Goal: Transaction & Acquisition: Purchase product/service

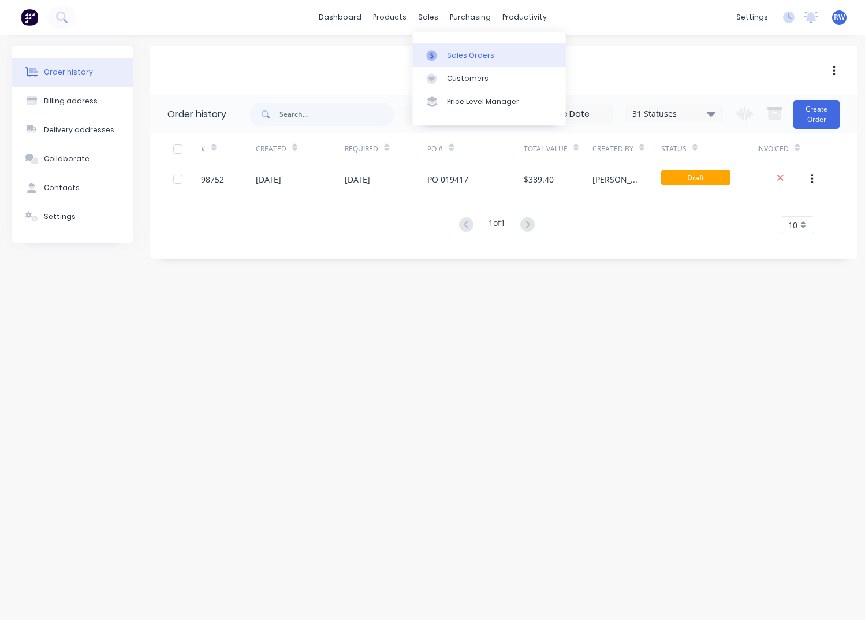
click at [457, 57] on div "Sales Orders" at bounding box center [470, 55] width 47 height 10
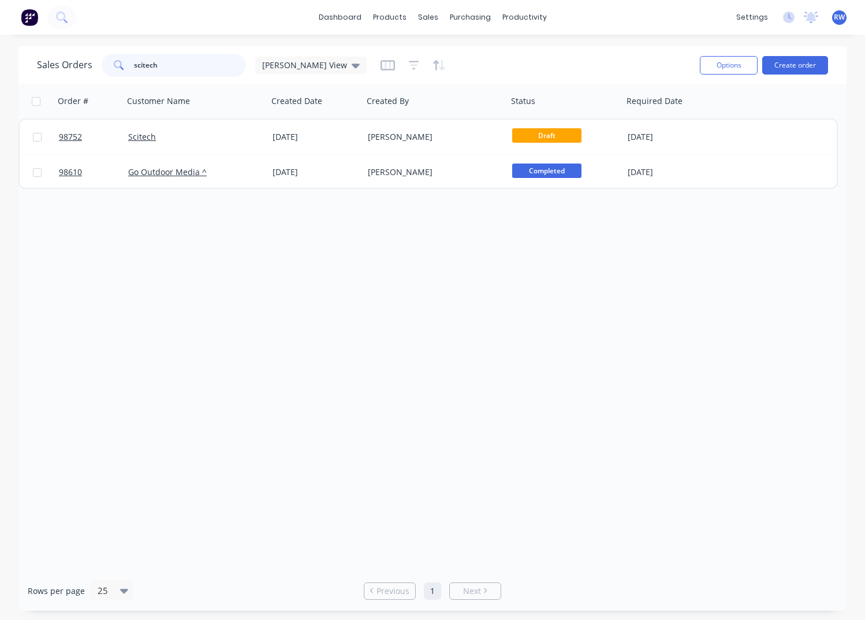
click at [179, 69] on input "scitech" at bounding box center [190, 65] width 113 height 23
drag, startPoint x: 179, startPoint y: 69, endPoint x: 87, endPoint y: 61, distance: 92.1
click at [134, 62] on input "scitech" at bounding box center [190, 65] width 113 height 23
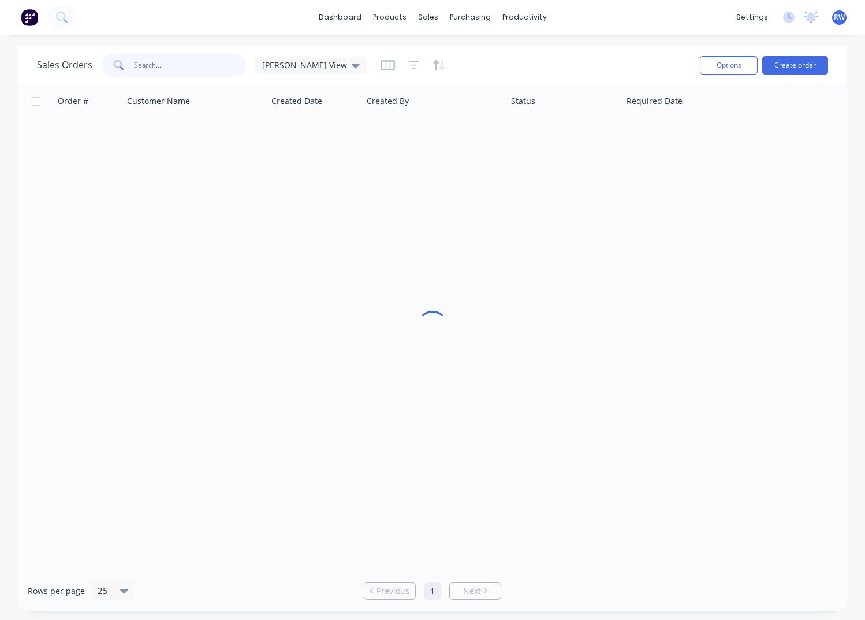
click at [141, 70] on input "text" at bounding box center [190, 65] width 113 height 23
type input "98611"
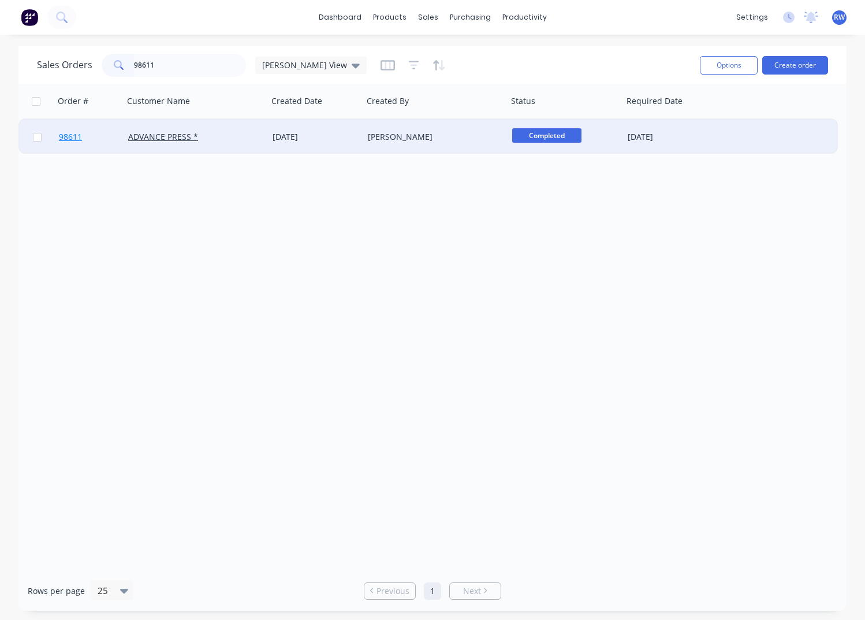
click at [69, 139] on span "98611" at bounding box center [70, 137] width 23 height 12
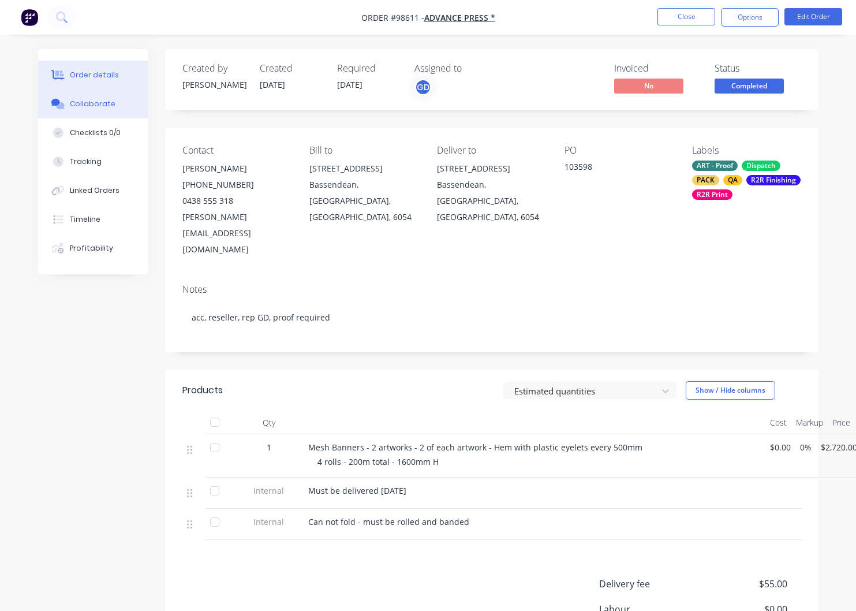
click at [81, 109] on div "Collaborate" at bounding box center [93, 104] width 46 height 10
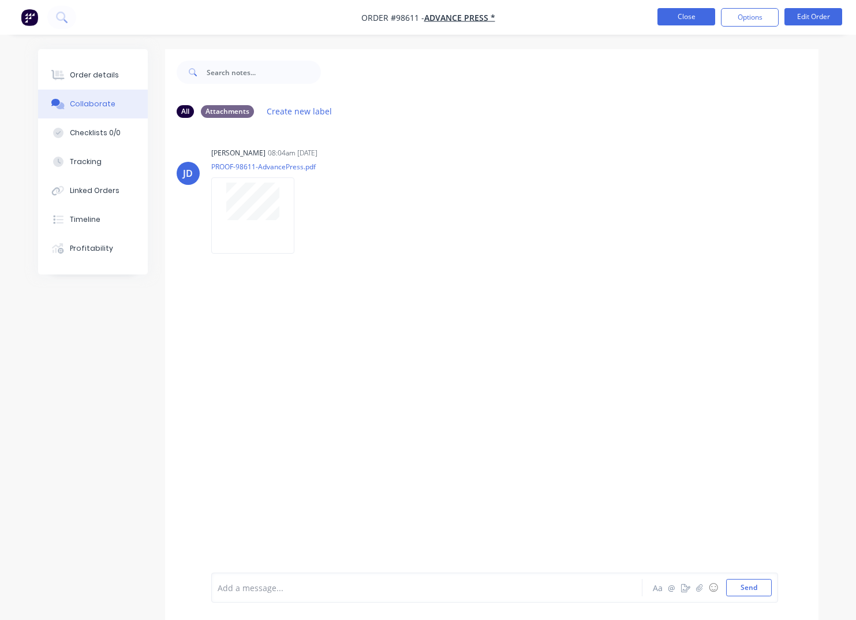
click at [678, 20] on button "Close" at bounding box center [687, 16] width 58 height 17
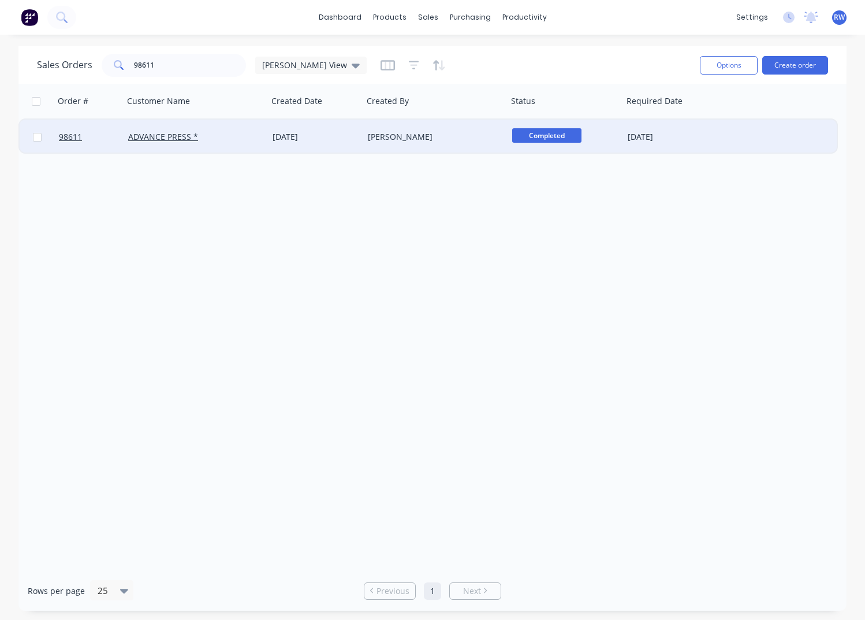
click at [35, 137] on input "checkbox" at bounding box center [37, 137] width 9 height 9
checkbox input "true"
click at [721, 68] on button "Options" at bounding box center [729, 65] width 58 height 18
click at [700, 119] on div "Archive" at bounding box center [694, 117] width 106 height 17
checkbox input "false"
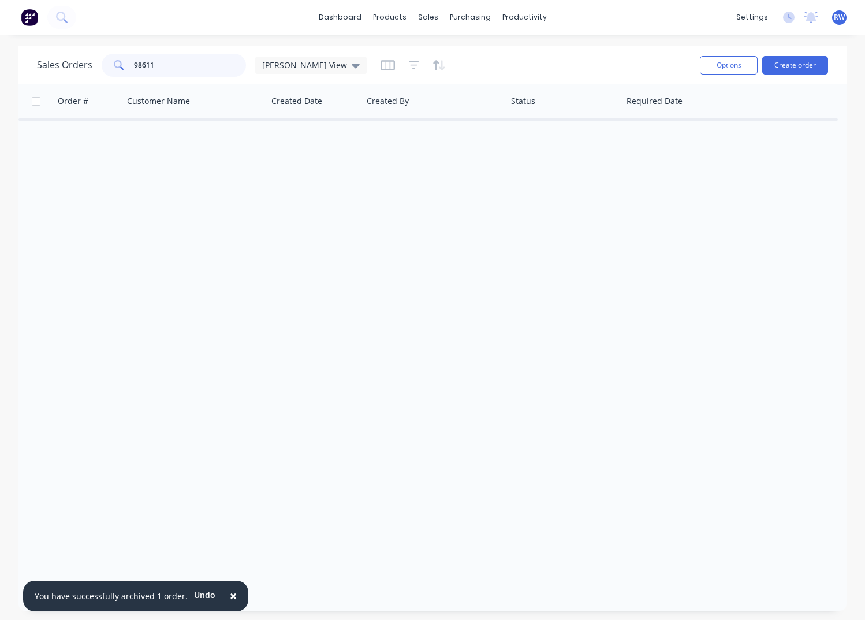
click at [172, 65] on input "98611" at bounding box center [190, 65] width 113 height 23
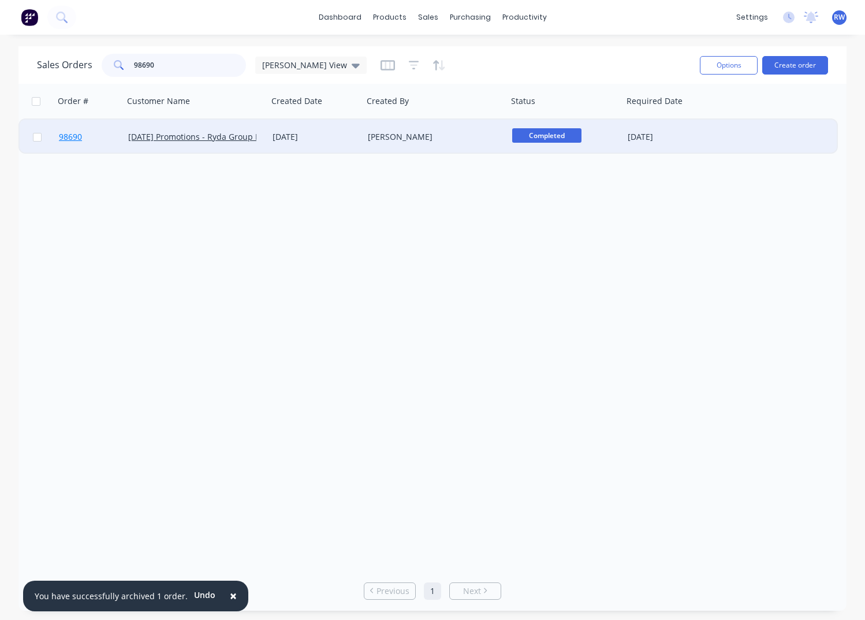
type input "98690"
click at [73, 138] on span "98690" at bounding box center [70, 137] width 23 height 12
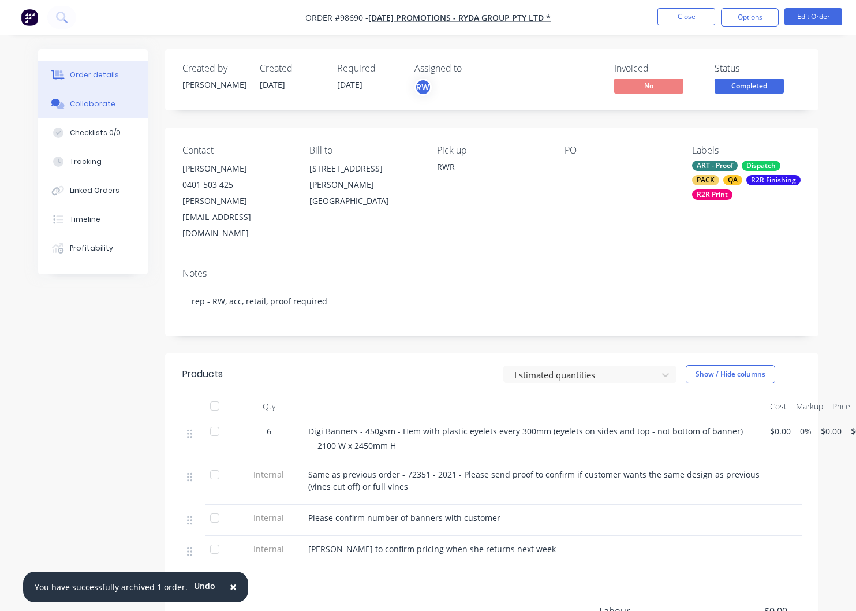
click at [94, 101] on div "Collaborate" at bounding box center [93, 104] width 46 height 10
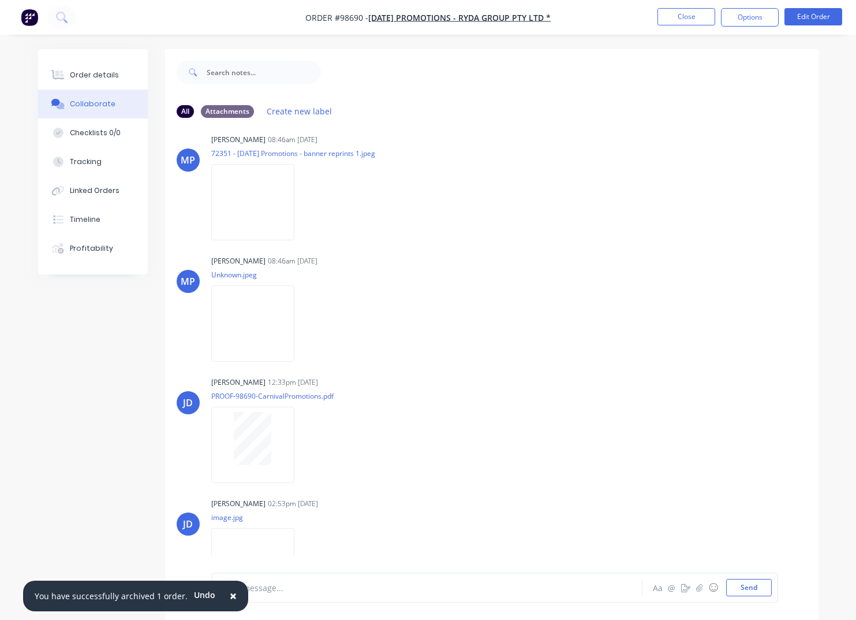
scroll to position [50, 0]
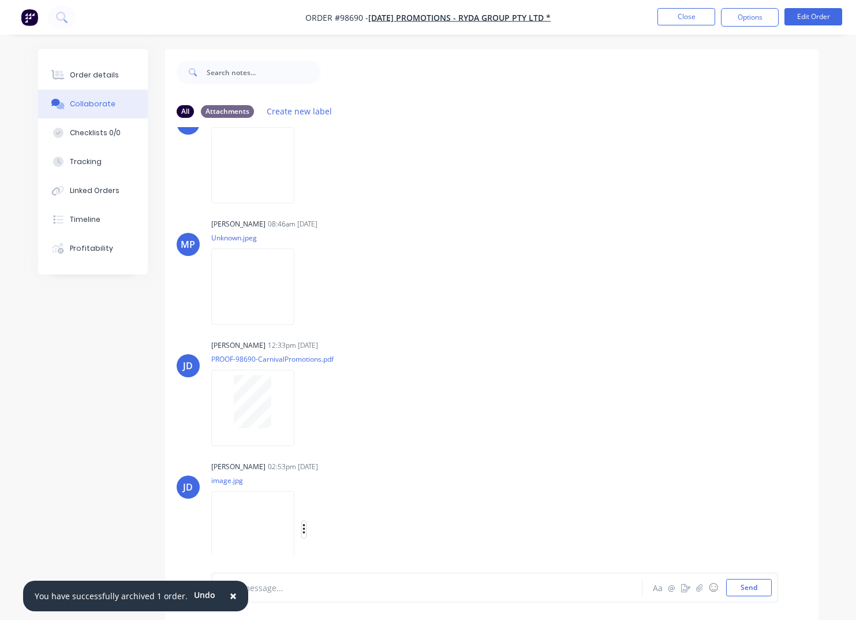
click at [306, 530] on icon "button" at bounding box center [304, 529] width 3 height 13
click at [357, 532] on button "Download" at bounding box center [380, 530] width 130 height 26
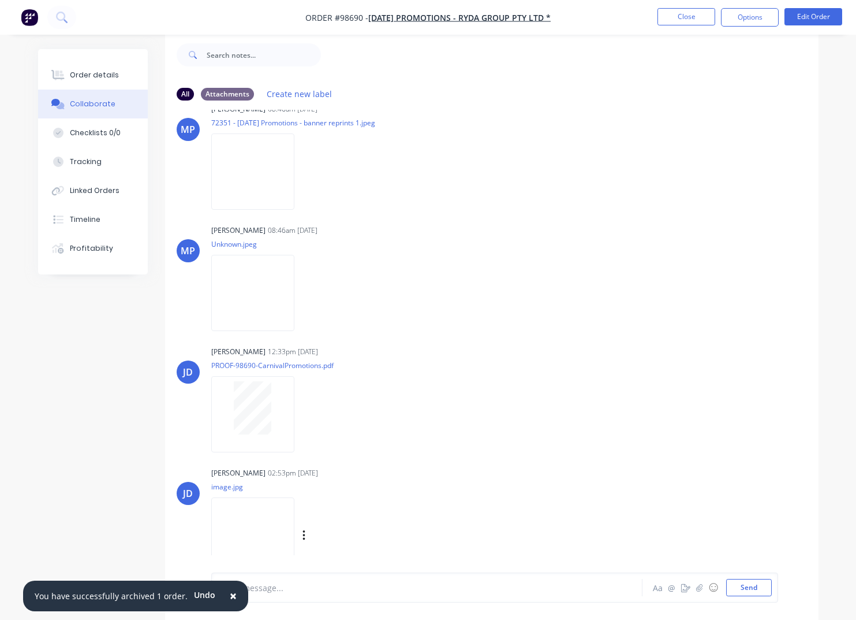
scroll to position [0, 0]
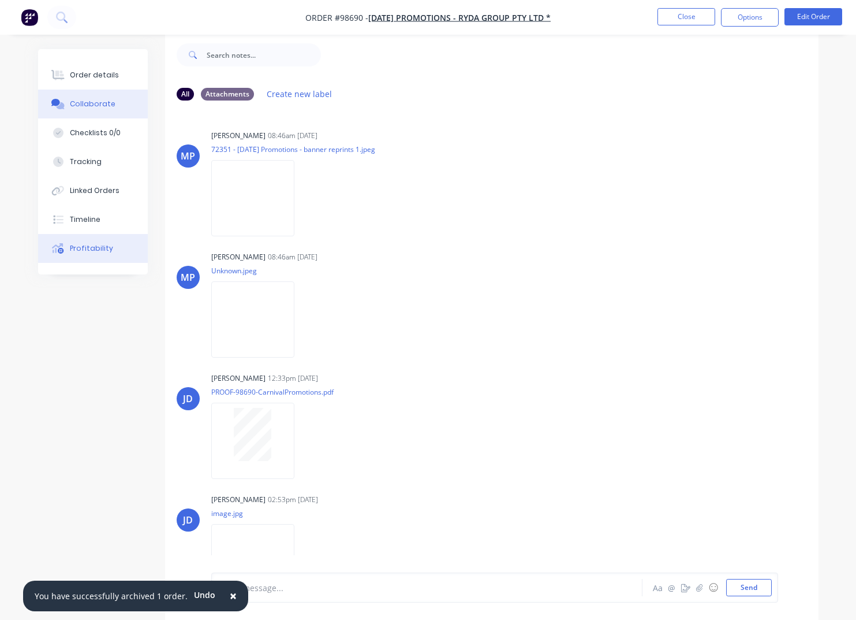
click at [684, 18] on button "Close" at bounding box center [687, 16] width 58 height 17
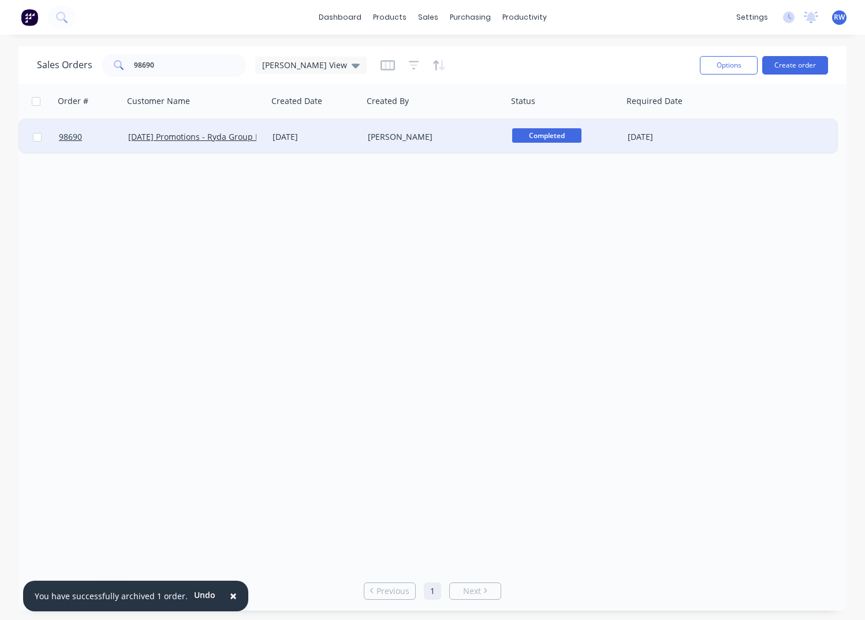
click at [38, 139] on input "checkbox" at bounding box center [37, 137] width 9 height 9
checkbox input "true"
click at [718, 65] on button "Options" at bounding box center [729, 65] width 58 height 18
click at [657, 117] on div "Archive" at bounding box center [694, 117] width 106 height 17
checkbox input "false"
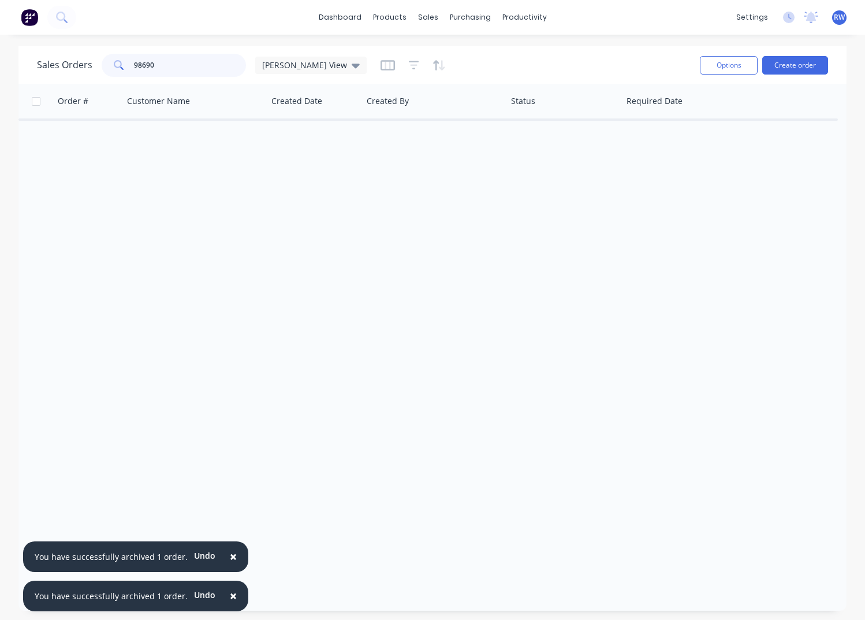
click at [170, 62] on input "98690" at bounding box center [190, 65] width 113 height 23
drag, startPoint x: 170, startPoint y: 66, endPoint x: 131, endPoint y: 76, distance: 40.6
click at [134, 65] on input "98690" at bounding box center [190, 65] width 113 height 23
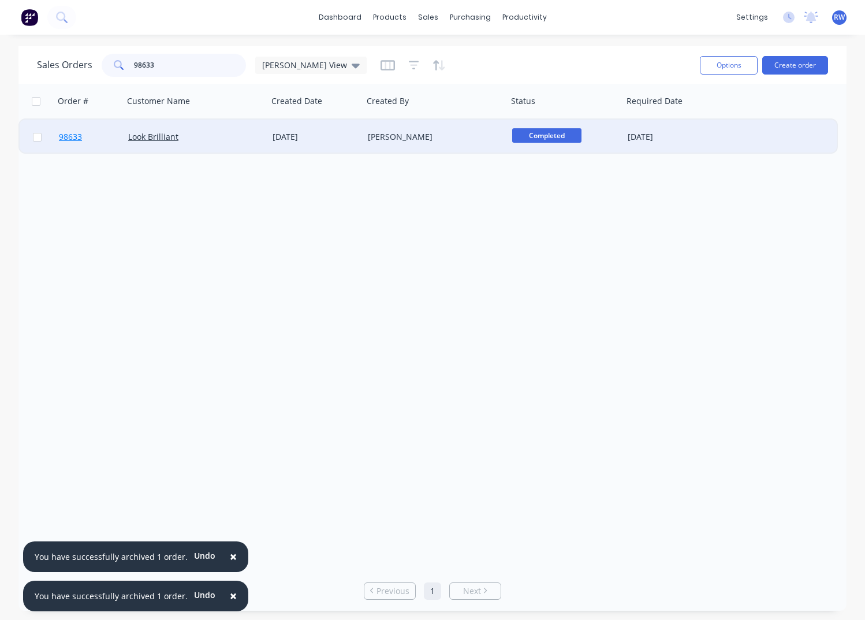
type input "98633"
click at [76, 139] on span "98633" at bounding box center [70, 137] width 23 height 12
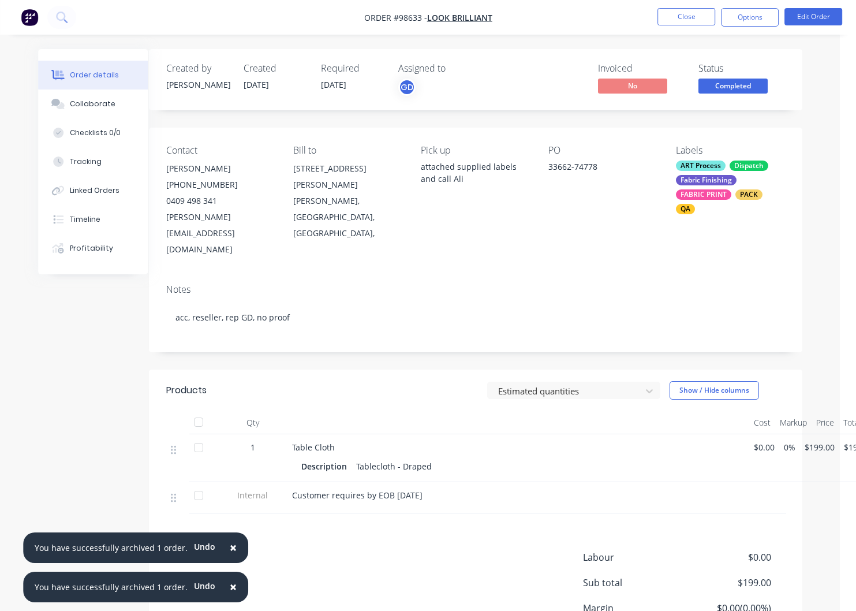
scroll to position [0, 10]
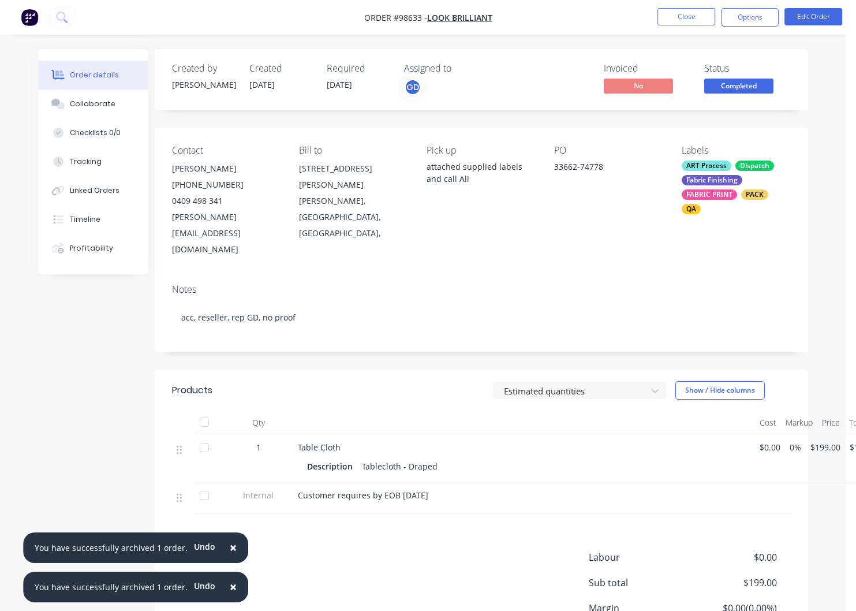
click at [90, 106] on div "Collaborate" at bounding box center [93, 104] width 46 height 10
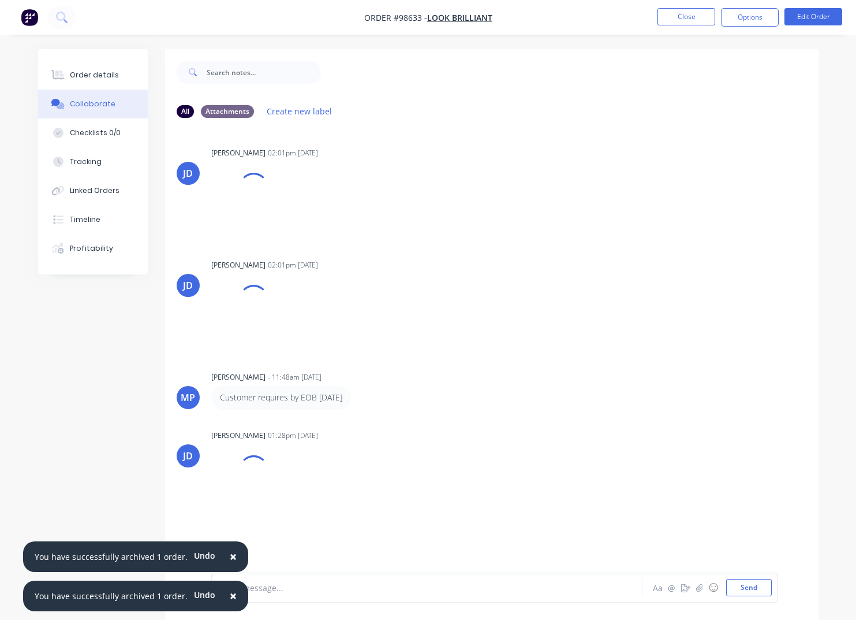
scroll to position [17, 0]
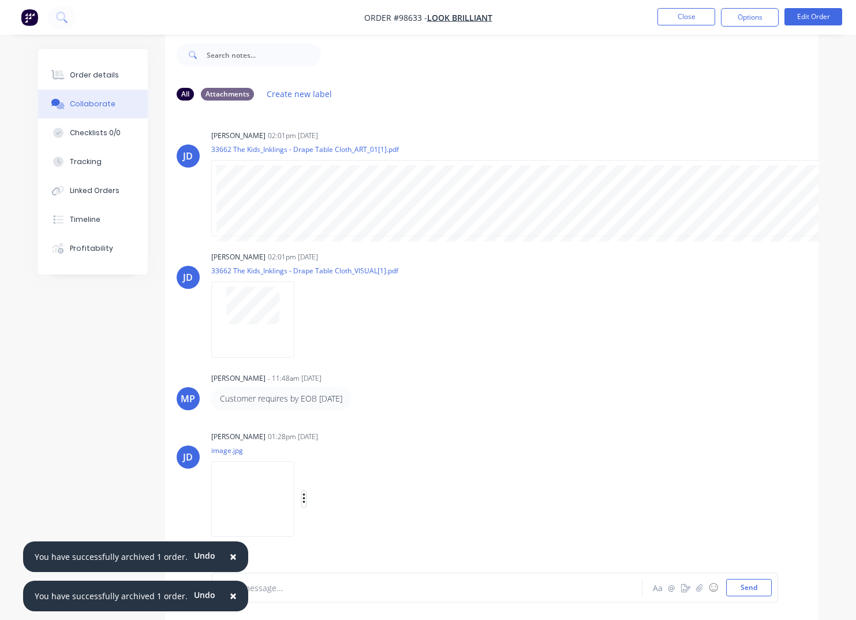
click at [305, 498] on icon "button" at bounding box center [304, 498] width 2 height 10
click at [368, 503] on button "Download" at bounding box center [380, 504] width 130 height 26
click at [684, 16] on button "Close" at bounding box center [687, 16] width 58 height 17
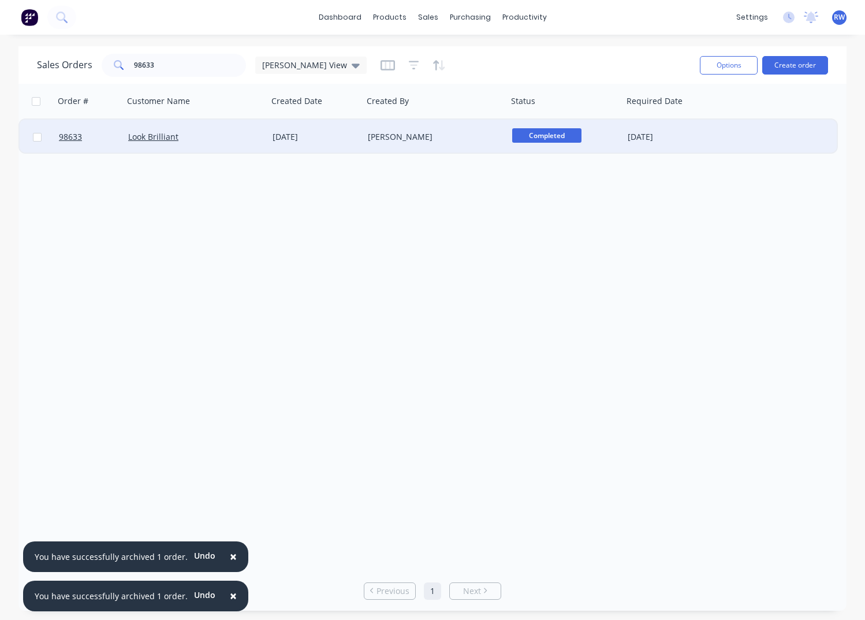
drag, startPoint x: 39, startPoint y: 139, endPoint x: 45, endPoint y: 136, distance: 7.0
click at [41, 138] on input "checkbox" at bounding box center [37, 137] width 9 height 9
checkbox input "true"
drag, startPoint x: 734, startPoint y: 64, endPoint x: 712, endPoint y: 79, distance: 26.6
click at [733, 64] on button "Options" at bounding box center [729, 65] width 58 height 18
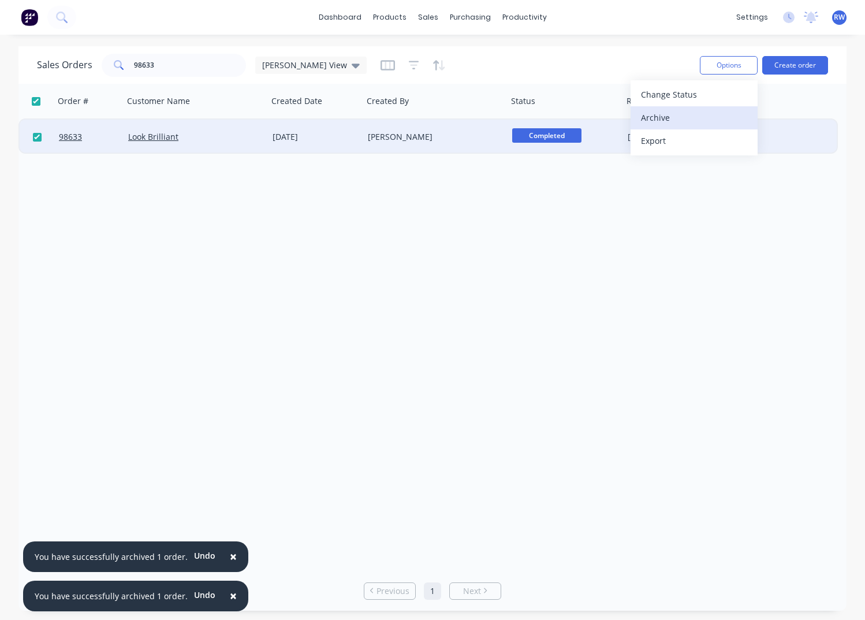
click at [666, 122] on div "Archive" at bounding box center [694, 117] width 106 height 17
checkbox input "false"
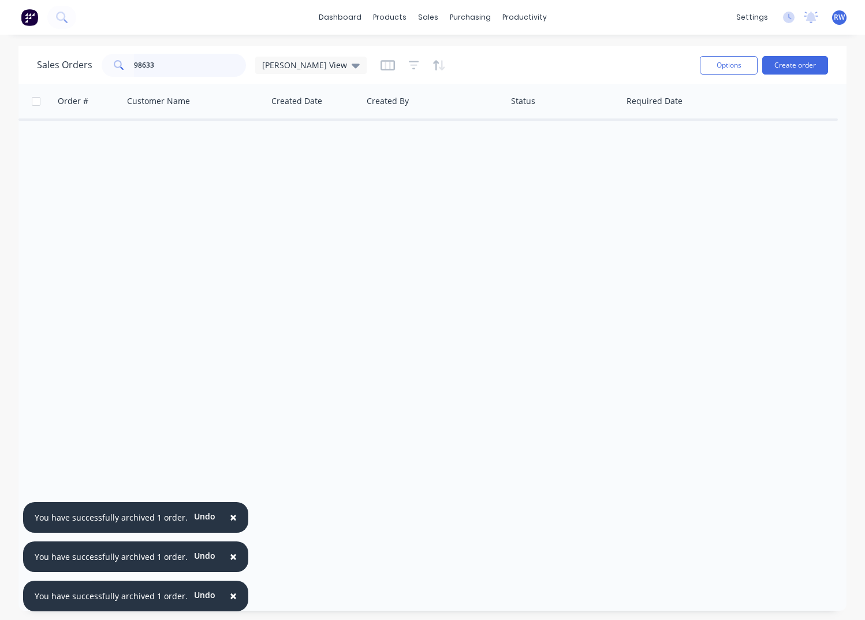
click at [187, 66] on input "98633" at bounding box center [190, 65] width 113 height 23
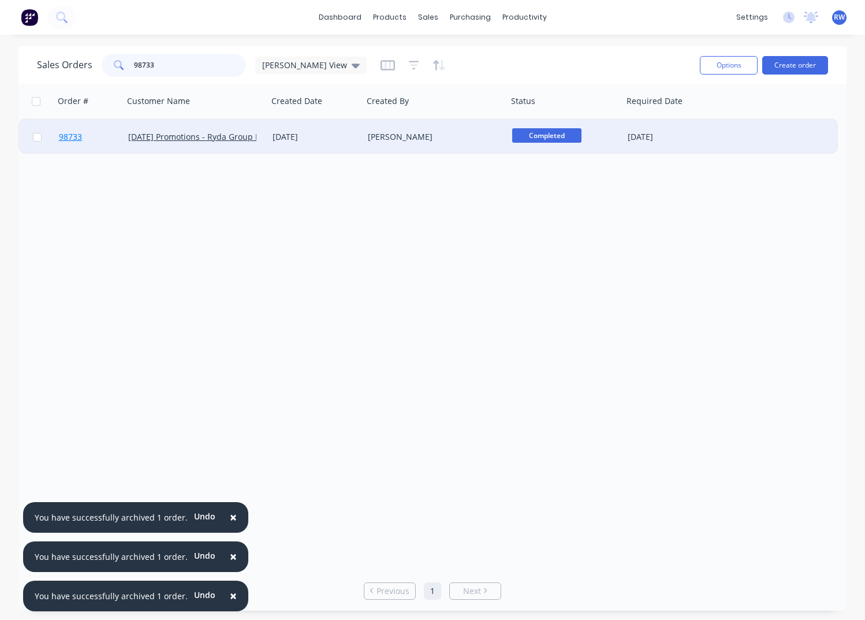
type input "98733"
click at [76, 138] on span "98733" at bounding box center [70, 137] width 23 height 12
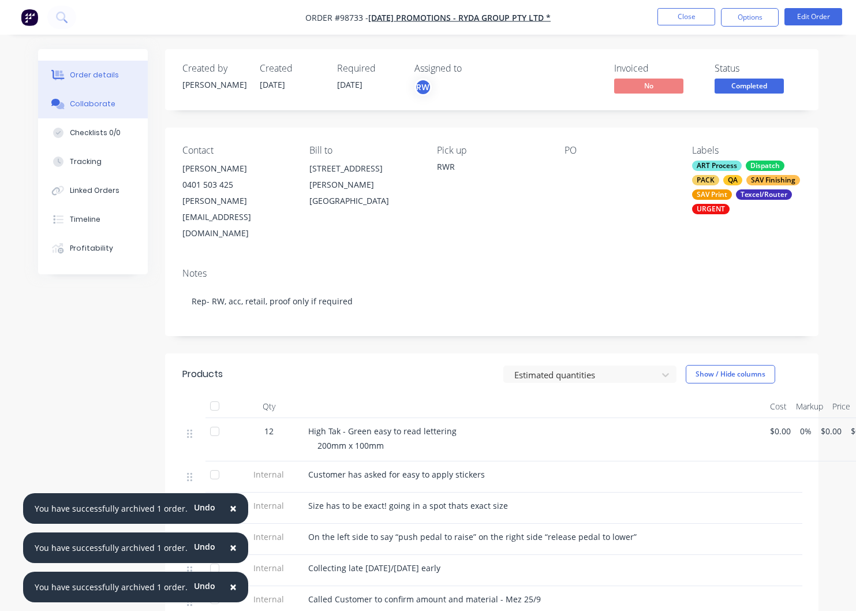
click at [92, 105] on div "Collaborate" at bounding box center [93, 104] width 46 height 10
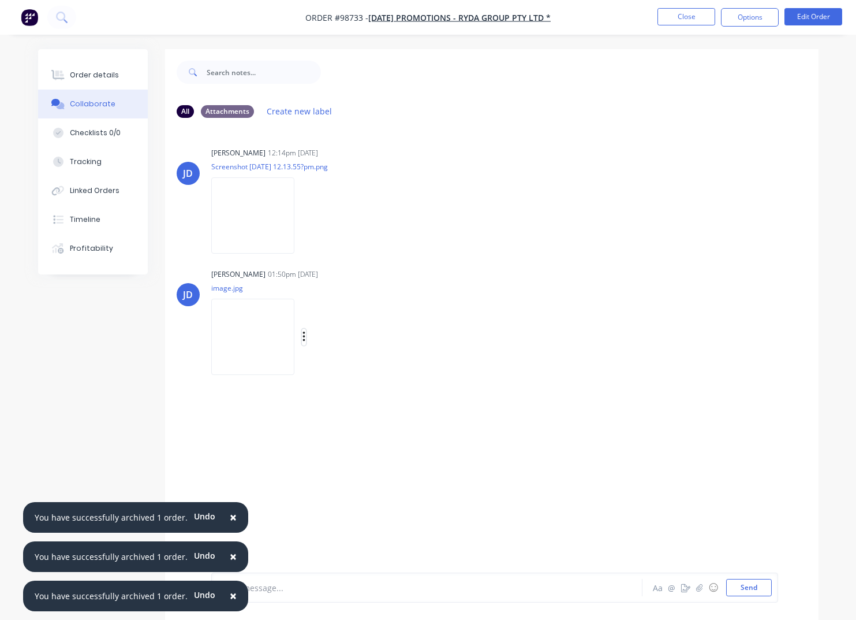
click at [305, 338] on icon "button" at bounding box center [304, 336] width 2 height 10
click at [346, 367] on button "Download" at bounding box center [380, 368] width 130 height 26
click at [677, 16] on button "Close" at bounding box center [687, 16] width 58 height 17
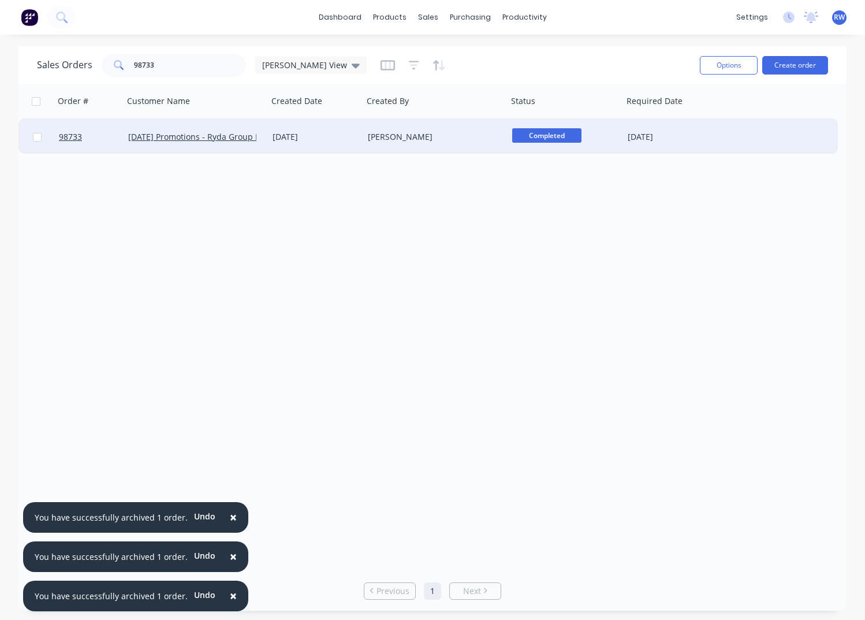
click at [38, 137] on input "checkbox" at bounding box center [37, 137] width 9 height 9
checkbox input "true"
click at [718, 63] on button "Options" at bounding box center [729, 65] width 58 height 18
click at [683, 122] on div "Archive" at bounding box center [694, 117] width 106 height 17
checkbox input "false"
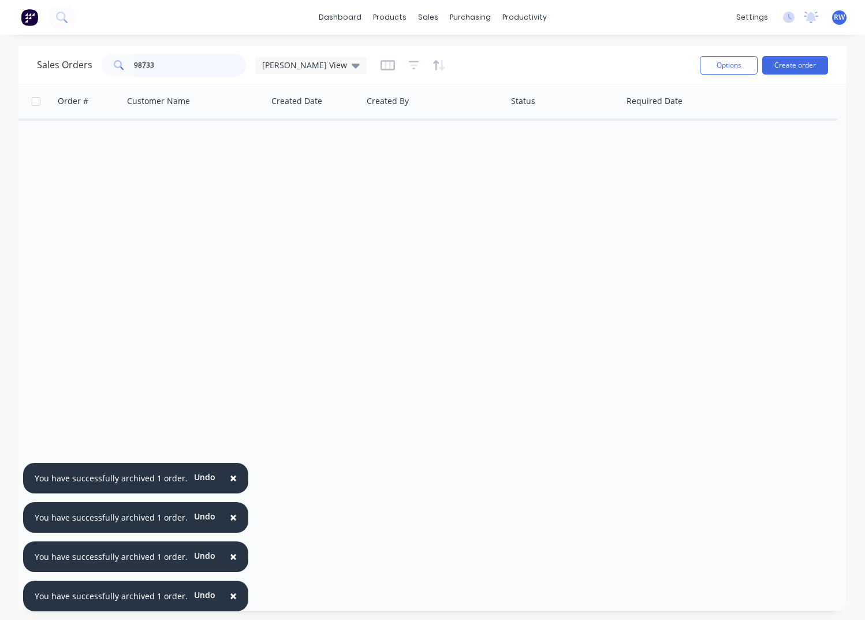
click at [166, 69] on input "98733" at bounding box center [190, 65] width 113 height 23
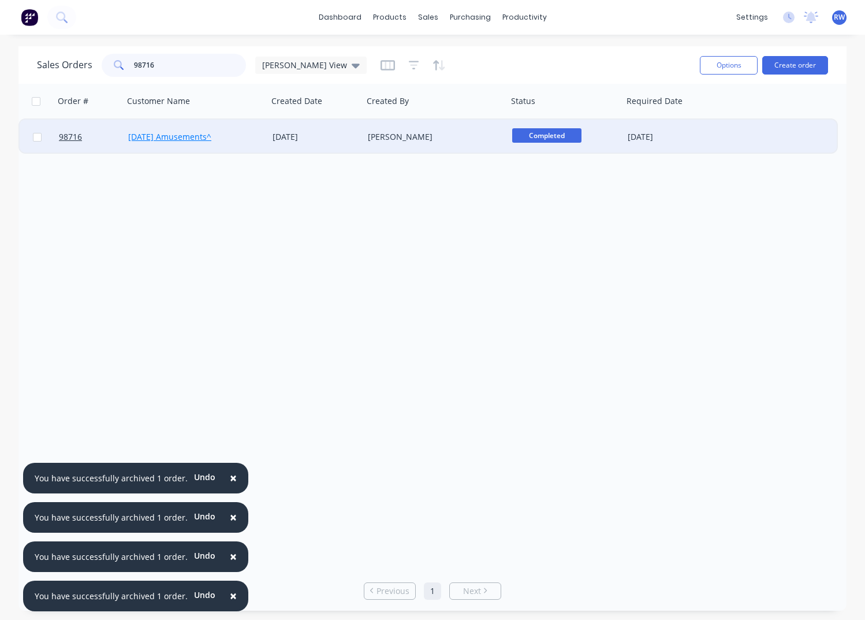
type input "98716"
click at [171, 134] on link "[DATE] Amusements^" at bounding box center [169, 136] width 83 height 11
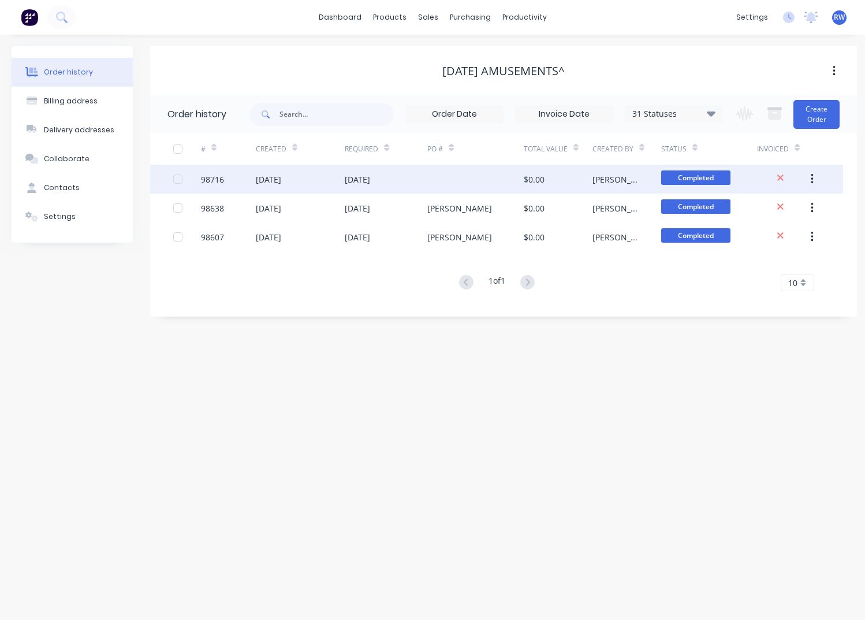
click at [214, 180] on div "98716" at bounding box center [212, 179] width 23 height 12
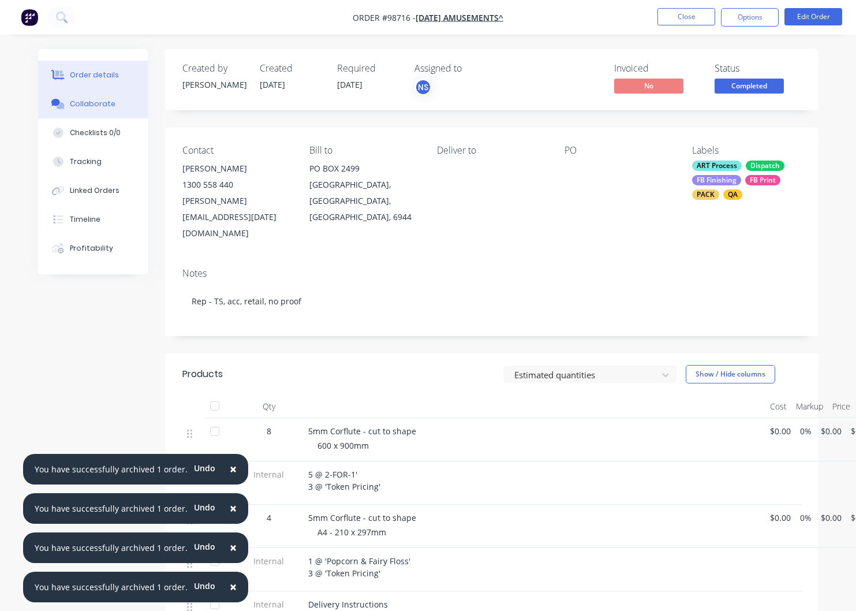
click at [84, 103] on div "Collaborate" at bounding box center [93, 104] width 46 height 10
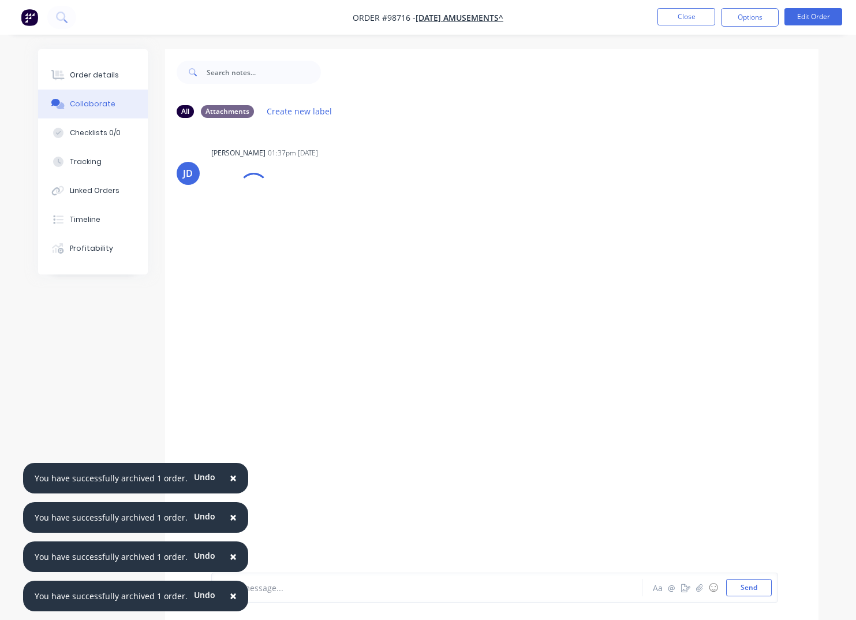
click at [230, 518] on span "×" at bounding box center [233, 517] width 7 height 16
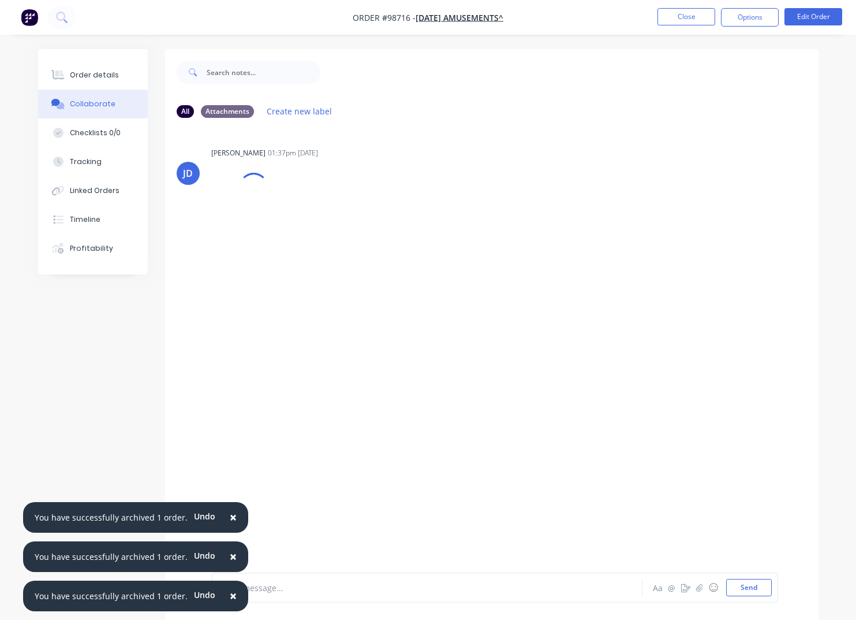
drag, startPoint x: 228, startPoint y: 517, endPoint x: 230, endPoint y: 541, distance: 23.9
click at [230, 517] on span "×" at bounding box center [233, 517] width 7 height 16
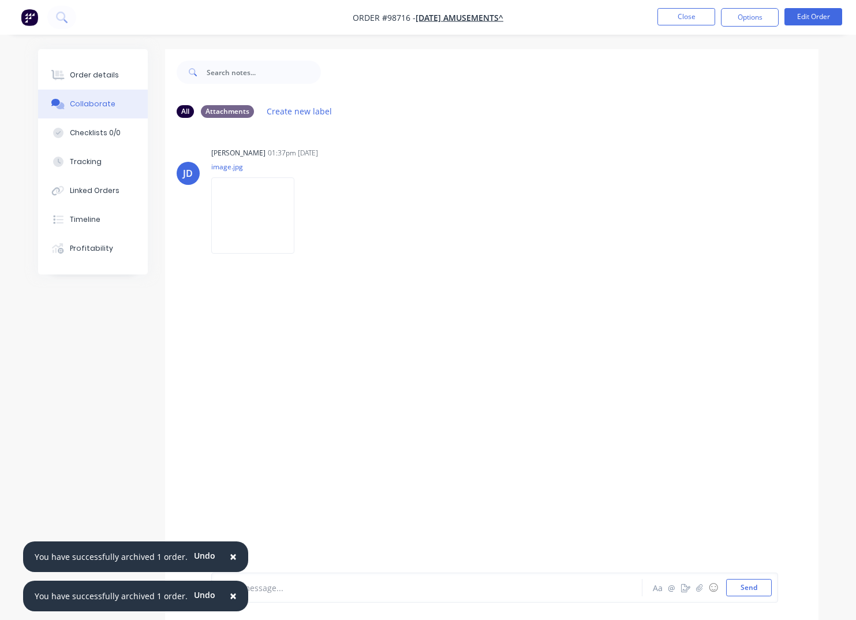
drag, startPoint x: 228, startPoint y: 556, endPoint x: 225, endPoint y: 568, distance: 13.2
click at [230, 558] on span "×" at bounding box center [233, 556] width 7 height 16
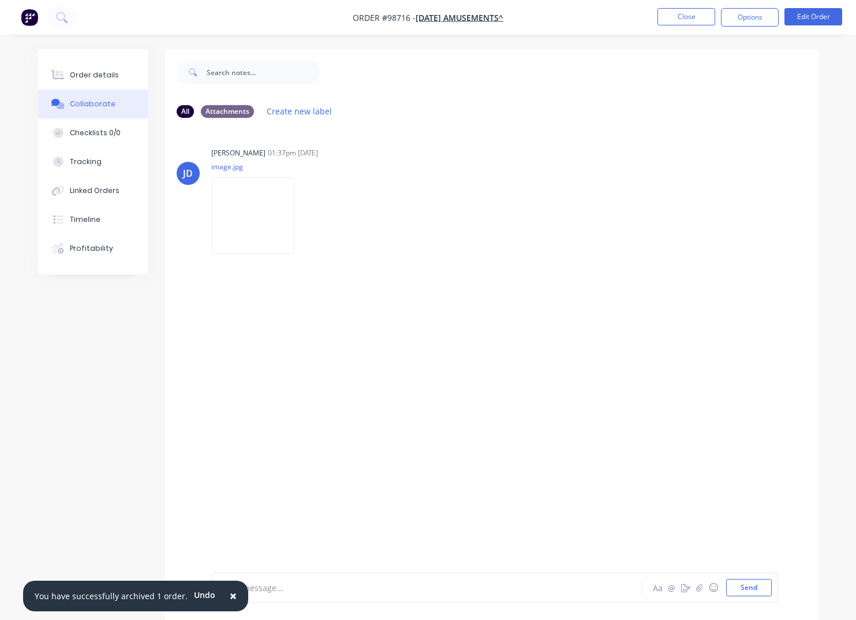
drag, startPoint x: 228, startPoint y: 597, endPoint x: 238, endPoint y: 586, distance: 14.3
click at [230, 596] on span "×" at bounding box center [233, 595] width 7 height 16
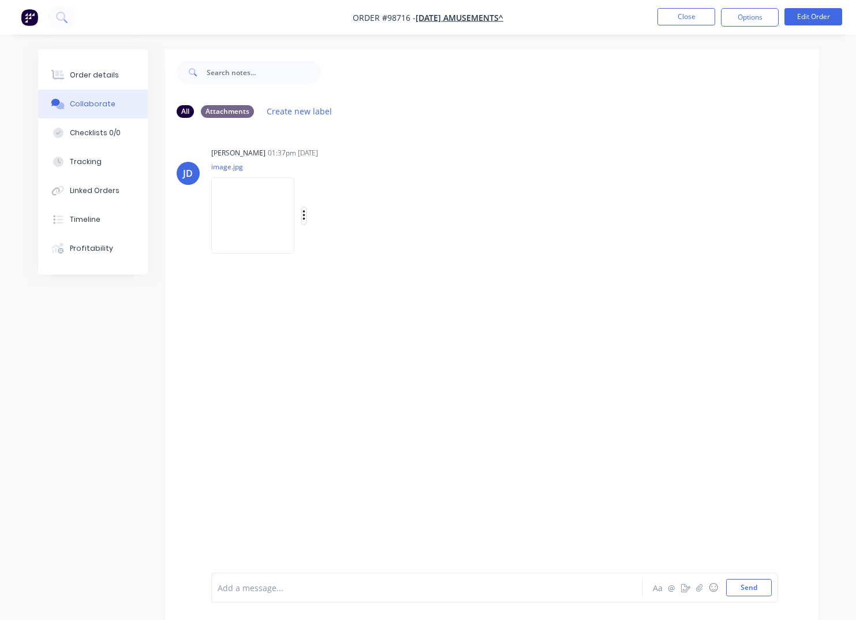
click at [306, 216] on icon "button" at bounding box center [304, 215] width 3 height 13
click at [352, 244] on button "Download" at bounding box center [380, 246] width 130 height 26
click at [679, 18] on button "Close" at bounding box center [687, 16] width 58 height 17
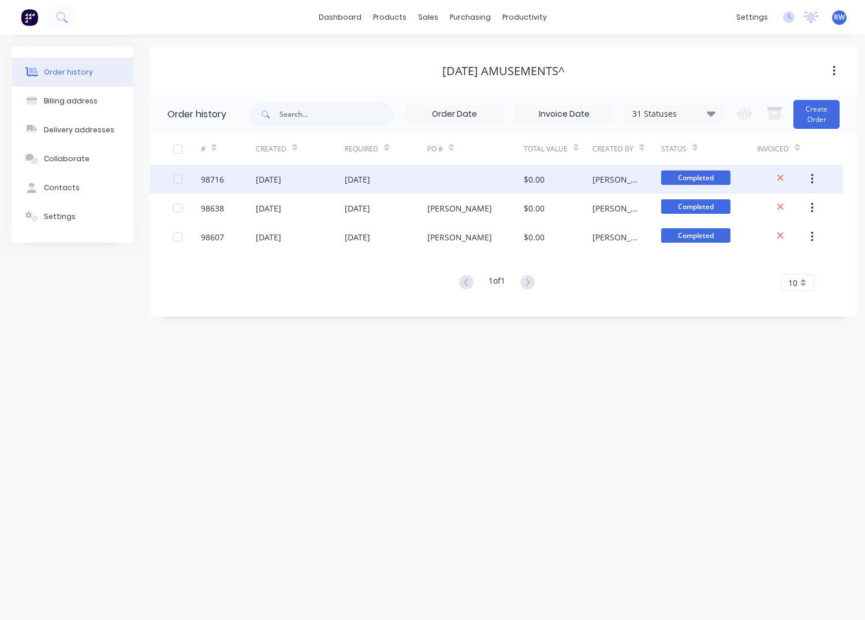
click at [177, 180] on div at bounding box center [177, 178] width 23 height 23
click at [681, 71] on div "[DATE] Amusements^" at bounding box center [503, 71] width 707 height 14
click at [463, 54] on div "Sales Orders" at bounding box center [470, 55] width 47 height 10
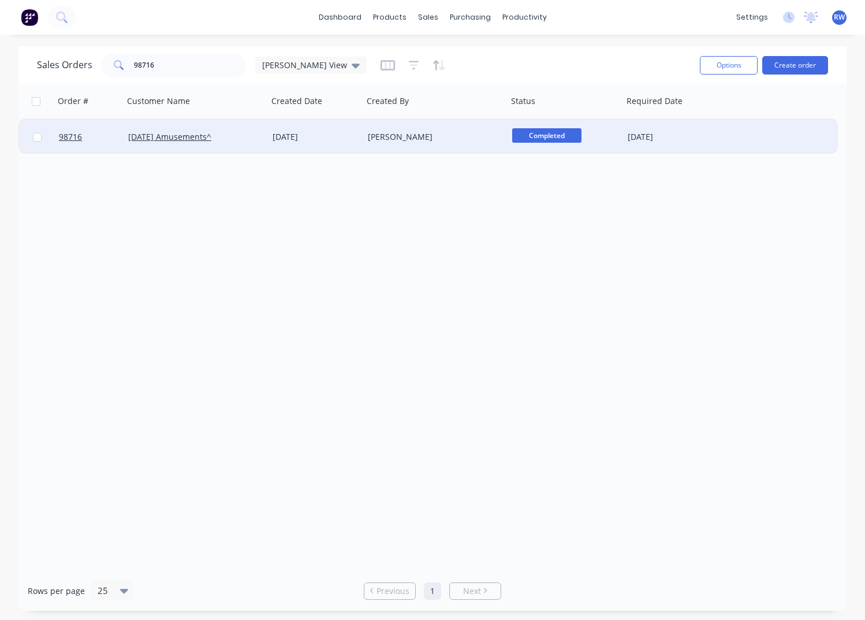
click at [39, 137] on input "checkbox" at bounding box center [37, 137] width 9 height 9
checkbox input "true"
click at [733, 58] on button "Options" at bounding box center [729, 65] width 58 height 18
click at [680, 121] on div "Archive" at bounding box center [694, 117] width 106 height 17
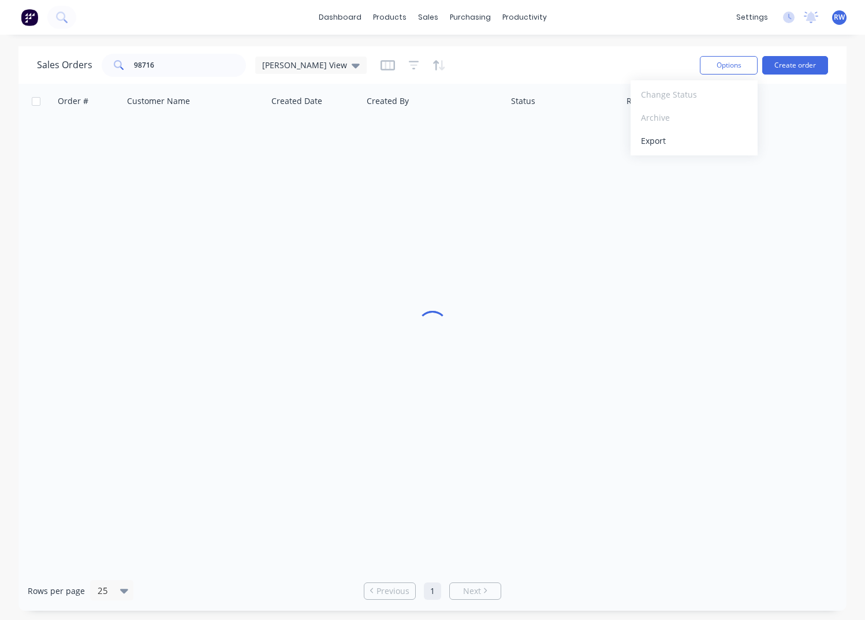
checkbox input "false"
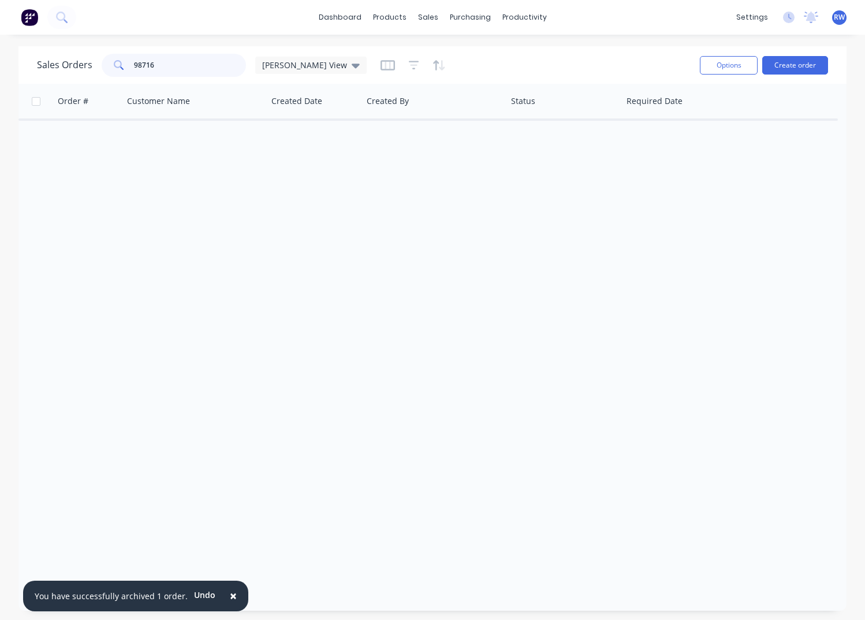
click at [170, 67] on input "98716" at bounding box center [190, 65] width 113 height 23
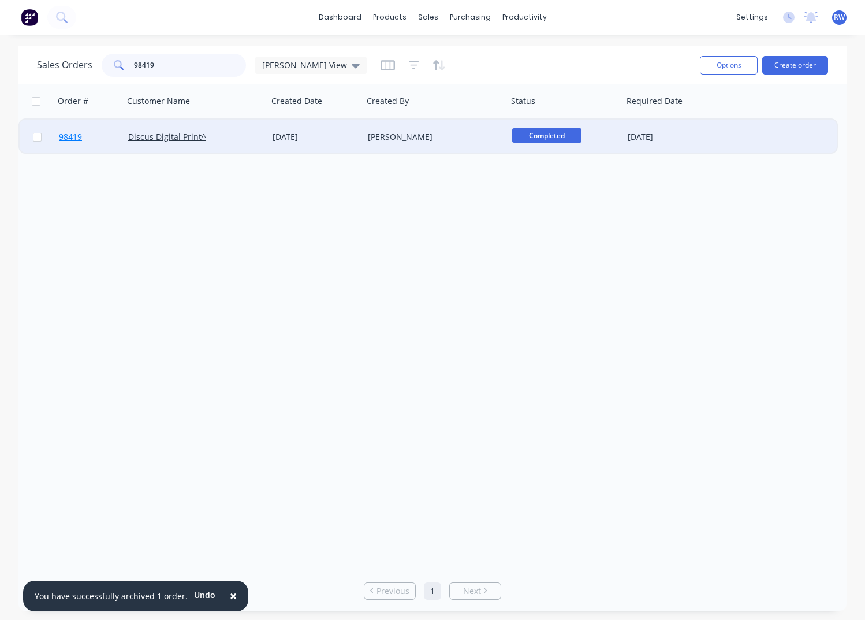
type input "98419"
click at [76, 137] on span "98419" at bounding box center [70, 137] width 23 height 12
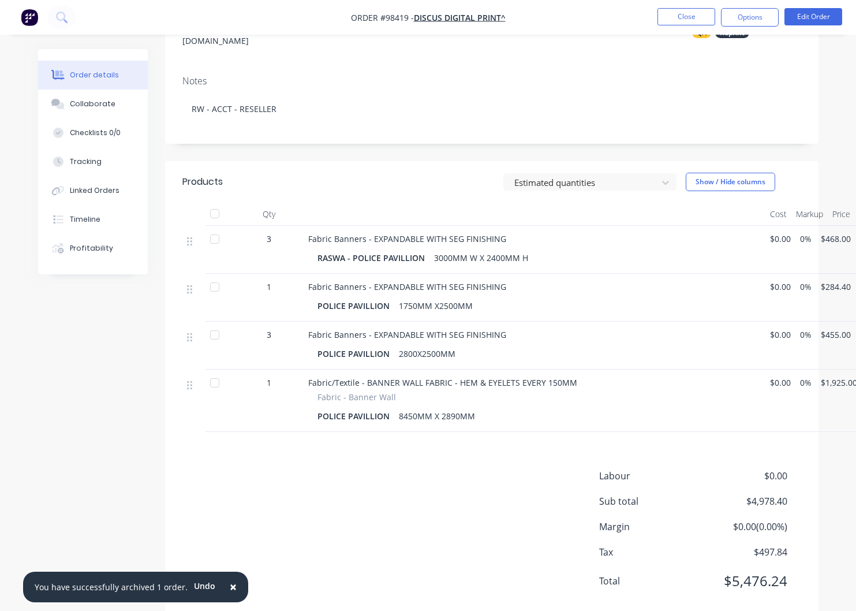
scroll to position [203, 0]
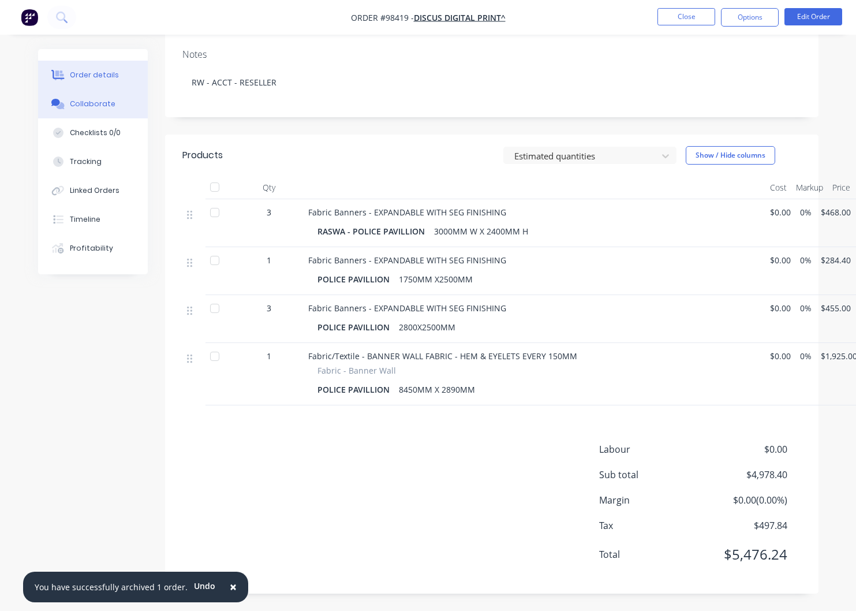
click at [84, 110] on button "Collaborate" at bounding box center [93, 104] width 110 height 29
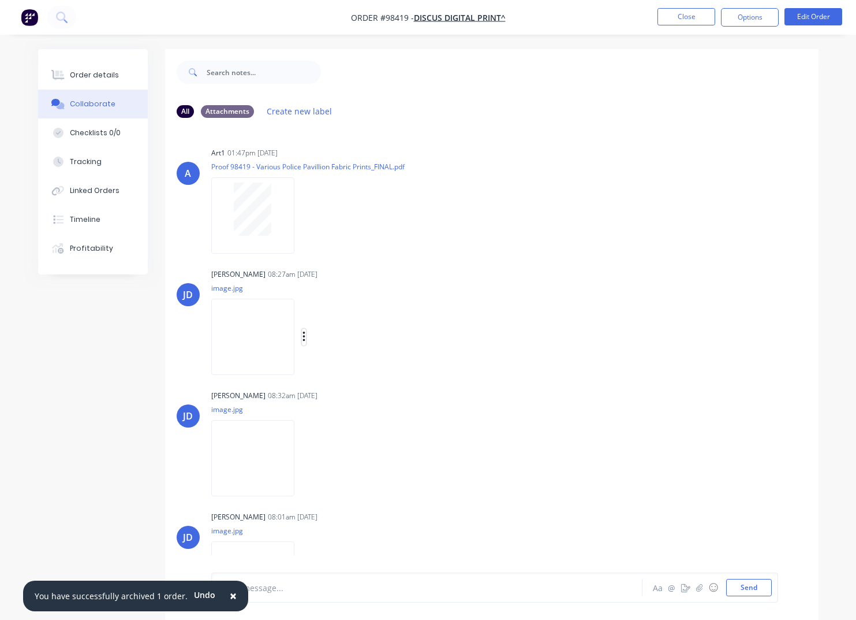
click at [306, 336] on icon "button" at bounding box center [304, 336] width 3 height 13
click at [351, 368] on button "Download" at bounding box center [380, 368] width 130 height 26
click at [306, 460] on icon "button" at bounding box center [304, 458] width 3 height 13
click at [356, 490] on button "Download" at bounding box center [380, 489] width 130 height 26
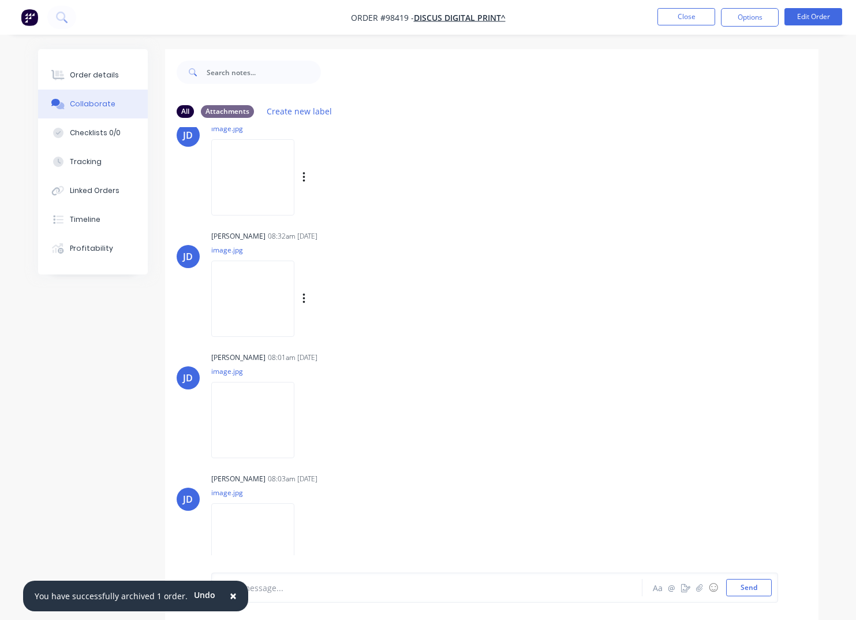
scroll to position [239, 0]
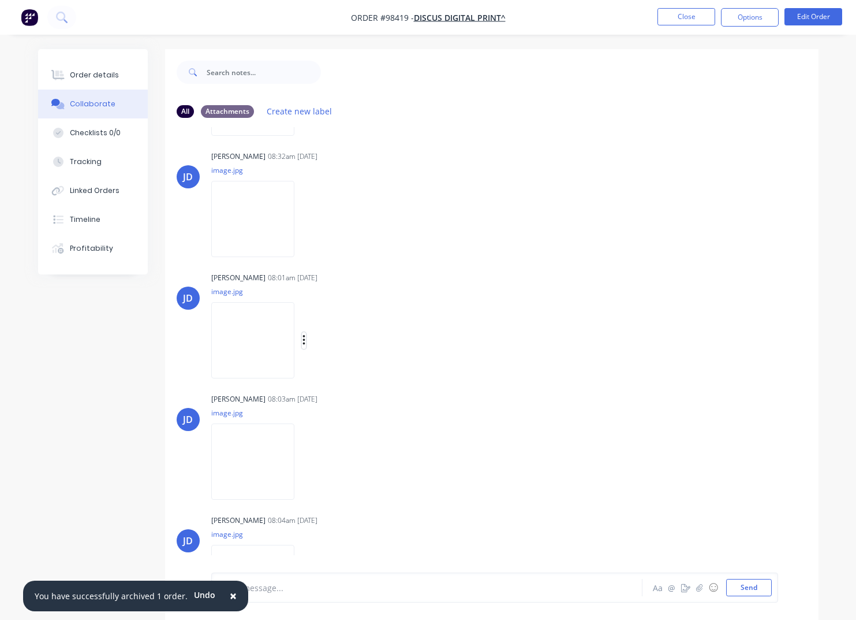
click at [306, 339] on icon "button" at bounding box center [304, 340] width 3 height 13
click at [354, 372] on button "Download" at bounding box center [380, 371] width 130 height 26
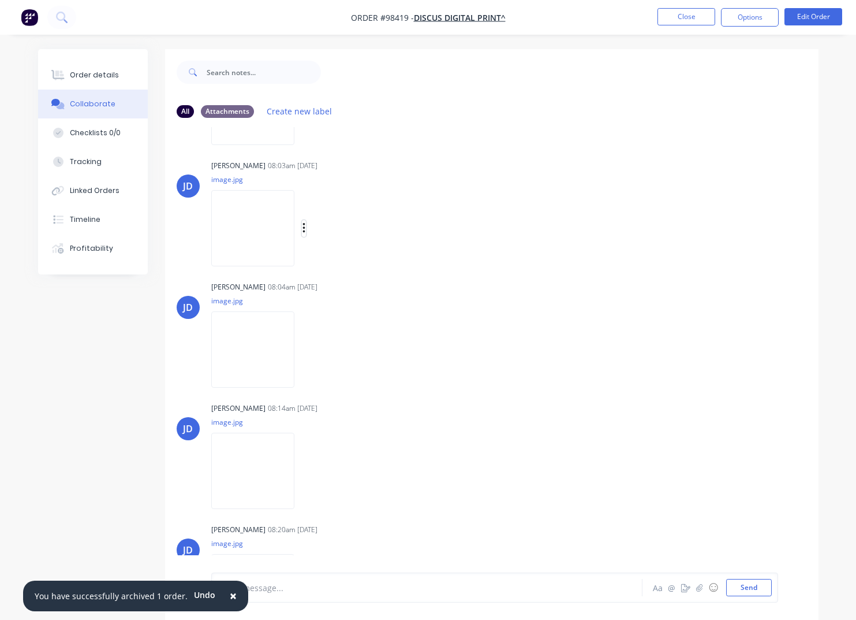
click at [306, 230] on icon "button" at bounding box center [304, 228] width 3 height 13
click at [361, 259] on button "Download" at bounding box center [380, 259] width 130 height 26
drag, startPoint x: 318, startPoint y: 351, endPoint x: 327, endPoint y: 356, distance: 10.1
click at [305, 351] on icon "button" at bounding box center [304, 349] width 2 height 10
click at [354, 386] on button "Download" at bounding box center [380, 380] width 130 height 26
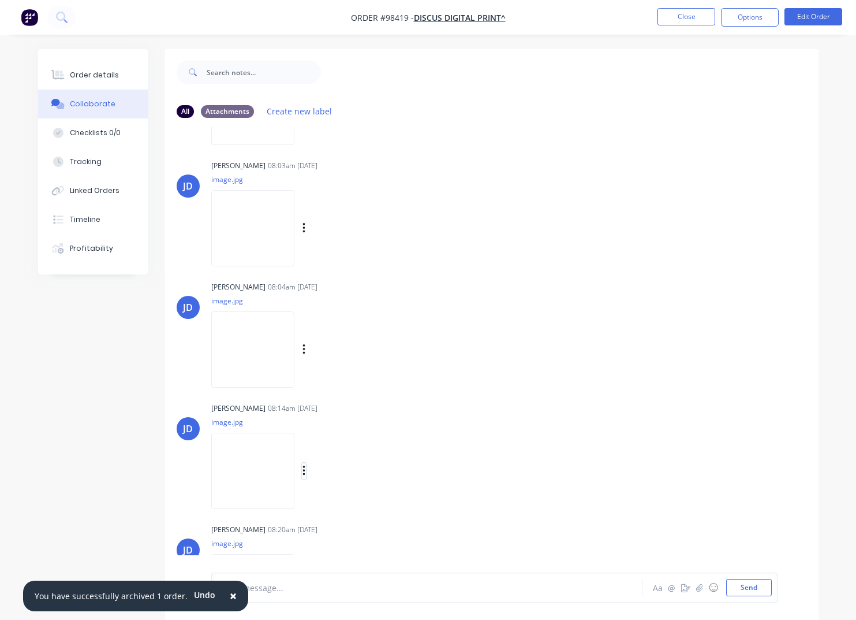
click at [305, 471] on icon "button" at bounding box center [304, 470] width 2 height 10
click at [362, 504] on button "Download" at bounding box center [380, 502] width 130 height 26
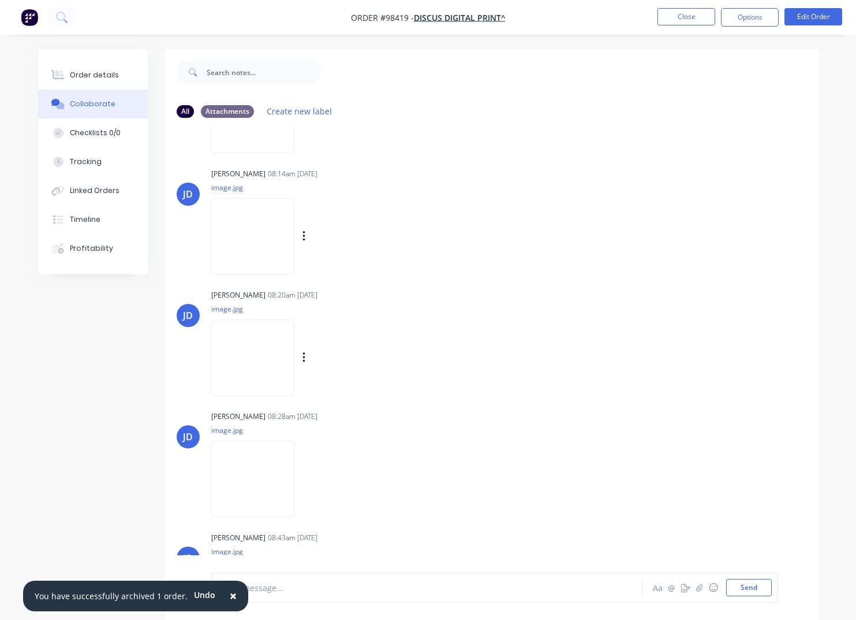
scroll to position [709, 0]
click at [307, 357] on button "button" at bounding box center [304, 356] width 5 height 17
click at [359, 389] on button "Download" at bounding box center [380, 387] width 130 height 26
drag, startPoint x: 319, startPoint y: 478, endPoint x: 329, endPoint y: 485, distance: 11.9
click at [305, 478] on icon "button" at bounding box center [304, 477] width 2 height 10
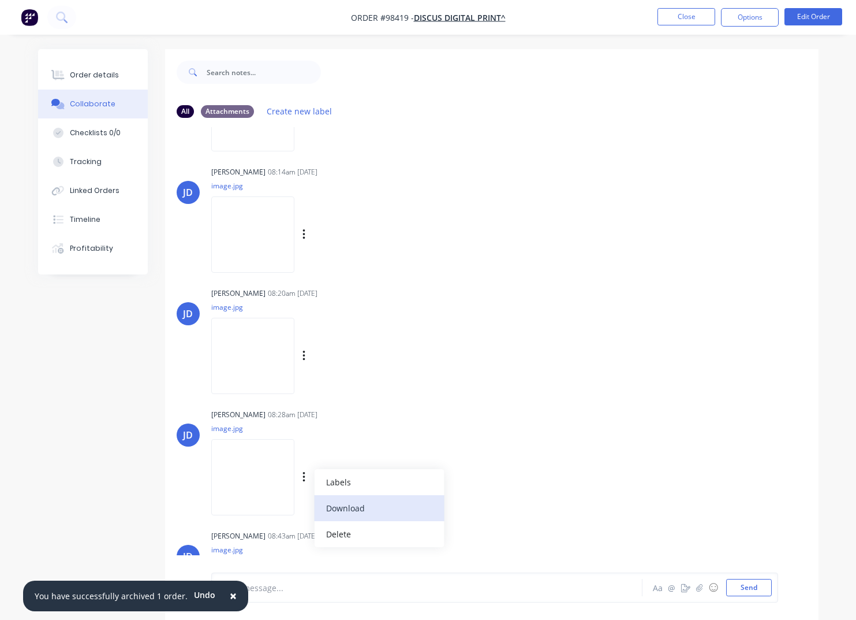
click at [360, 513] on button "Download" at bounding box center [380, 508] width 130 height 26
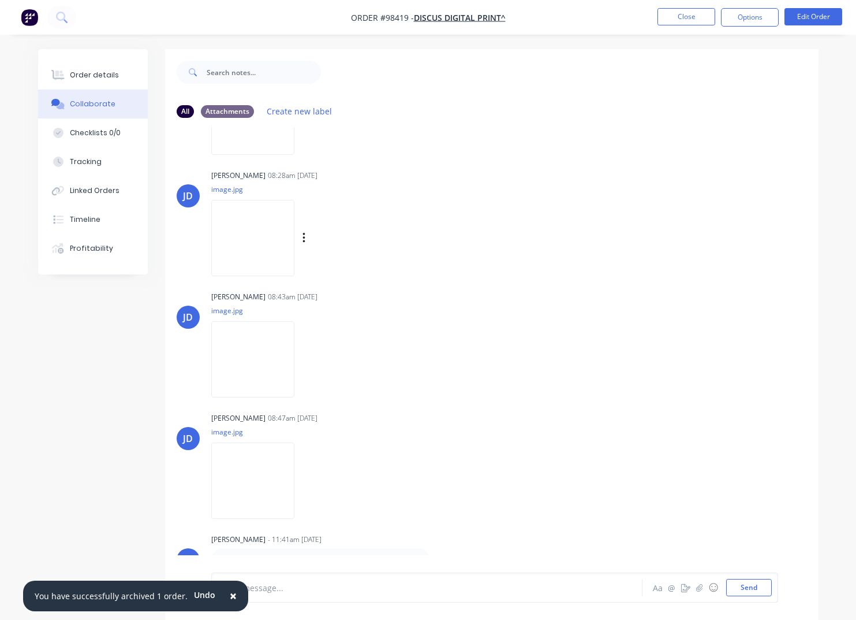
scroll to position [977, 0]
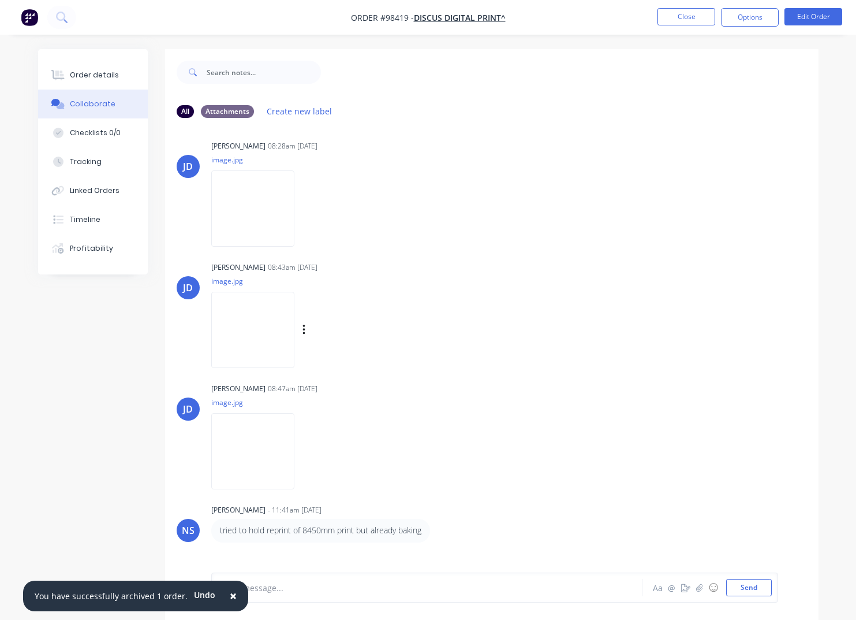
click at [321, 332] on div "Labels Download Delete" at bounding box center [364, 330] width 130 height 17
click at [305, 331] on icon "button" at bounding box center [304, 330] width 2 height 10
click at [356, 361] on button "Download" at bounding box center [380, 361] width 130 height 26
click at [306, 454] on icon "button" at bounding box center [304, 451] width 3 height 13
click at [353, 483] on button "Download" at bounding box center [380, 482] width 130 height 26
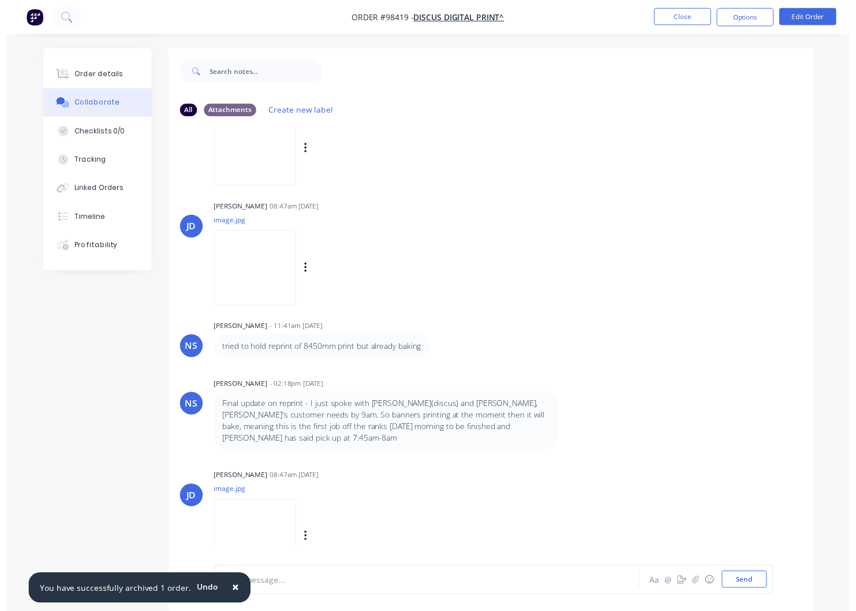
scroll to position [1160, 0]
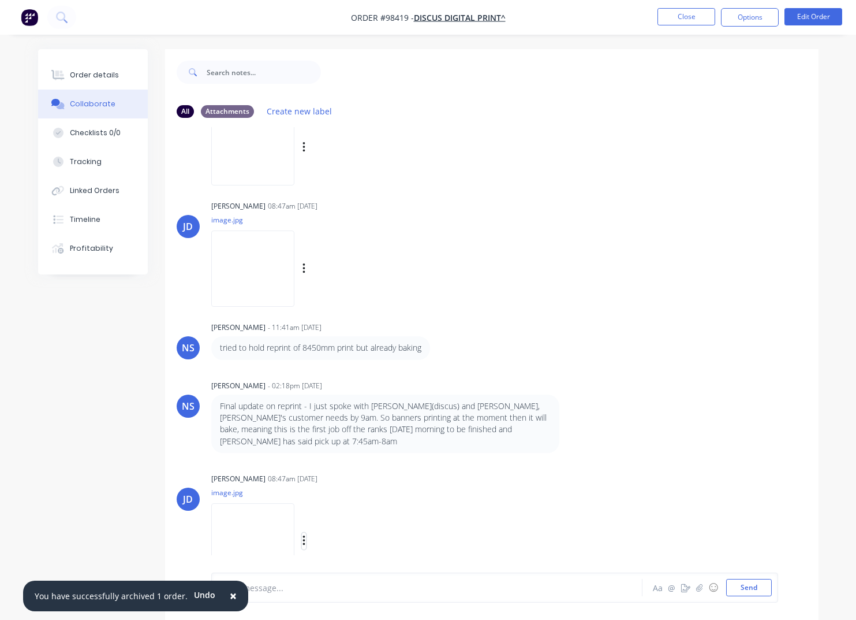
click at [306, 534] on icon "button" at bounding box center [304, 540] width 3 height 13
click at [353, 531] on button "Download" at bounding box center [380, 543] width 130 height 26
click at [684, 19] on button "Close" at bounding box center [687, 16] width 58 height 17
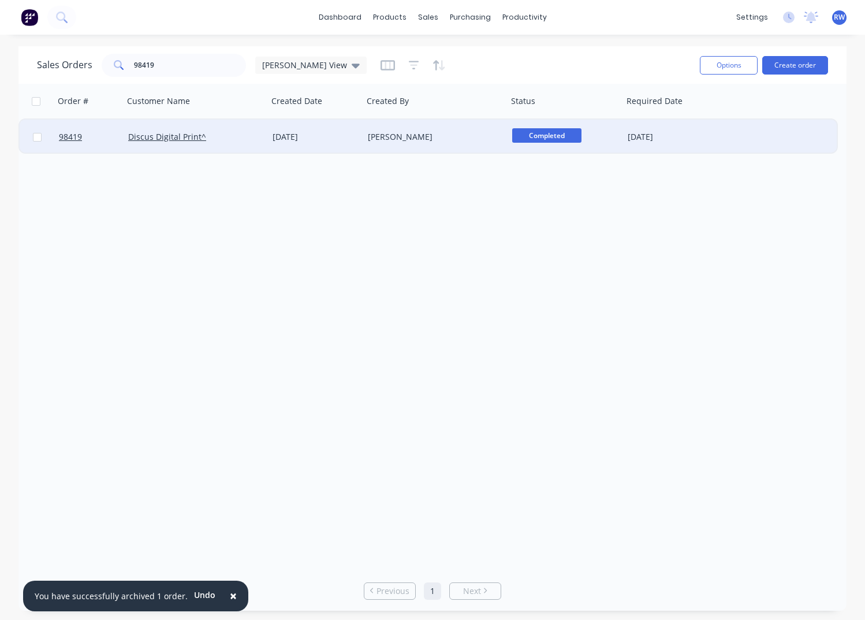
click at [39, 139] on input "checkbox" at bounding box center [37, 137] width 9 height 9
checkbox input "true"
click at [728, 64] on button "Options" at bounding box center [729, 65] width 58 height 18
click at [687, 114] on div "Archive" at bounding box center [694, 117] width 106 height 17
checkbox input "false"
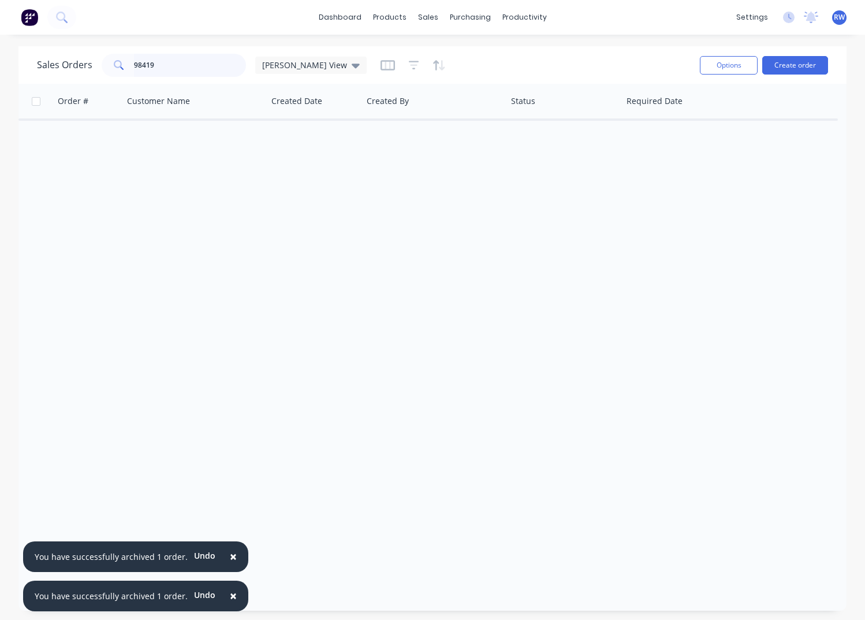
click at [166, 63] on input "98419" at bounding box center [190, 65] width 113 height 23
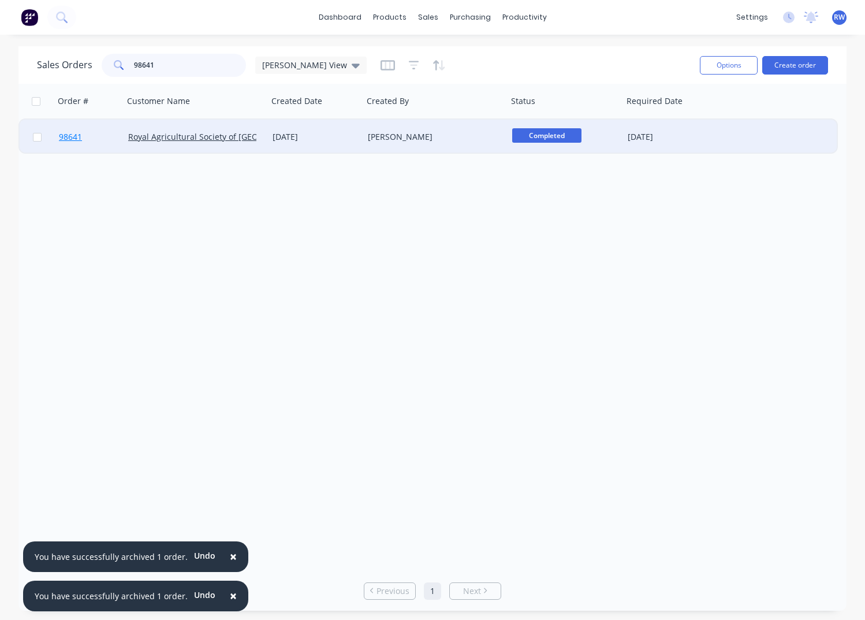
type input "98641"
click at [72, 139] on span "98641" at bounding box center [70, 137] width 23 height 12
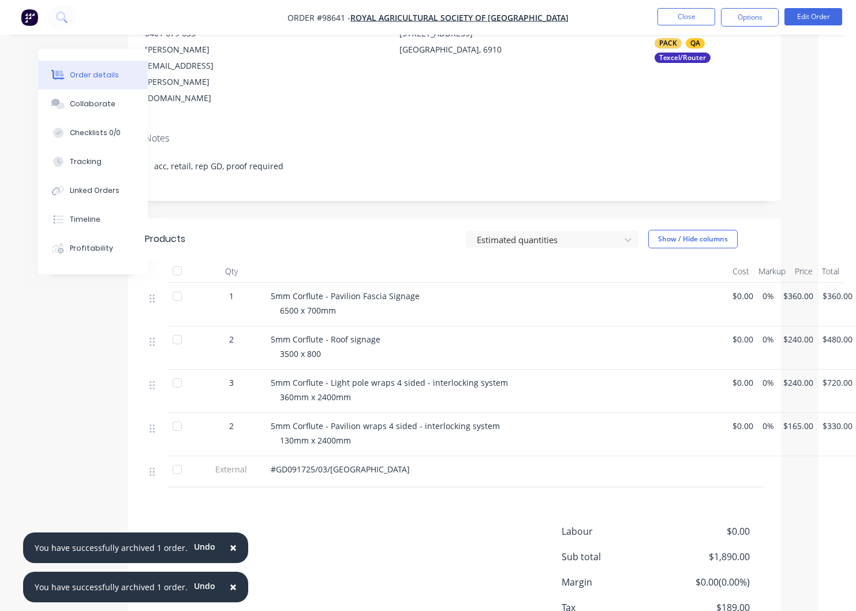
scroll to position [185, 38]
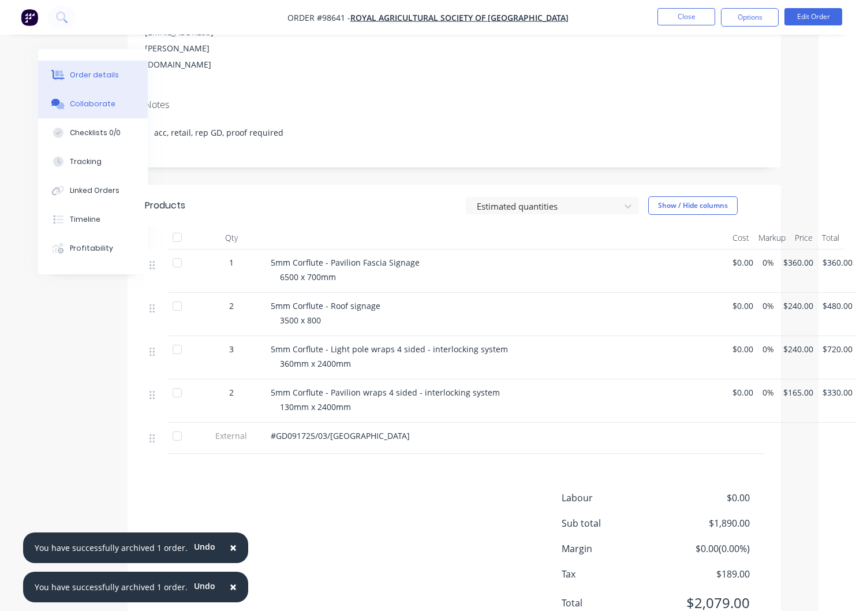
click at [91, 103] on div "Collaborate" at bounding box center [93, 104] width 46 height 10
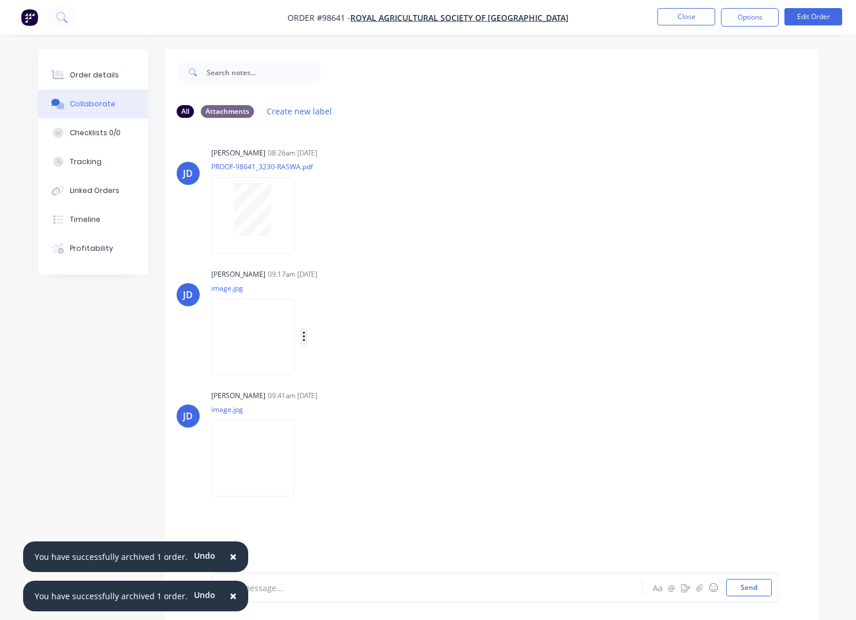
click at [304, 337] on icon "button" at bounding box center [304, 336] width 2 height 10
click at [334, 366] on button "Download" at bounding box center [380, 368] width 130 height 26
click at [303, 457] on icon "button" at bounding box center [304, 458] width 3 height 13
click at [341, 491] on button "Download" at bounding box center [380, 489] width 130 height 26
click at [665, 18] on button "Close" at bounding box center [687, 16] width 58 height 17
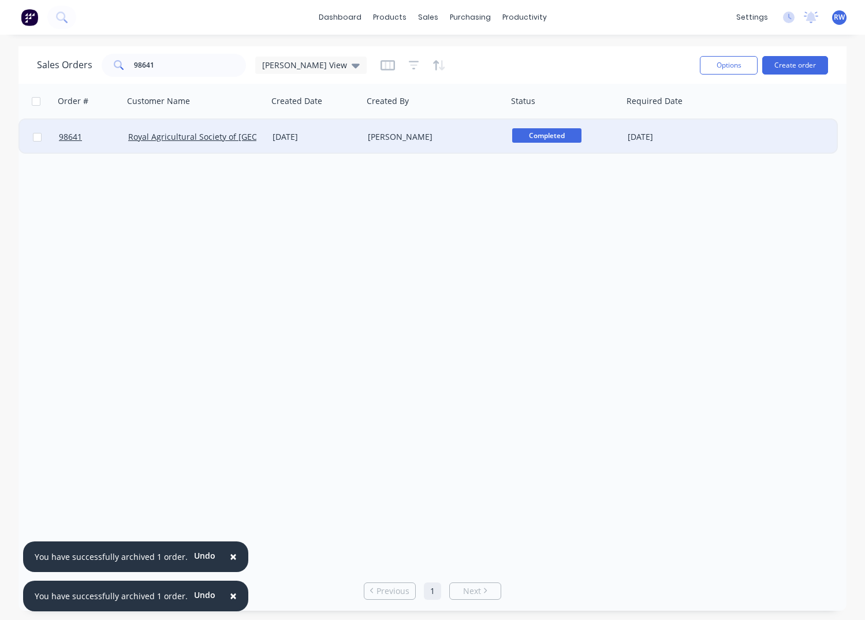
click at [36, 137] on input "checkbox" at bounding box center [37, 137] width 9 height 9
checkbox input "true"
click at [733, 68] on button "Options" at bounding box center [729, 65] width 58 height 18
click at [689, 122] on div "Archive" at bounding box center [694, 117] width 106 height 17
checkbox input "false"
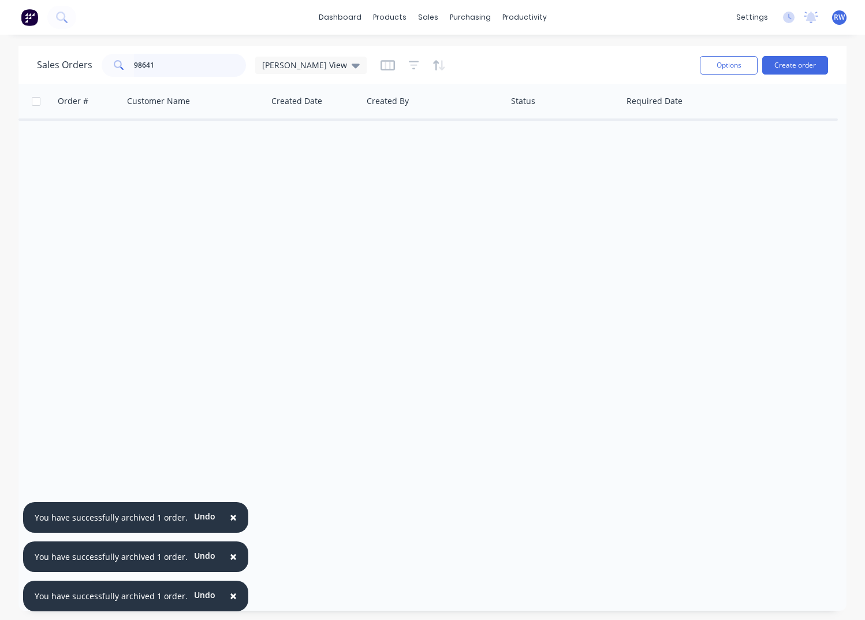
click at [177, 64] on input "98641" at bounding box center [190, 65] width 113 height 23
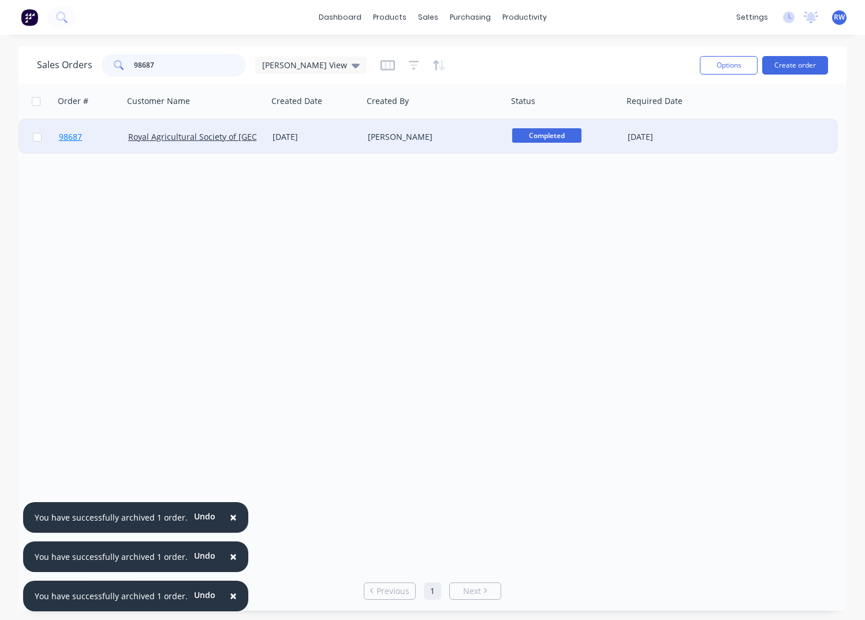
type input "98687"
click at [73, 138] on span "98687" at bounding box center [70, 137] width 23 height 12
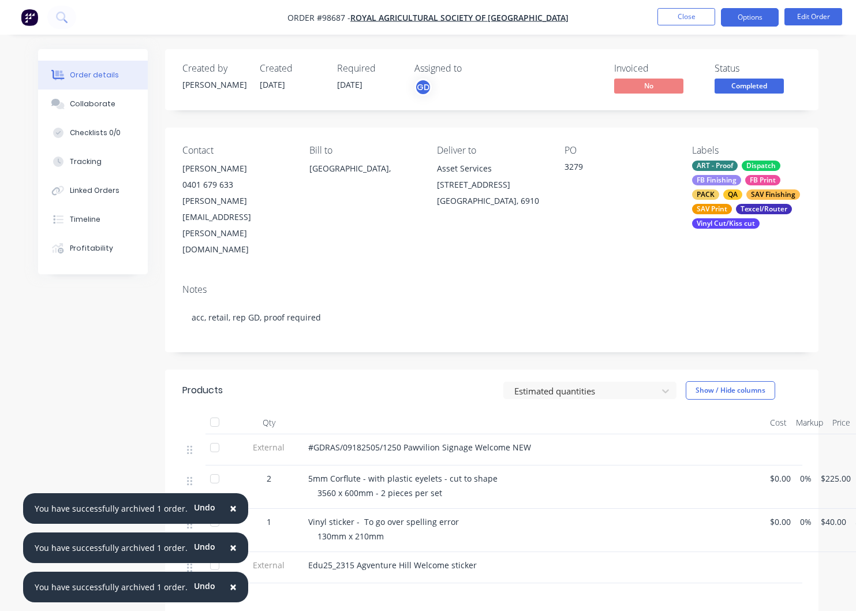
click at [755, 16] on button "Options" at bounding box center [750, 17] width 58 height 18
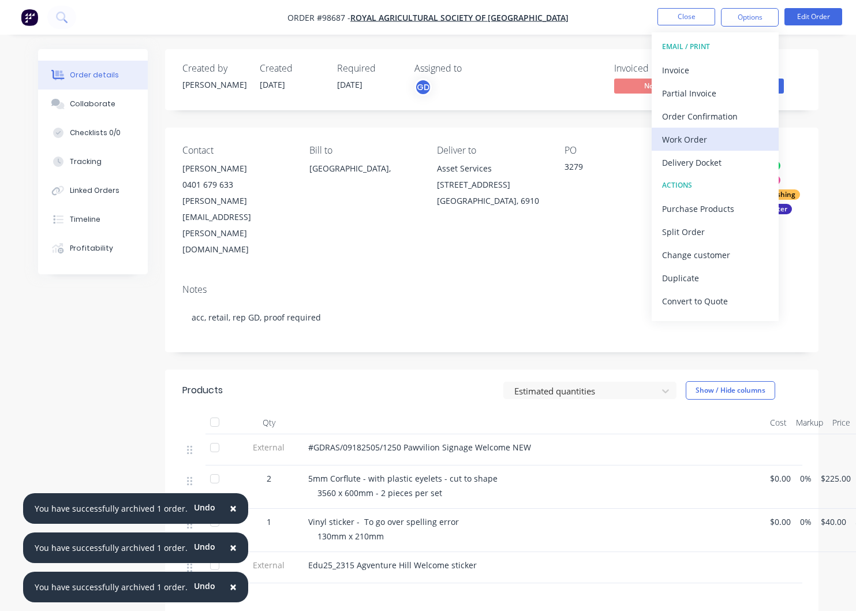
click at [679, 137] on div "Work Order" at bounding box center [715, 139] width 106 height 17
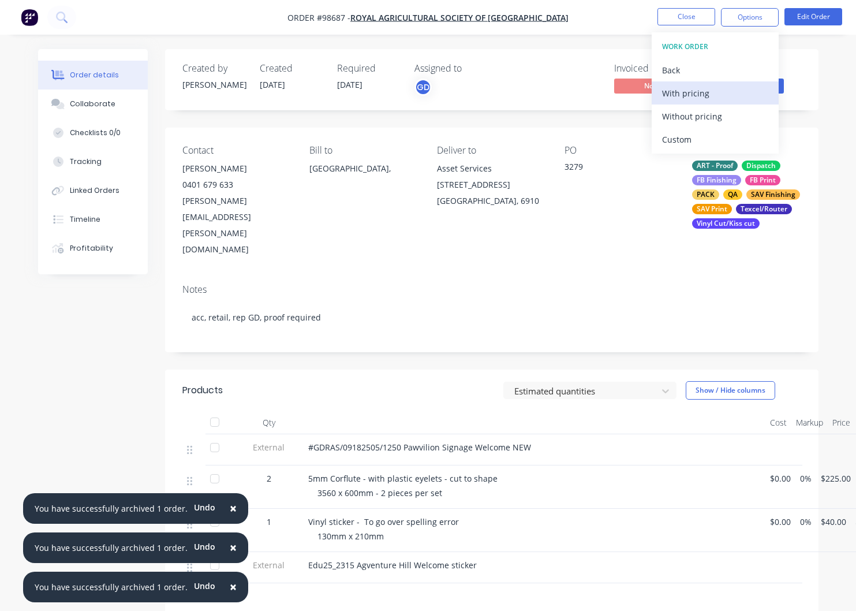
click at [675, 91] on div "With pricing" at bounding box center [715, 93] width 106 height 17
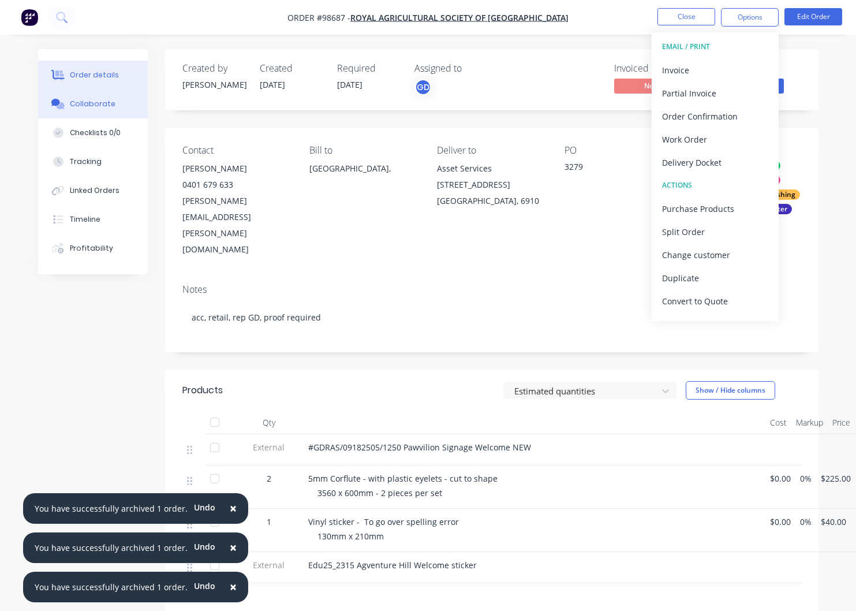
click at [96, 105] on div "Collaborate" at bounding box center [93, 104] width 46 height 10
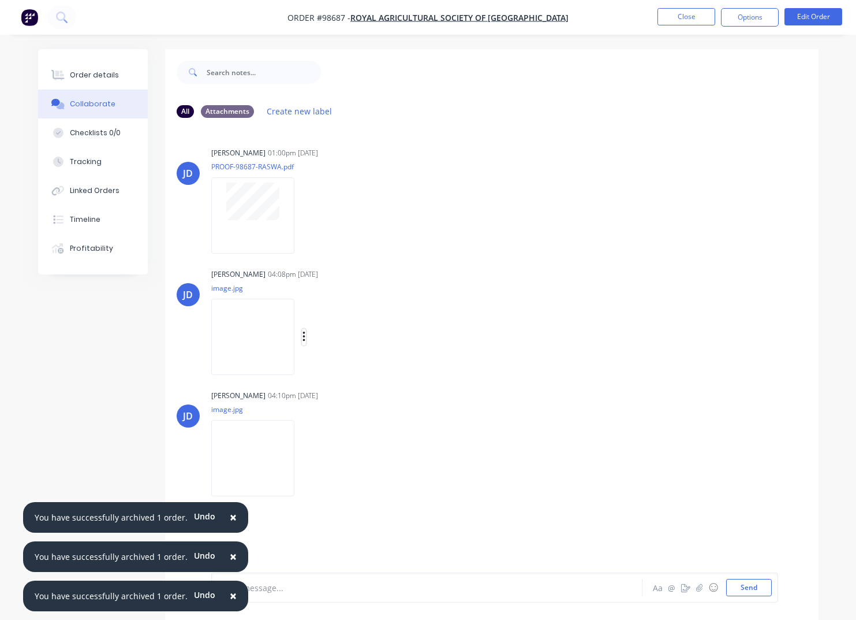
click at [305, 337] on icon "button" at bounding box center [304, 336] width 2 height 10
click at [362, 373] on button "Download" at bounding box center [380, 368] width 130 height 26
click at [303, 456] on icon "button" at bounding box center [304, 458] width 3 height 13
click at [340, 487] on button "Download" at bounding box center [380, 489] width 130 height 26
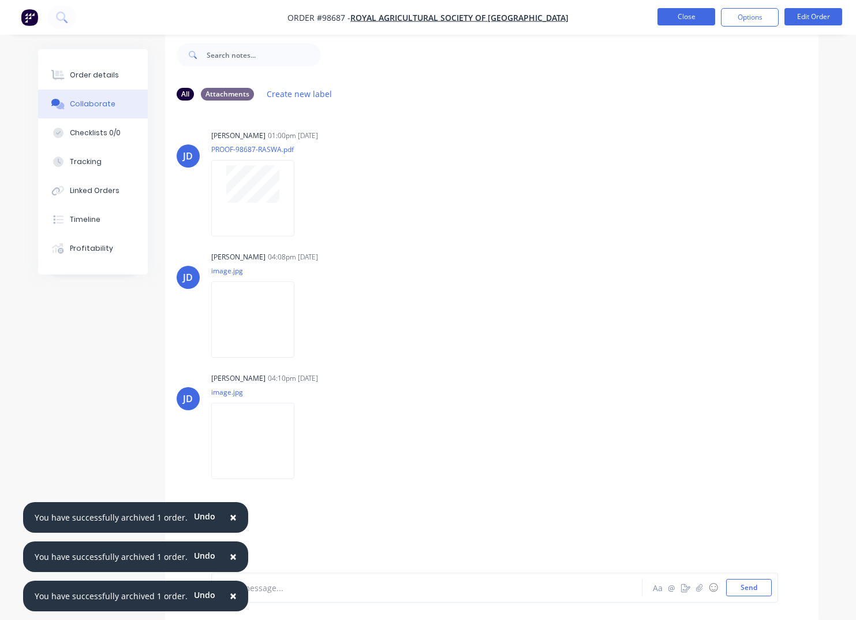
click at [683, 16] on button "Close" at bounding box center [687, 16] width 58 height 17
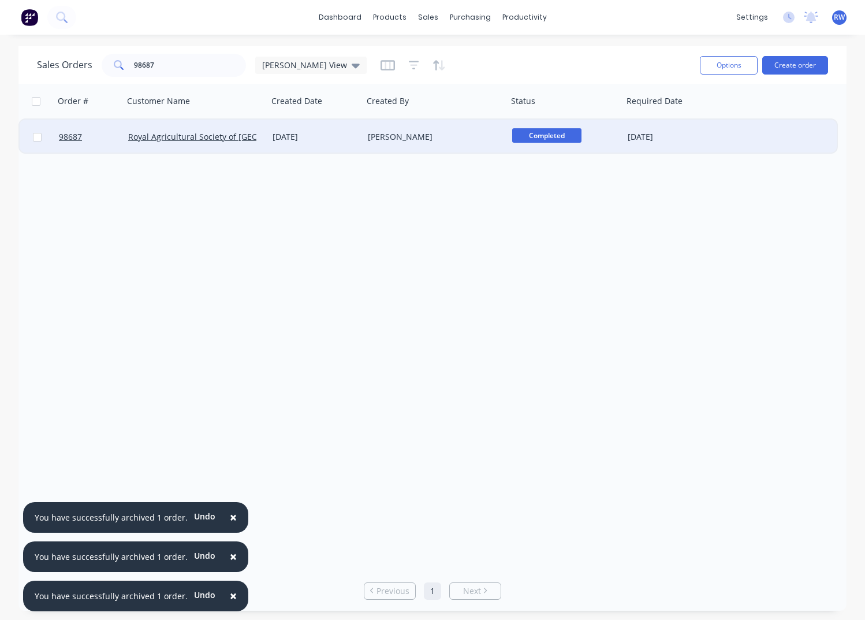
drag, startPoint x: 38, startPoint y: 139, endPoint x: 52, endPoint y: 142, distance: 14.7
click at [38, 139] on input "checkbox" at bounding box center [37, 137] width 9 height 9
checkbox input "true"
click at [722, 69] on button "Options" at bounding box center [729, 65] width 58 height 18
click at [677, 116] on div "Archive" at bounding box center [694, 117] width 106 height 17
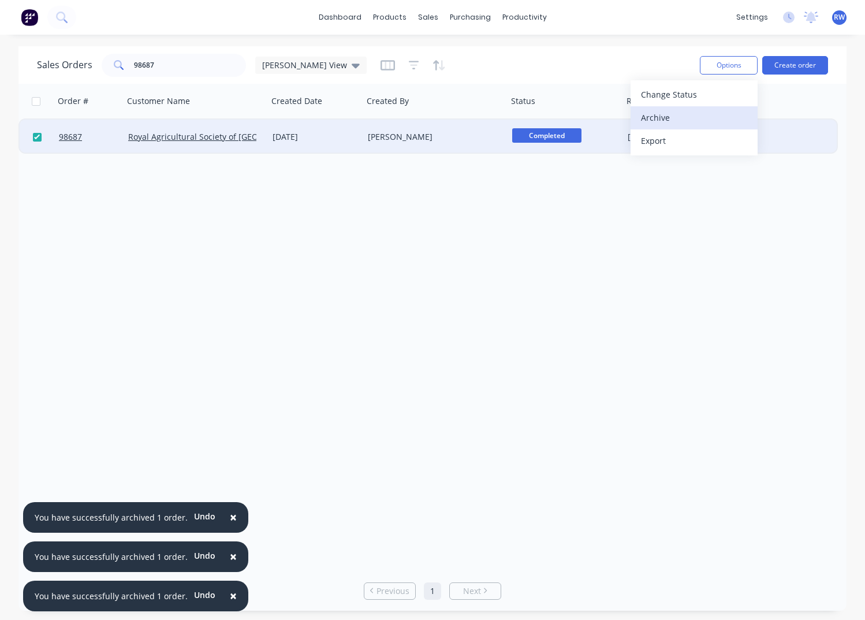
checkbox input "false"
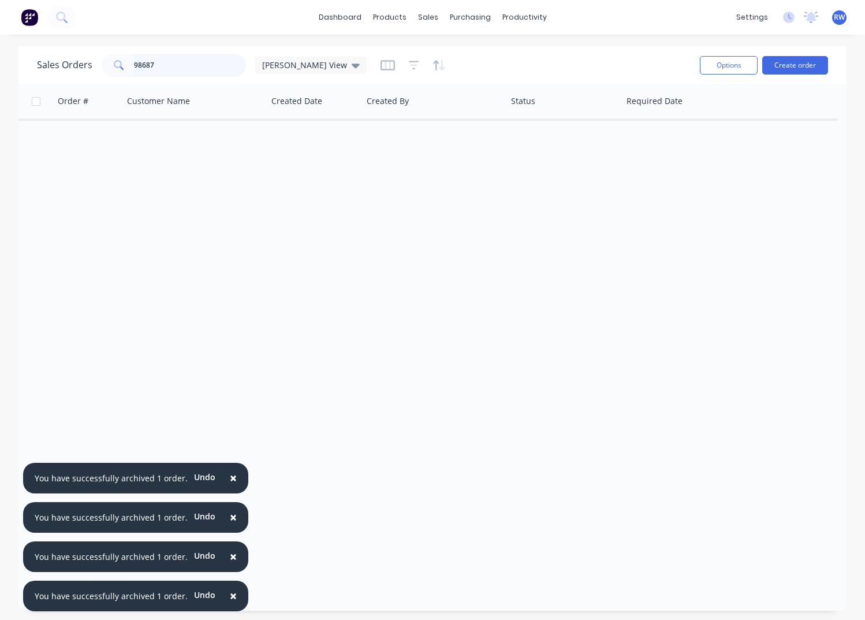
click at [166, 62] on input "98687" at bounding box center [190, 65] width 113 height 23
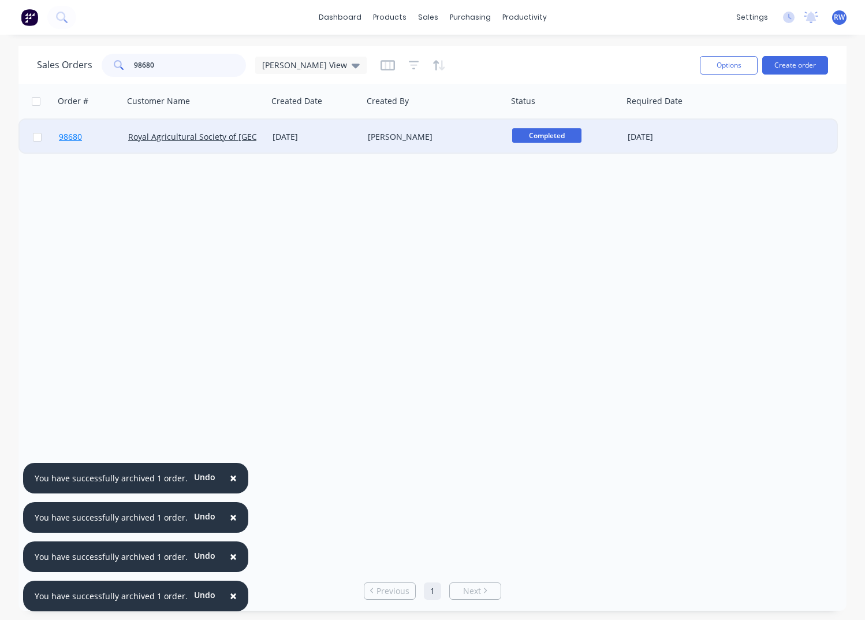
type input "98680"
click at [69, 138] on span "98680" at bounding box center [70, 137] width 23 height 12
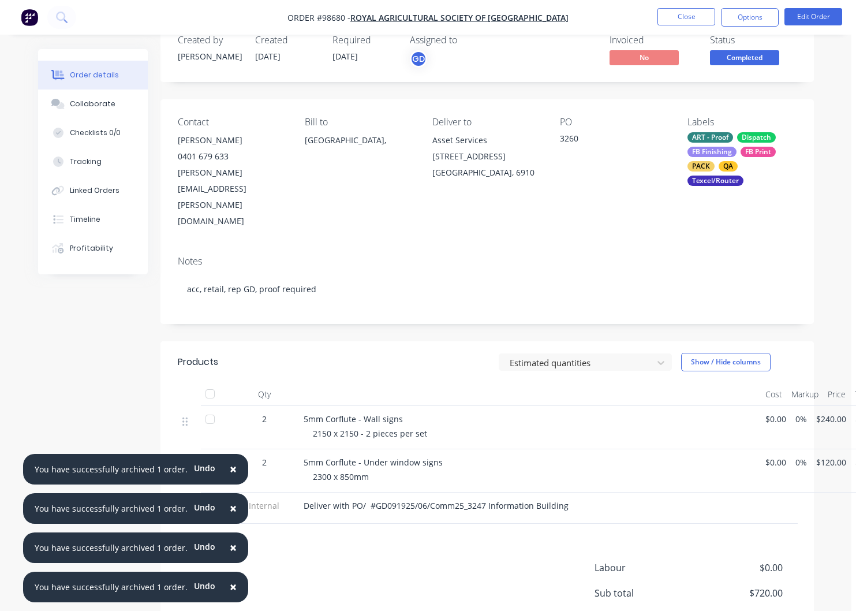
scroll to position [27, 5]
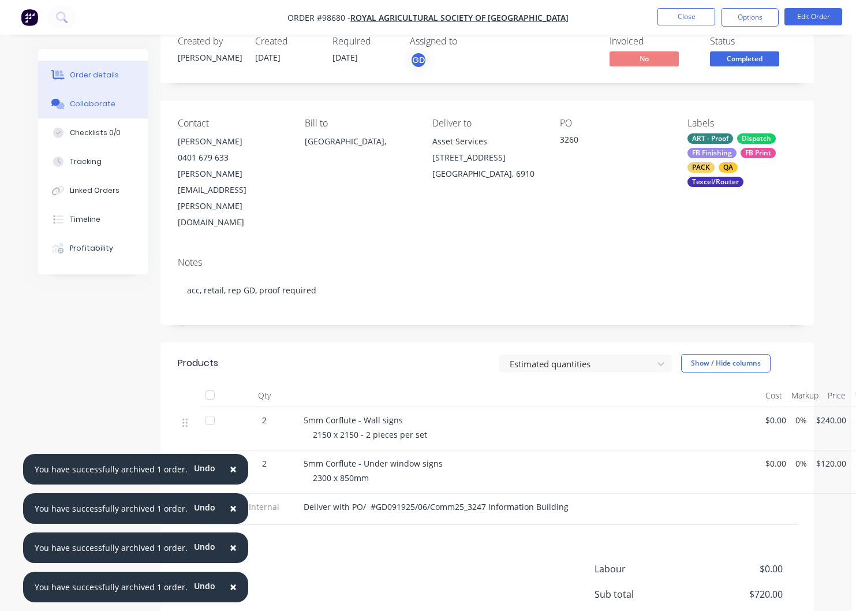
click at [88, 105] on div "Collaborate" at bounding box center [93, 104] width 46 height 10
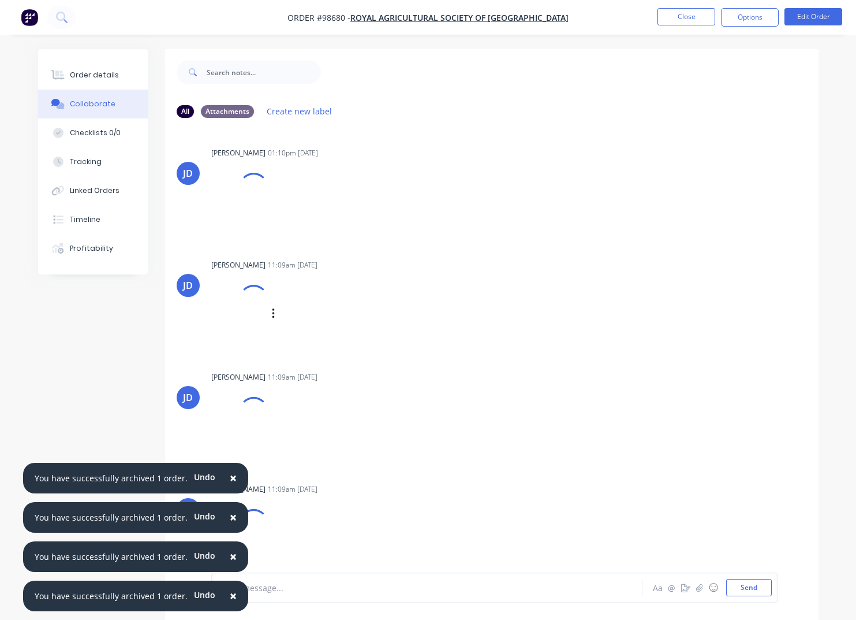
scroll to position [4, 0]
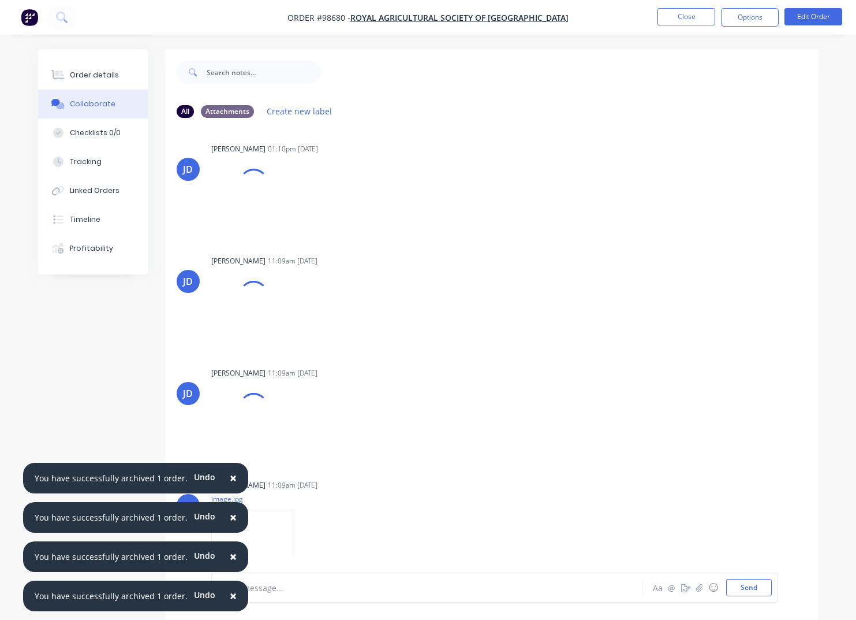
drag, startPoint x: 228, startPoint y: 478, endPoint x: 224, endPoint y: 506, distance: 28.6
click at [230, 478] on span "×" at bounding box center [233, 477] width 7 height 16
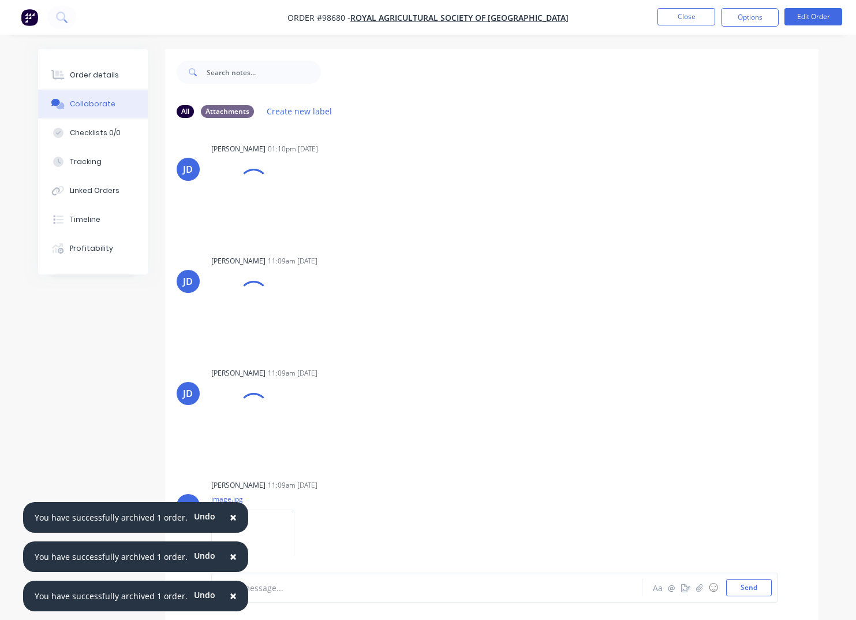
click at [230, 516] on span "×" at bounding box center [233, 517] width 7 height 16
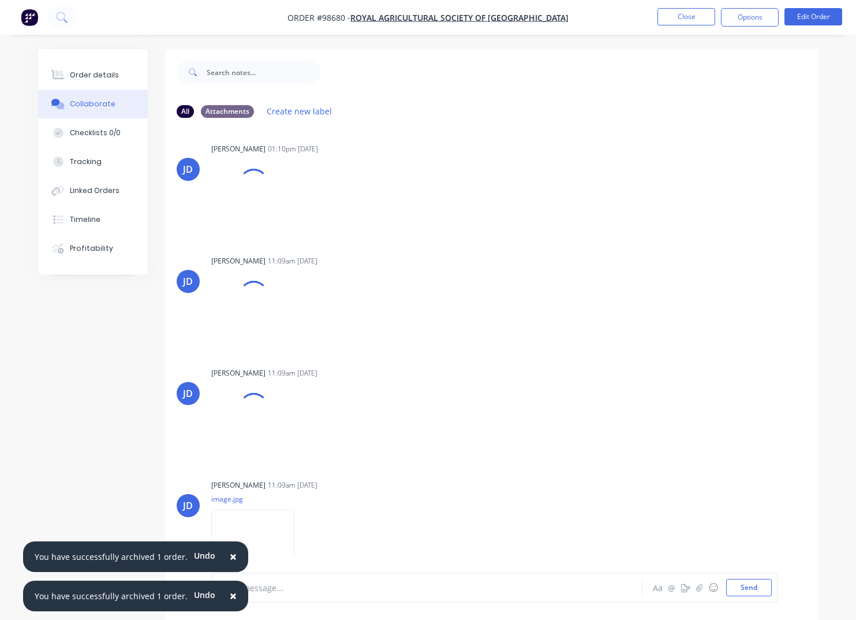
drag, startPoint x: 228, startPoint y: 556, endPoint x: 220, endPoint y: 587, distance: 32.8
click at [230, 556] on span "×" at bounding box center [233, 556] width 7 height 16
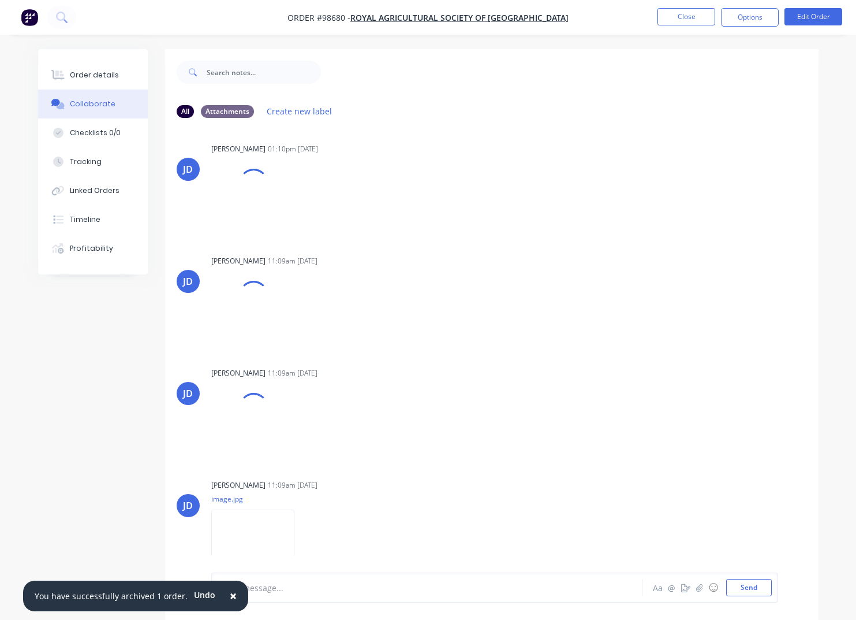
click at [230, 594] on span "×" at bounding box center [233, 595] width 7 height 16
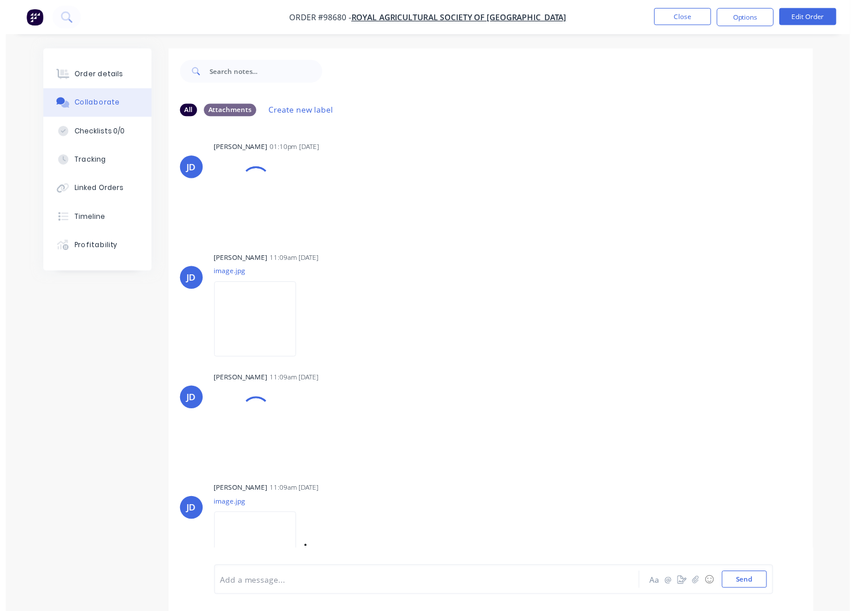
scroll to position [32, 0]
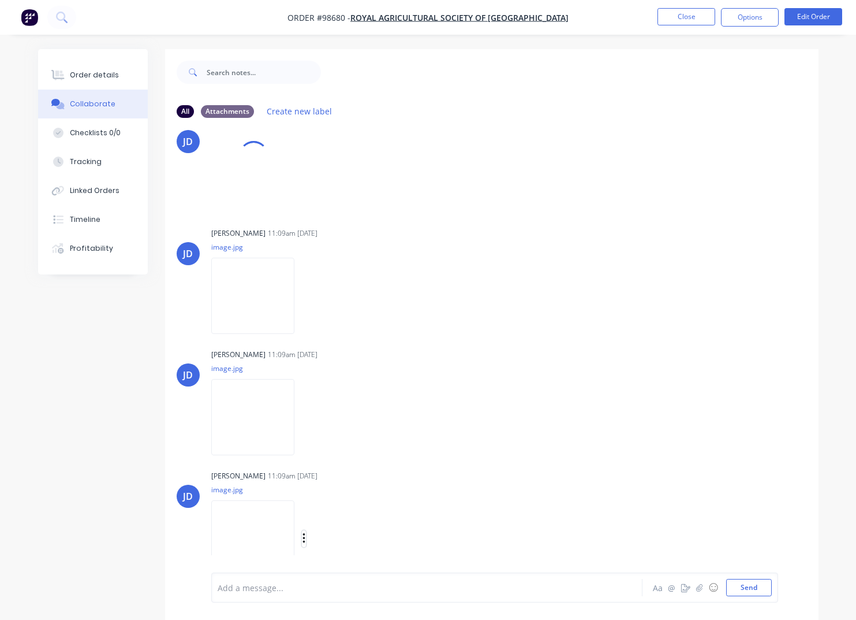
click at [305, 539] on icon "button" at bounding box center [304, 538] width 2 height 10
click at [347, 531] on button "Download" at bounding box center [380, 530] width 130 height 26
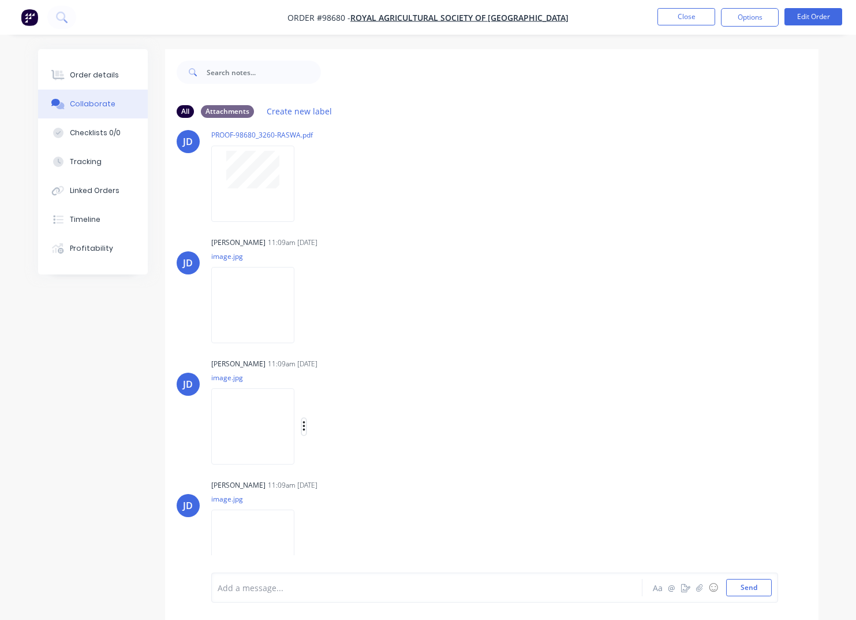
click at [306, 425] on icon "button" at bounding box center [304, 426] width 3 height 13
drag, startPoint x: 364, startPoint y: 460, endPoint x: 363, endPoint y: 453, distance: 6.4
click at [364, 459] on button "Download" at bounding box center [380, 457] width 130 height 26
click at [306, 304] on icon "button" at bounding box center [304, 305] width 3 height 13
click at [357, 332] on button "Download" at bounding box center [380, 336] width 130 height 26
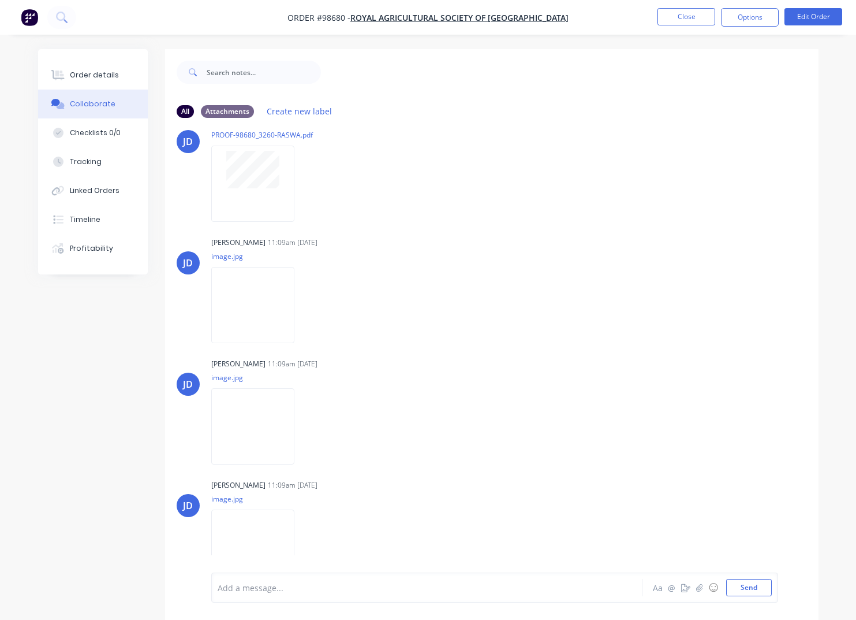
click at [686, 15] on button "Close" at bounding box center [687, 16] width 58 height 17
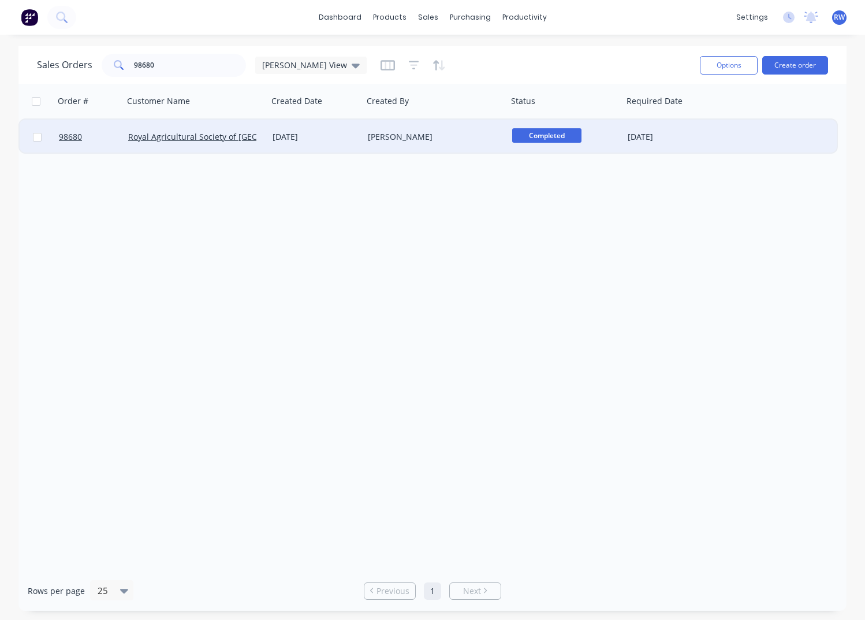
click at [38, 137] on input "checkbox" at bounding box center [37, 137] width 9 height 9
checkbox input "true"
click at [722, 68] on button "Options" at bounding box center [729, 65] width 58 height 18
click at [653, 115] on div "Archive" at bounding box center [694, 117] width 106 height 17
checkbox input "false"
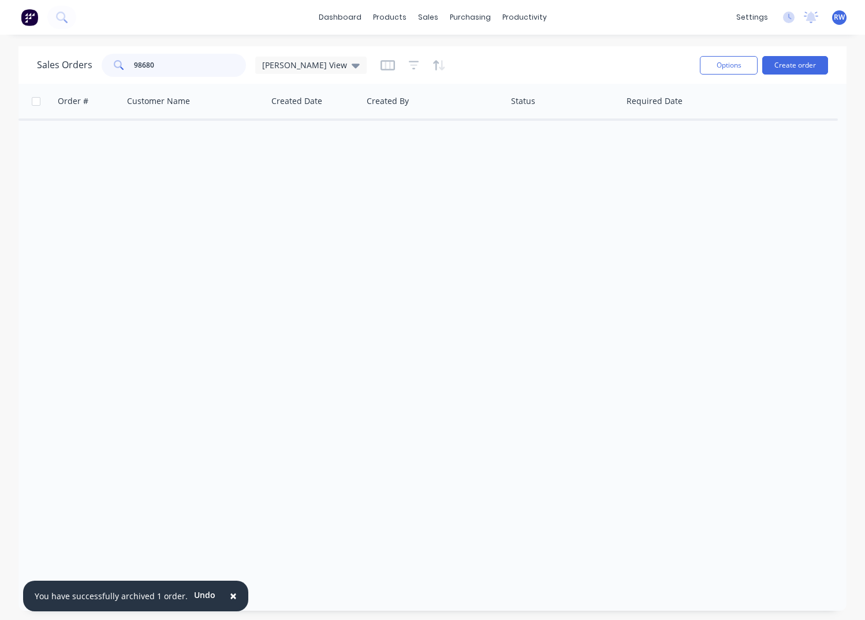
click at [166, 66] on input "98680" at bounding box center [190, 65] width 113 height 23
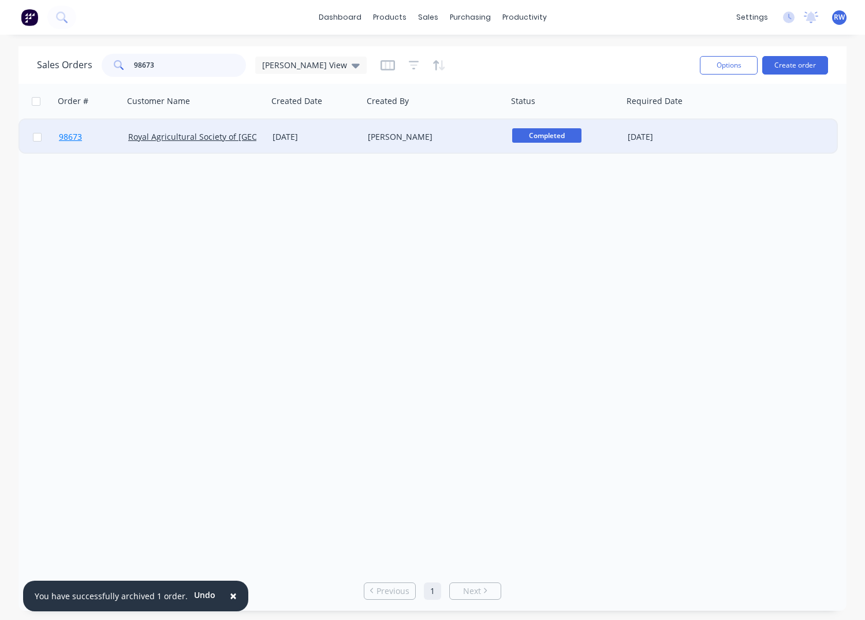
type input "98673"
click at [71, 140] on span "98673" at bounding box center [70, 137] width 23 height 12
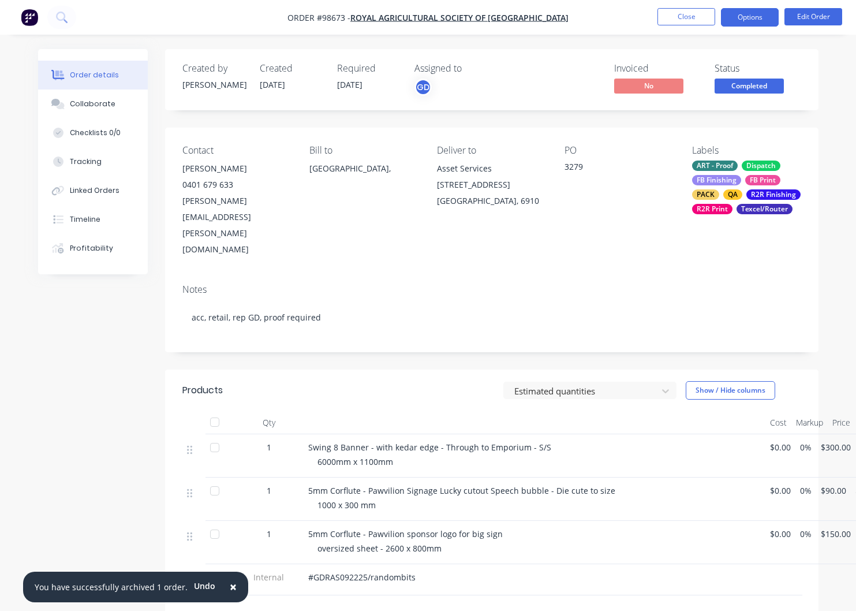
click at [741, 19] on button "Options" at bounding box center [750, 17] width 58 height 18
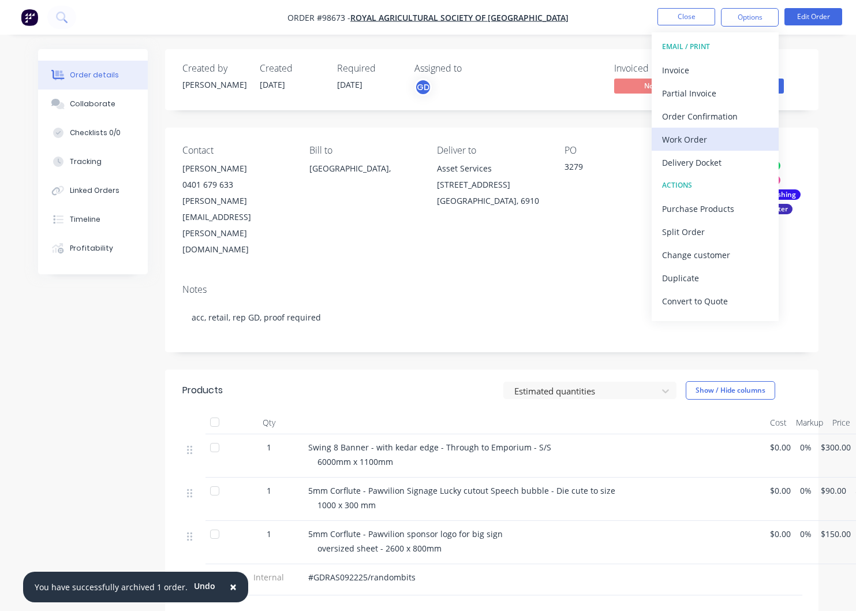
click at [685, 143] on div "Work Order" at bounding box center [715, 139] width 106 height 17
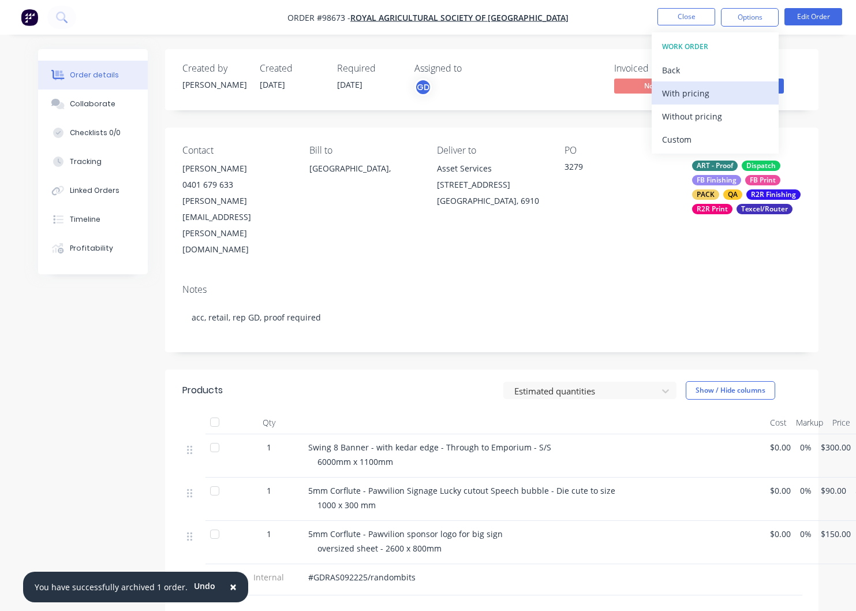
click at [681, 96] on div "With pricing" at bounding box center [715, 93] width 106 height 17
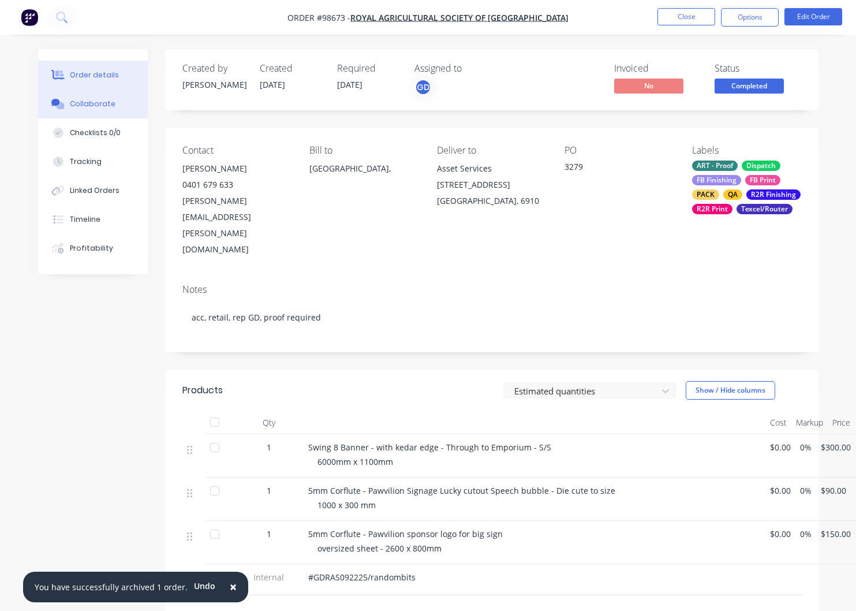
click at [83, 106] on div "Collaborate" at bounding box center [93, 104] width 46 height 10
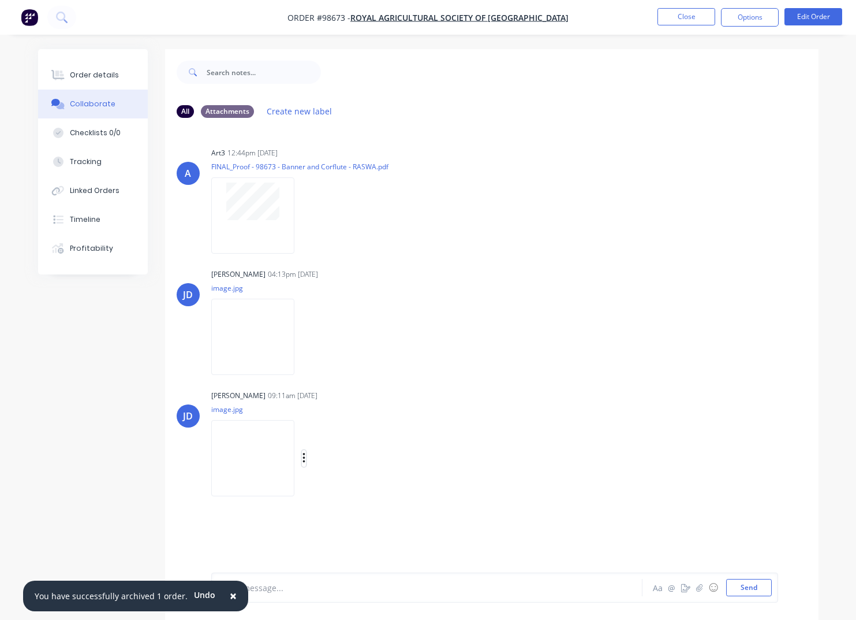
click at [304, 458] on icon "button" at bounding box center [304, 458] width 2 height 10
drag, startPoint x: 354, startPoint y: 491, endPoint x: 351, endPoint y: 483, distance: 8.8
click at [354, 489] on button "Download" at bounding box center [380, 489] width 130 height 26
click at [307, 338] on button "button" at bounding box center [304, 337] width 5 height 17
click at [359, 370] on button "Download" at bounding box center [380, 368] width 130 height 26
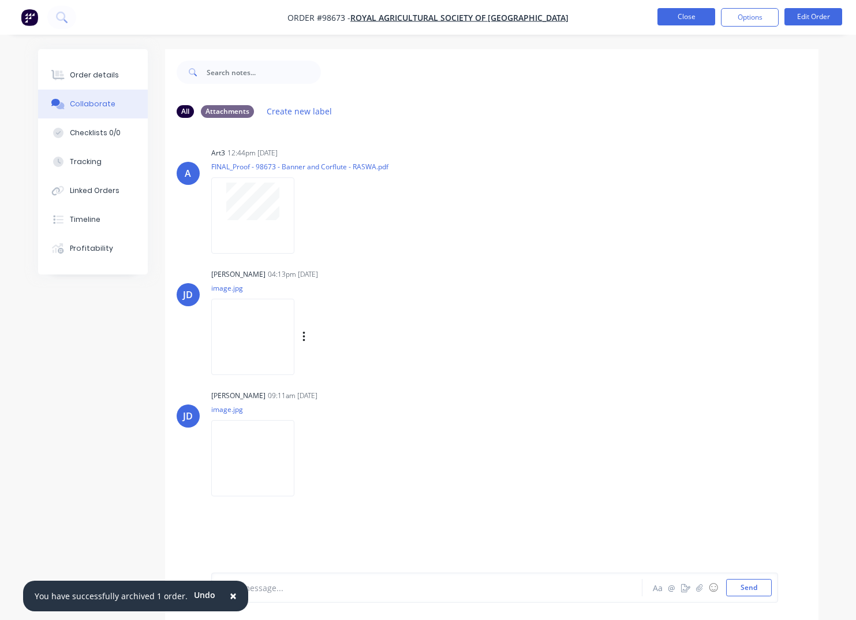
click at [687, 20] on button "Close" at bounding box center [687, 16] width 58 height 17
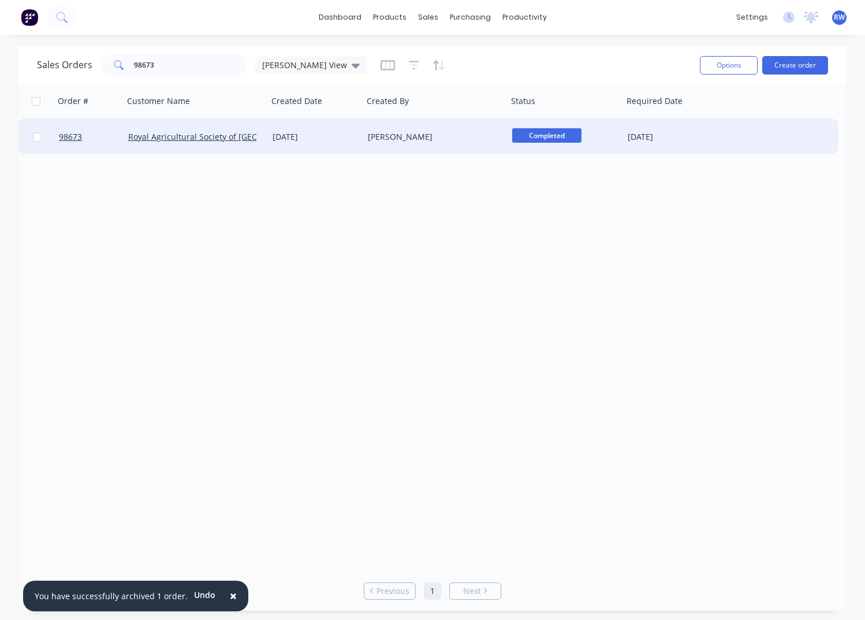
click at [38, 137] on input "checkbox" at bounding box center [37, 137] width 9 height 9
checkbox input "true"
click at [733, 66] on button "Options" at bounding box center [729, 65] width 58 height 18
click at [702, 115] on div "Archive" at bounding box center [694, 117] width 106 height 17
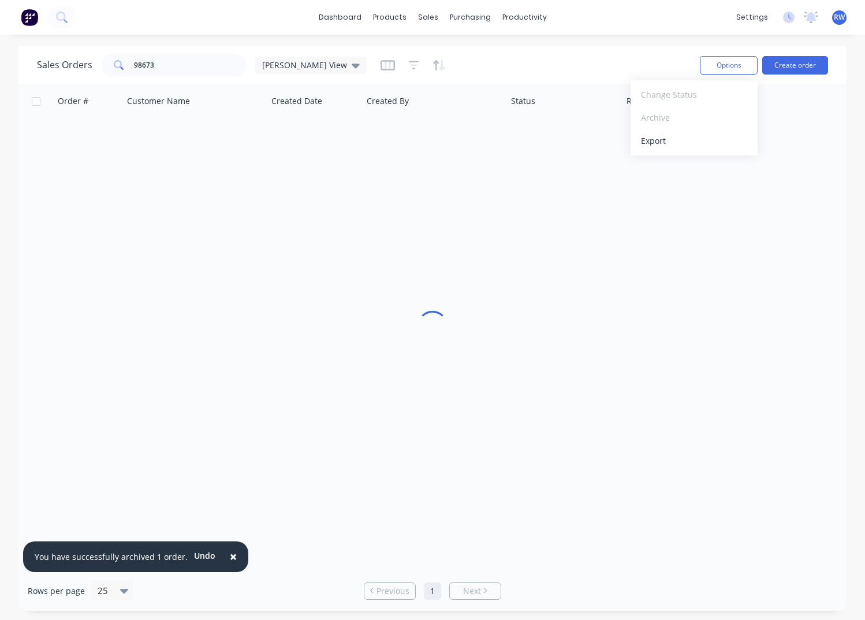
checkbox input "false"
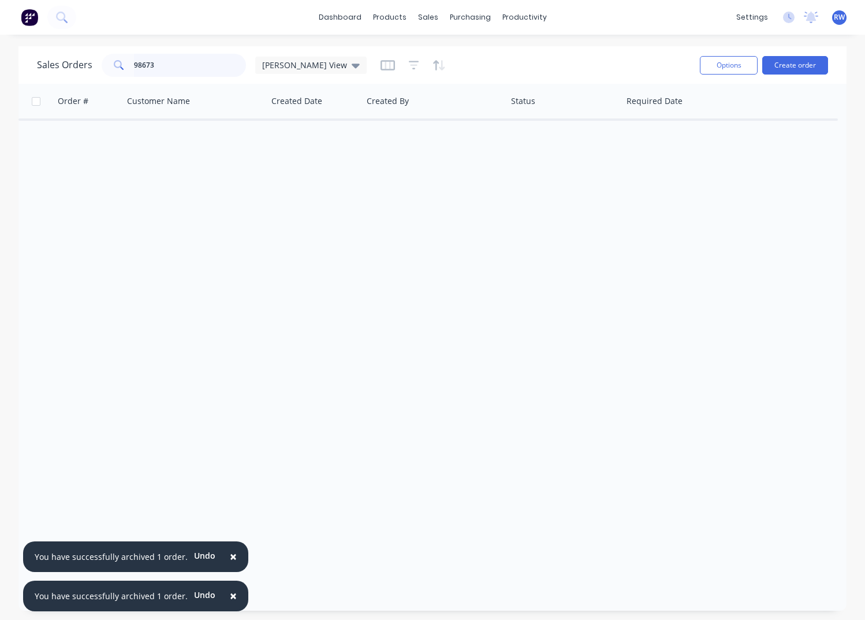
click at [159, 65] on input "98673" at bounding box center [190, 65] width 113 height 23
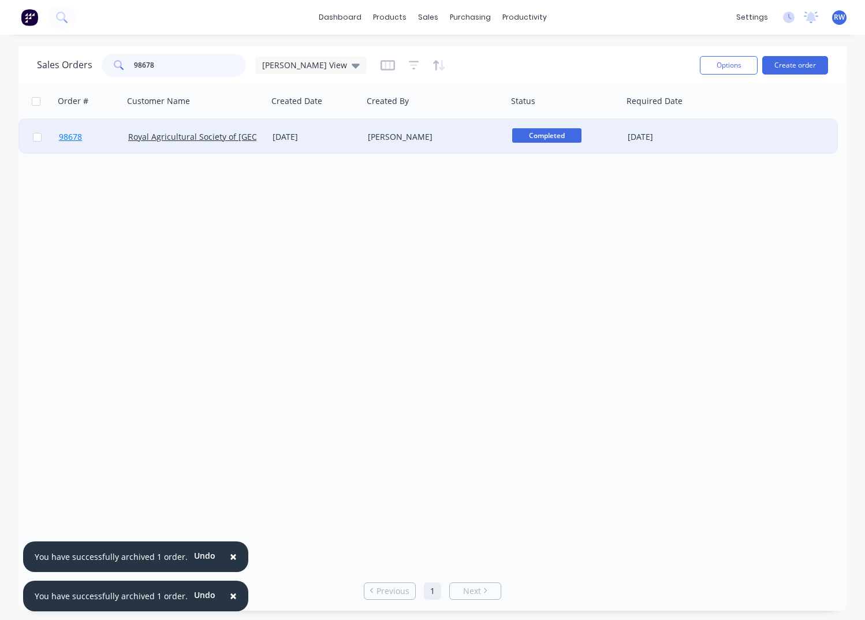
type input "98678"
click at [73, 138] on span "98678" at bounding box center [70, 137] width 23 height 12
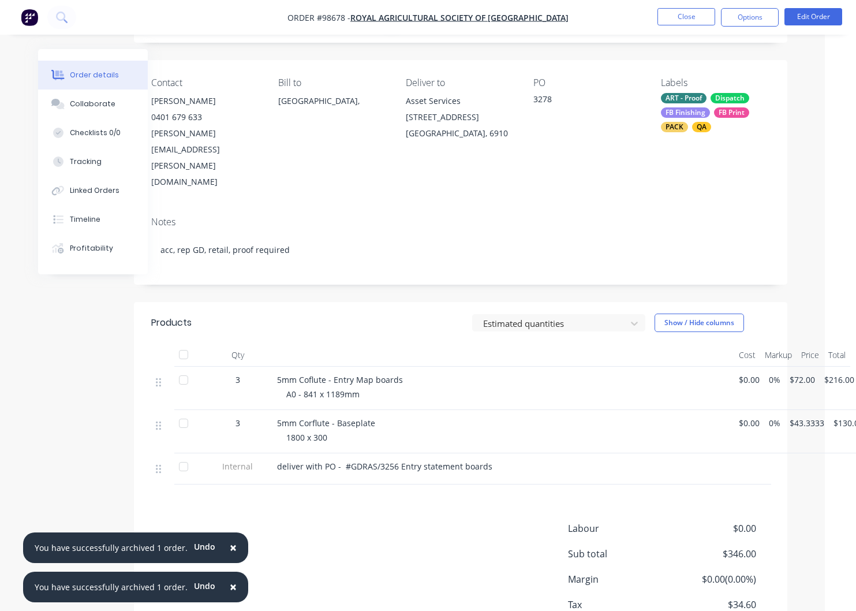
scroll to position [68, 32]
click at [84, 106] on div "Collaborate" at bounding box center [93, 104] width 46 height 10
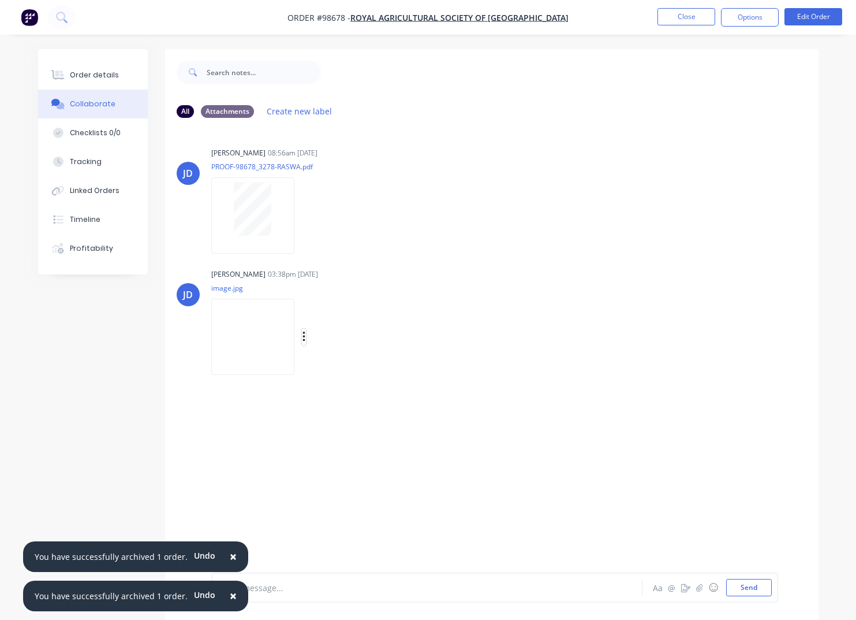
click at [306, 339] on icon "button" at bounding box center [304, 336] width 3 height 13
click at [363, 368] on button "Download" at bounding box center [380, 368] width 130 height 26
click at [684, 17] on button "Close" at bounding box center [687, 16] width 58 height 17
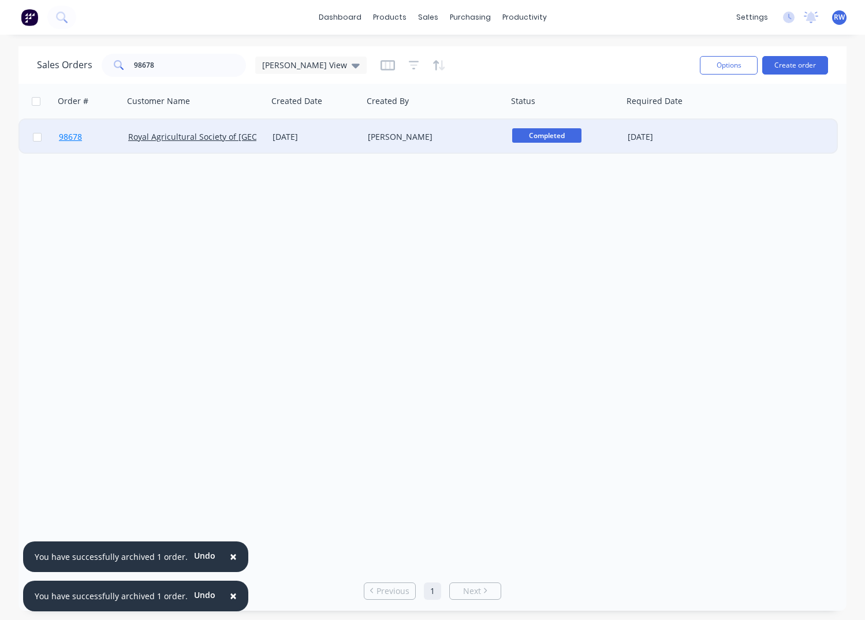
drag, startPoint x: 39, startPoint y: 138, endPoint x: 120, endPoint y: 144, distance: 81.1
click at [39, 138] on input "checkbox" at bounding box center [37, 137] width 9 height 9
checkbox input "true"
click at [732, 67] on button "Options" at bounding box center [729, 65] width 58 height 18
click at [698, 118] on div "Archive" at bounding box center [694, 117] width 106 height 17
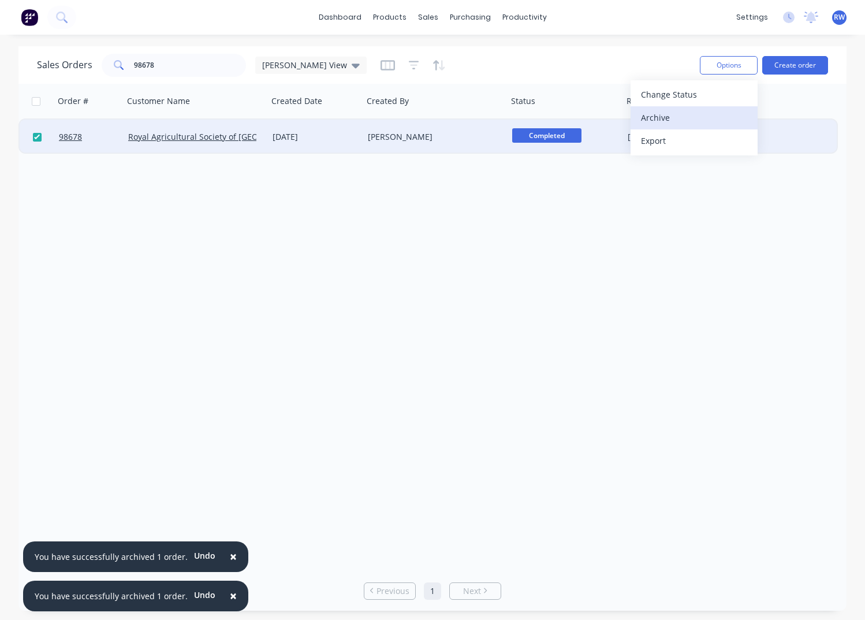
checkbox input "false"
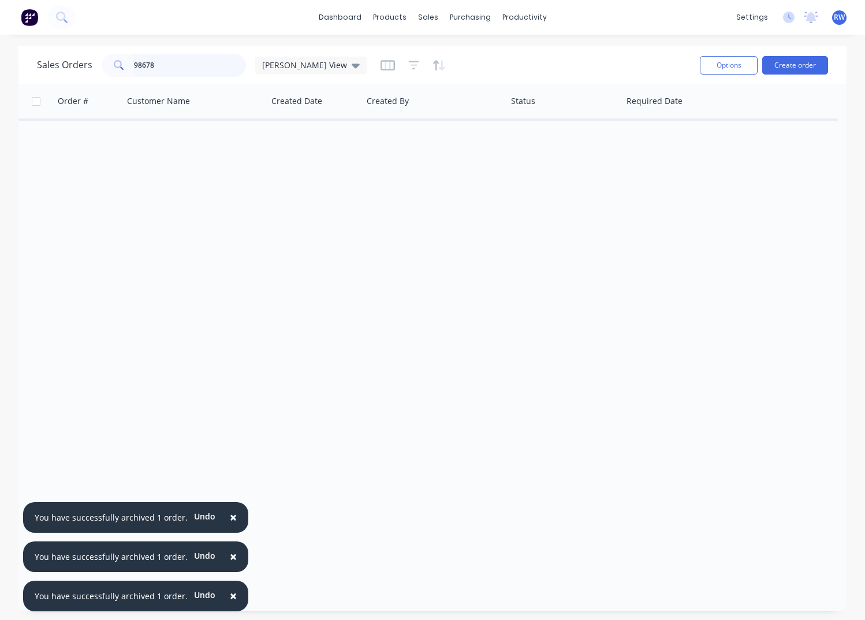
click at [160, 65] on input "98678" at bounding box center [190, 65] width 113 height 23
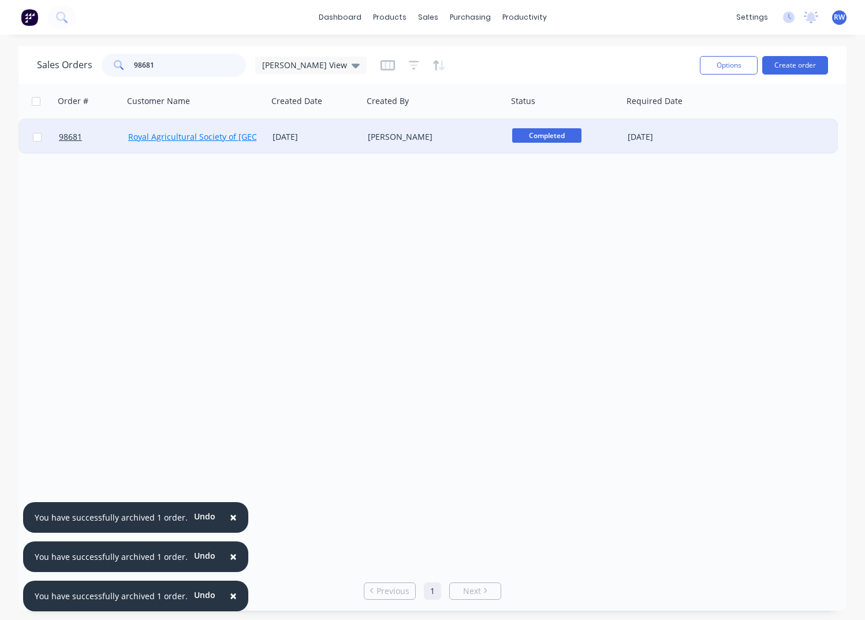
type input "98681"
click at [201, 138] on link "Royal Agricultural Society of [GEOGRAPHIC_DATA]" at bounding box center [223, 136] width 190 height 11
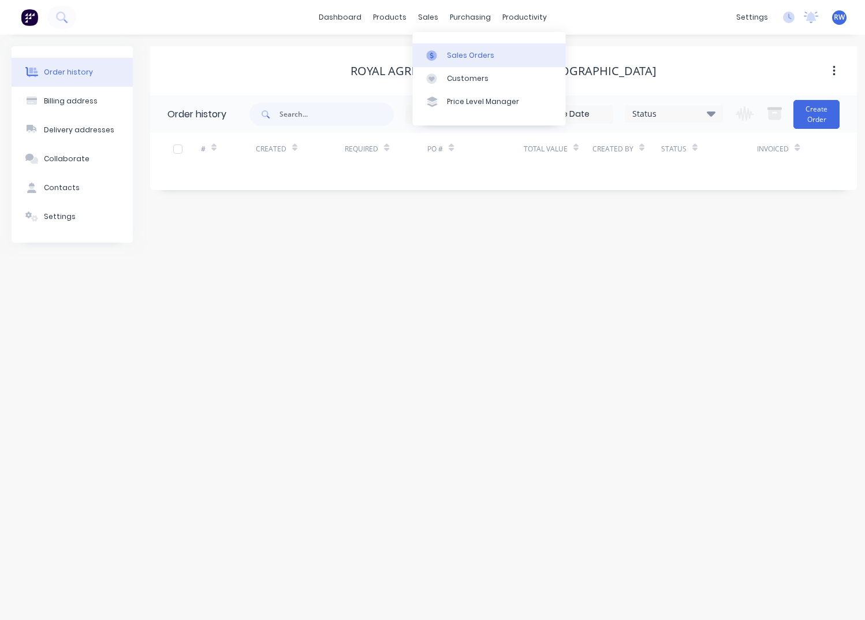
click at [459, 53] on div "Sales Orders" at bounding box center [470, 55] width 47 height 10
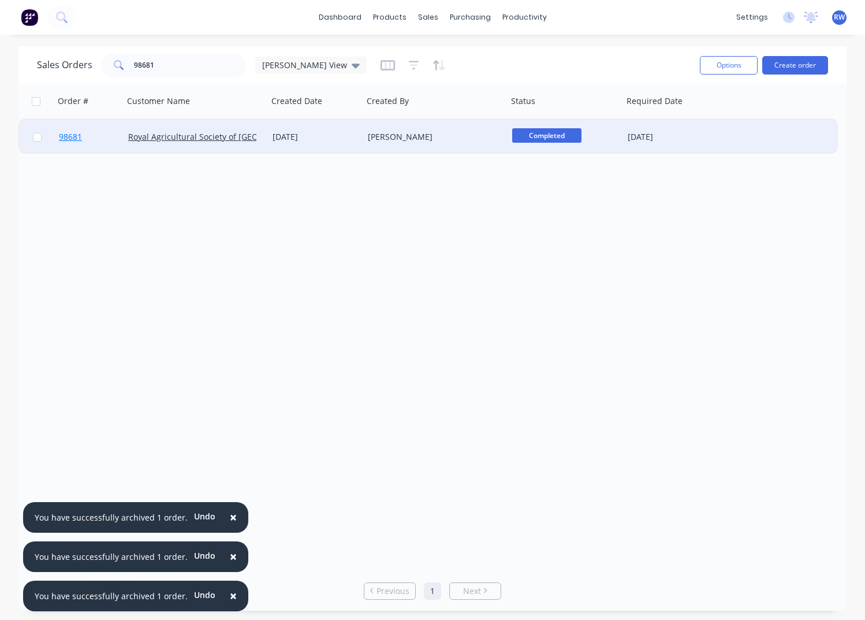
click at [71, 139] on span "98681" at bounding box center [70, 137] width 23 height 12
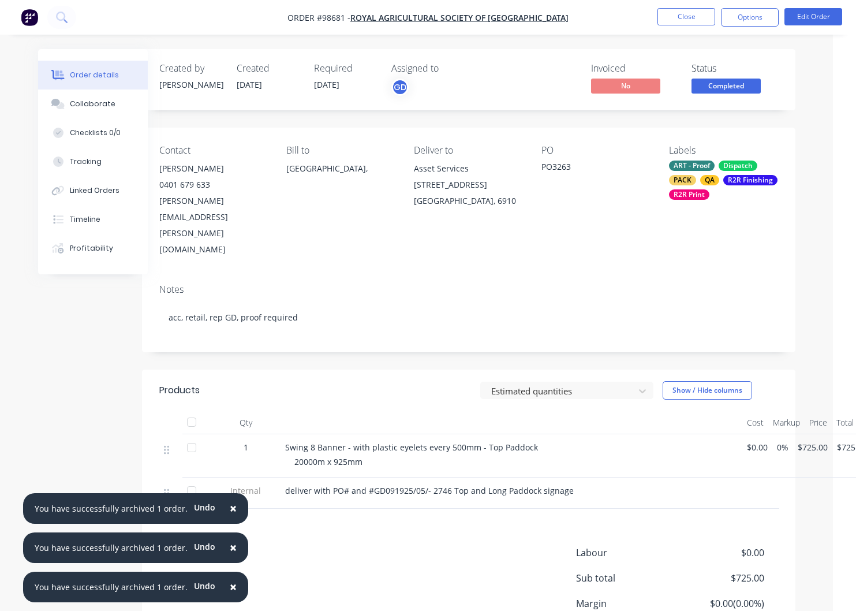
scroll to position [0, 38]
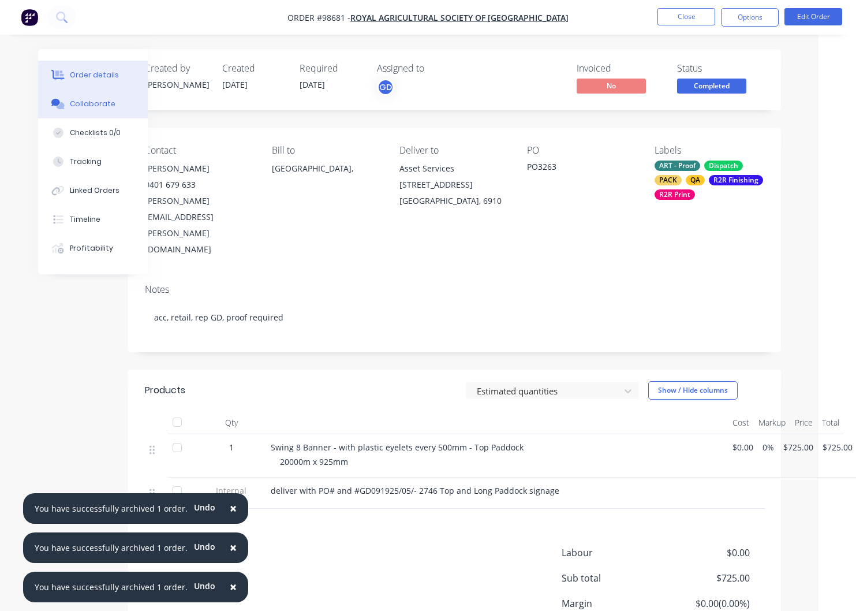
click at [95, 102] on div "Collaborate" at bounding box center [93, 104] width 46 height 10
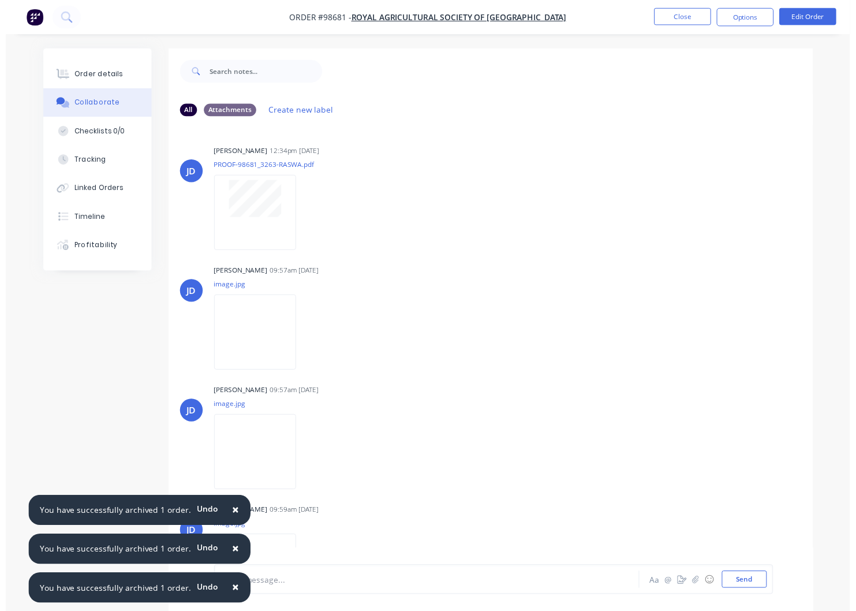
scroll to position [50, 0]
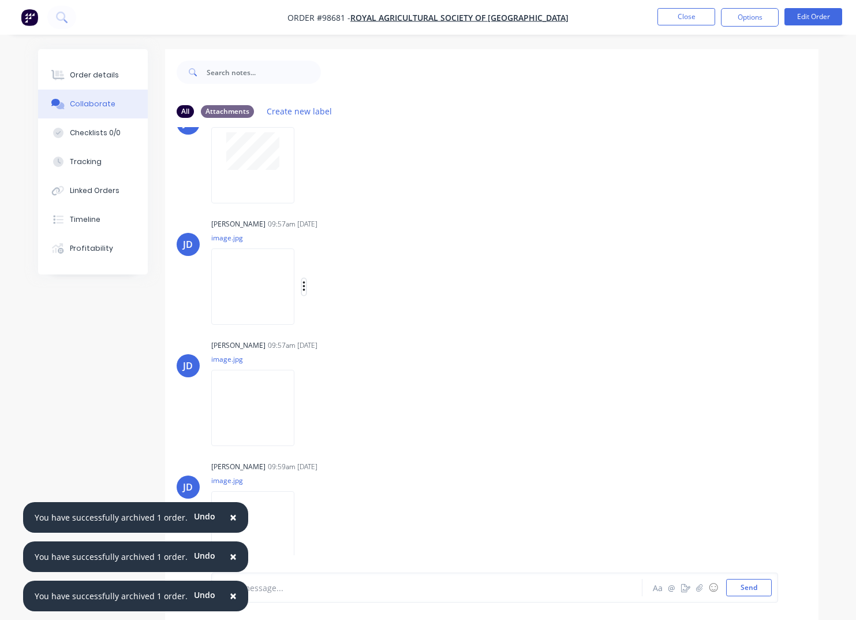
click at [304, 288] on icon "button" at bounding box center [304, 286] width 2 height 10
click at [351, 318] on button "Download" at bounding box center [380, 317] width 130 height 26
drag, startPoint x: 303, startPoint y: 408, endPoint x: 308, endPoint y: 415, distance: 8.3
click at [303, 408] on icon "button" at bounding box center [304, 408] width 2 height 10
click at [341, 443] on button "Download" at bounding box center [380, 439] width 130 height 26
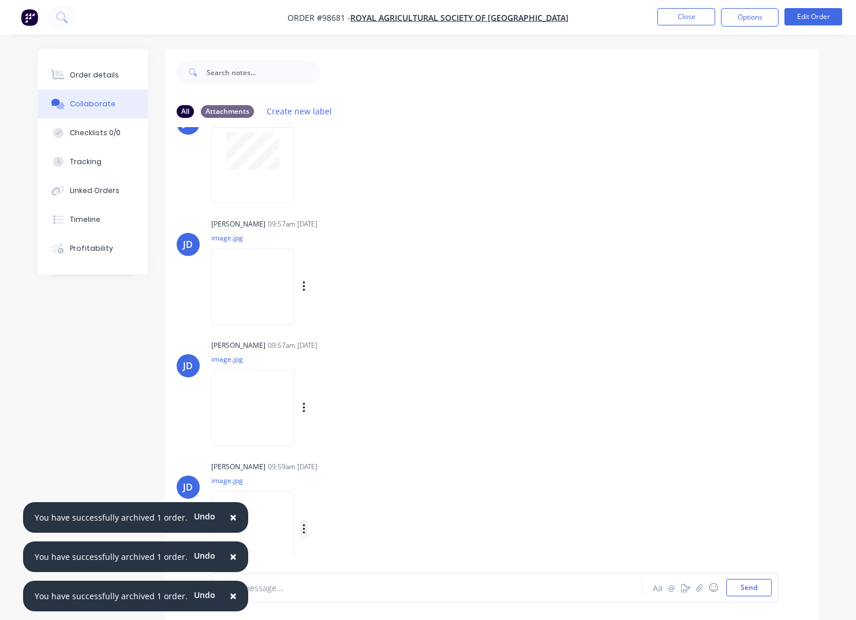
click at [304, 532] on icon "button" at bounding box center [304, 529] width 3 height 13
click at [335, 534] on button "Download" at bounding box center [380, 530] width 130 height 26
click at [672, 17] on button "Close" at bounding box center [687, 16] width 58 height 17
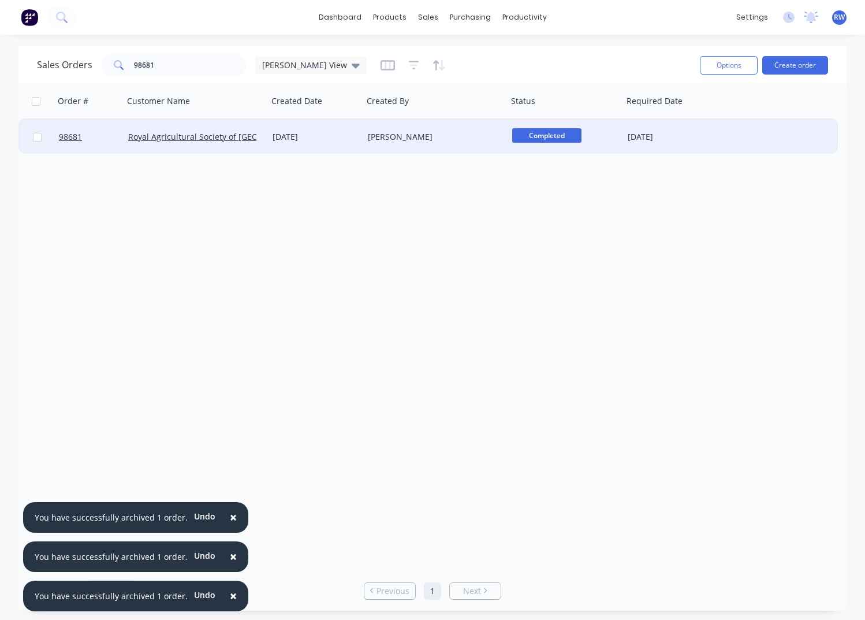
click at [39, 139] on input "checkbox" at bounding box center [37, 137] width 9 height 9
checkbox input "true"
click at [720, 61] on button "Options" at bounding box center [729, 65] width 58 height 18
click at [686, 120] on div "Archive" at bounding box center [694, 117] width 106 height 17
checkbox input "false"
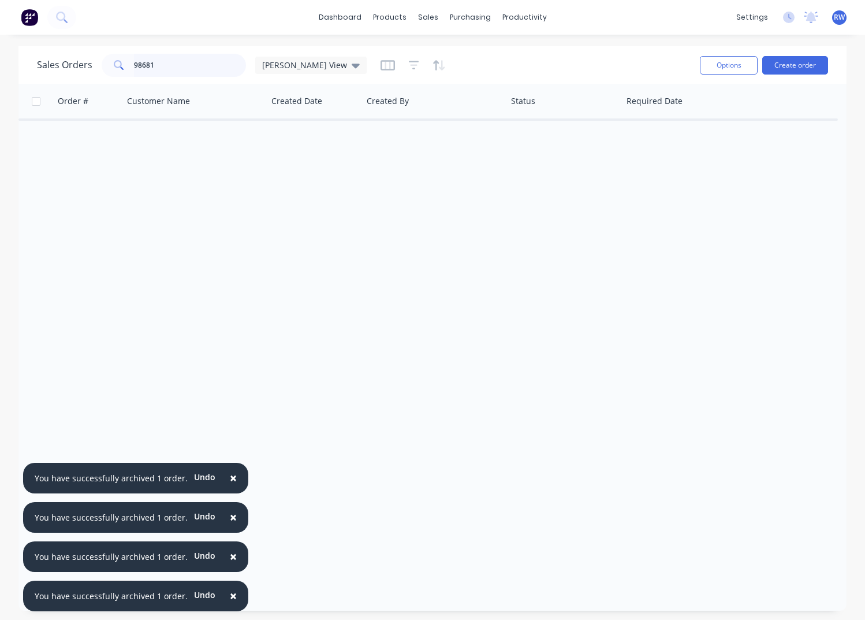
click at [172, 62] on input "98681" at bounding box center [190, 65] width 113 height 23
type input "98701"
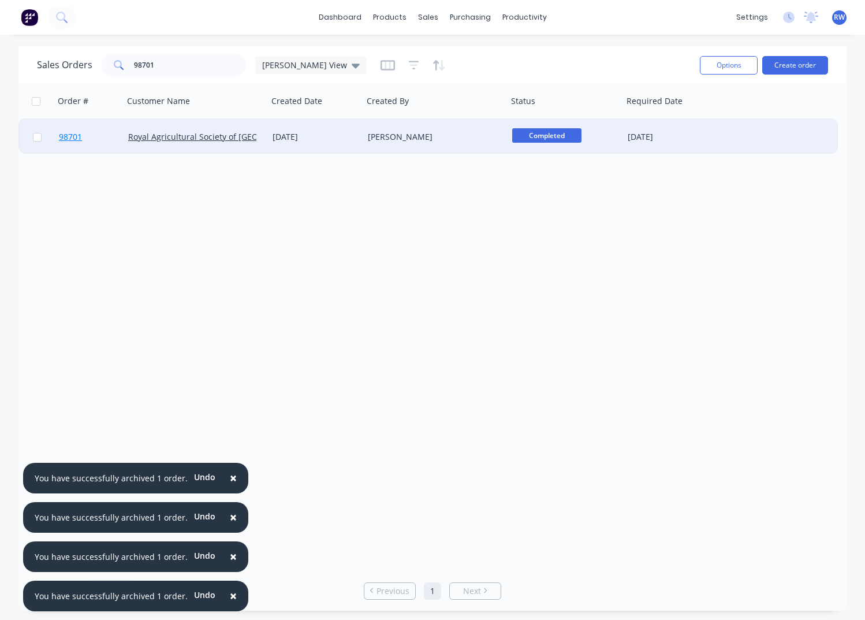
click at [76, 139] on span "98701" at bounding box center [70, 137] width 23 height 12
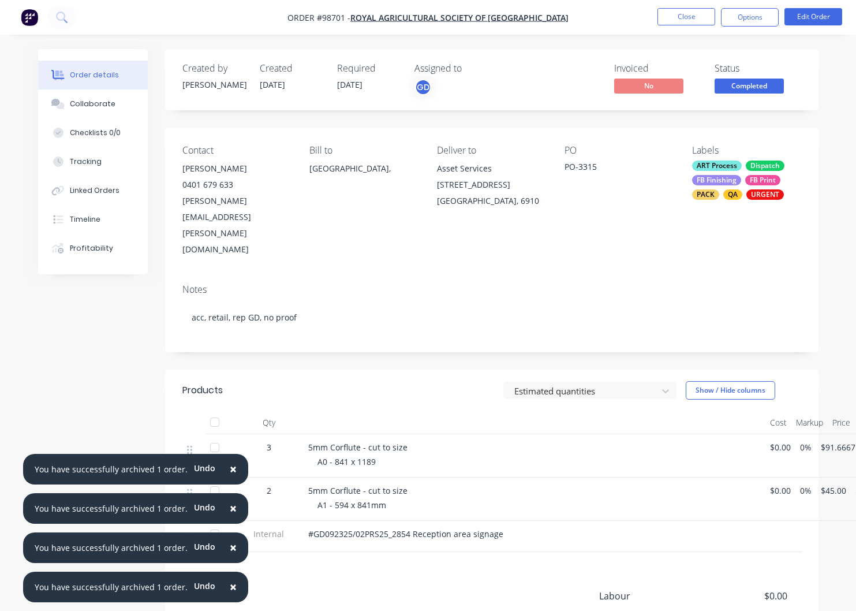
scroll to position [0, 42]
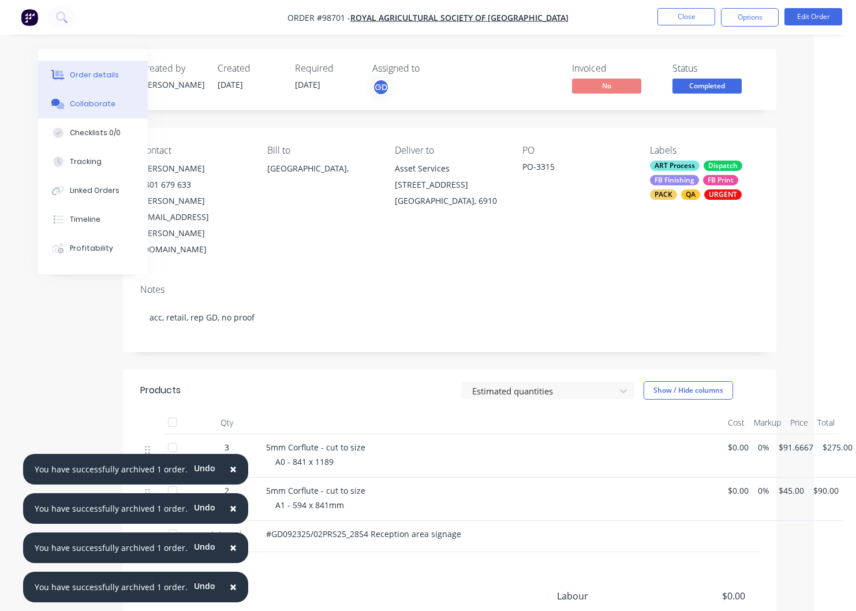
click at [86, 105] on div "Collaborate" at bounding box center [93, 104] width 46 height 10
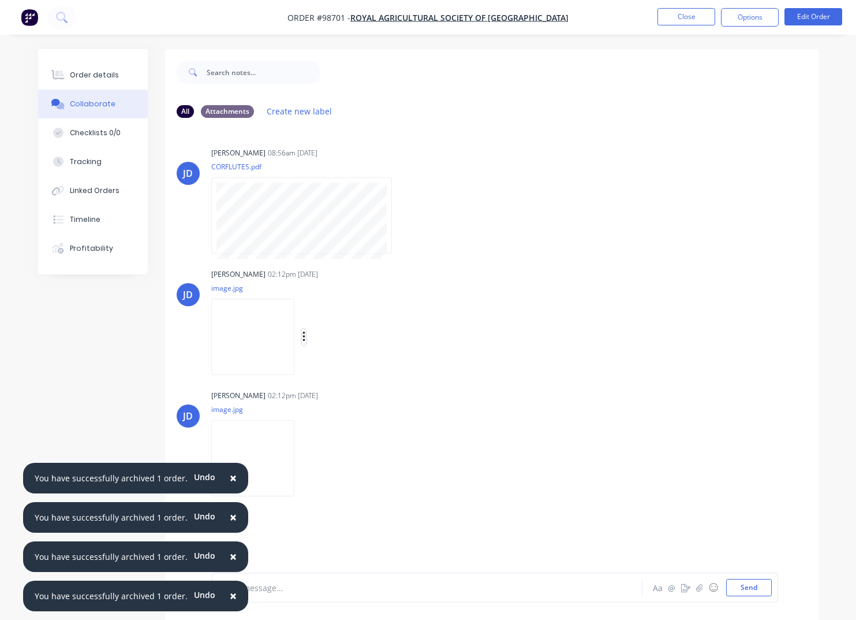
click at [305, 337] on icon "button" at bounding box center [304, 336] width 2 height 10
click at [353, 363] on button "Download" at bounding box center [380, 368] width 130 height 26
click at [306, 460] on icon "button" at bounding box center [304, 458] width 3 height 13
click at [352, 486] on button "Download" at bounding box center [380, 489] width 130 height 26
click at [673, 20] on button "Close" at bounding box center [687, 16] width 58 height 17
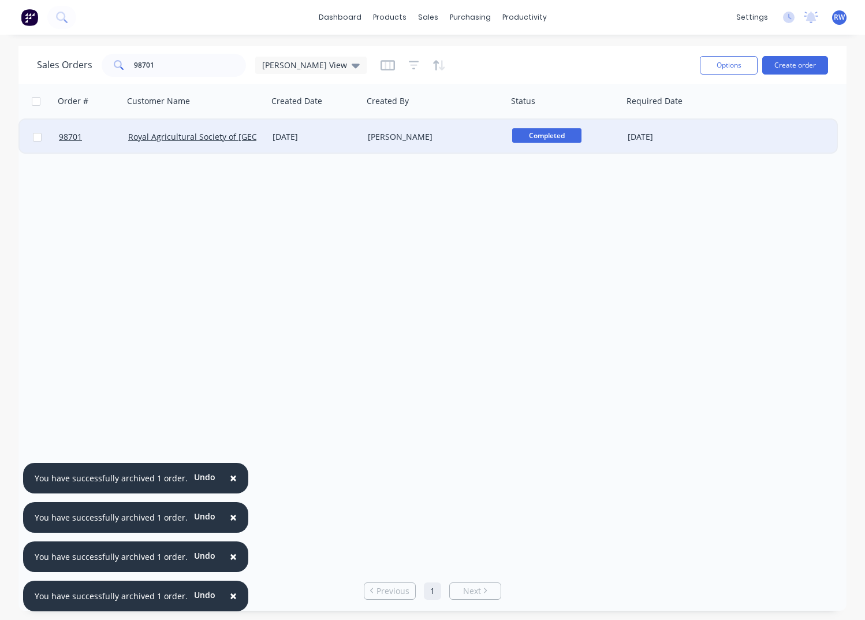
click at [35, 139] on input "checkbox" at bounding box center [37, 137] width 9 height 9
checkbox input "true"
click at [728, 65] on button "Options" at bounding box center [729, 65] width 58 height 18
click at [692, 123] on div "Archive" at bounding box center [694, 117] width 106 height 17
checkbox input "false"
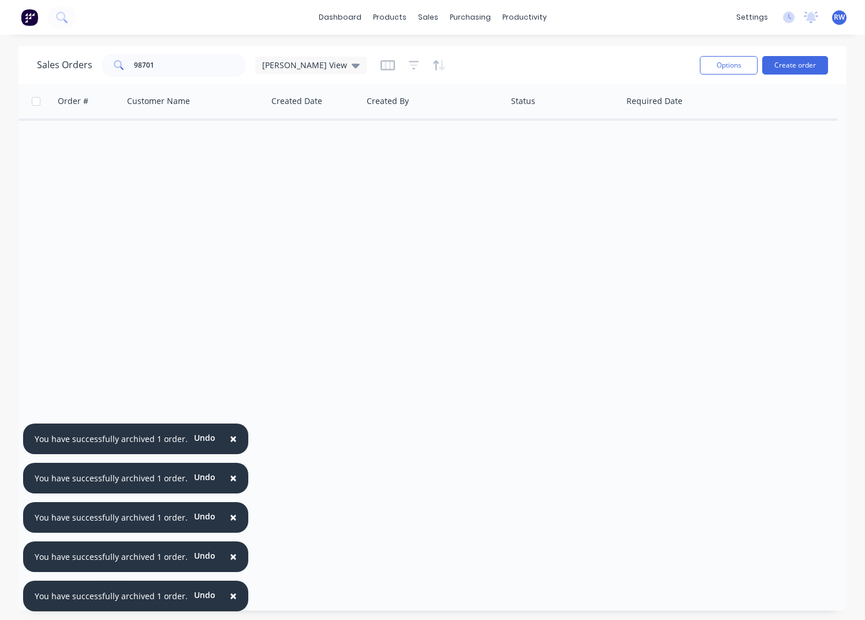
click at [223, 437] on button "×" at bounding box center [233, 439] width 30 height 28
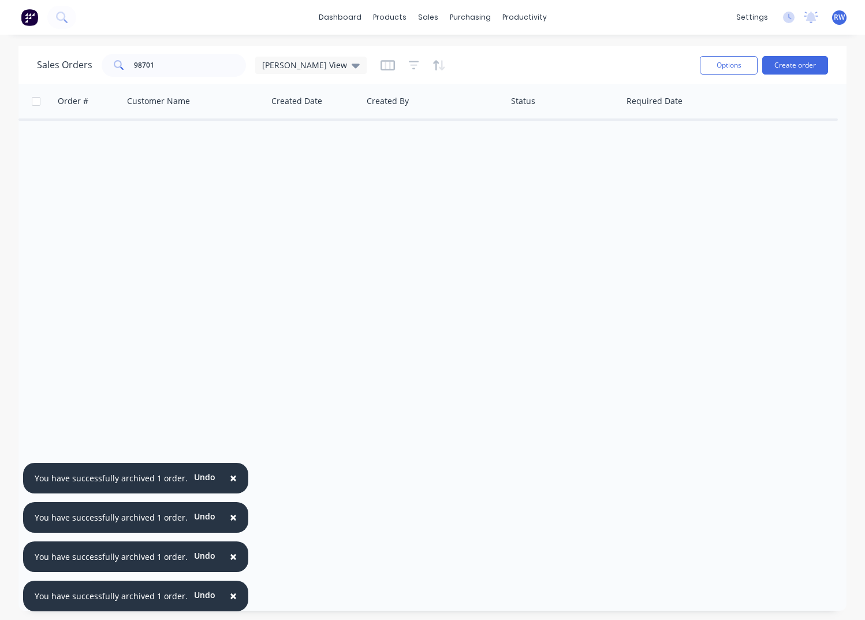
click at [230, 477] on span "×" at bounding box center [233, 477] width 7 height 16
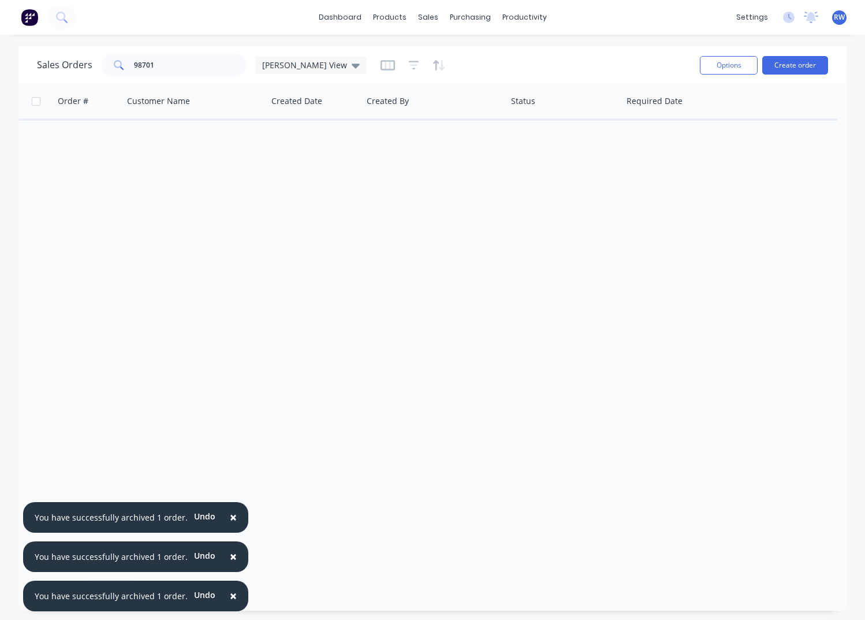
drag, startPoint x: 225, startPoint y: 519, endPoint x: 226, endPoint y: 539, distance: 20.3
click at [230, 519] on span "×" at bounding box center [233, 517] width 7 height 16
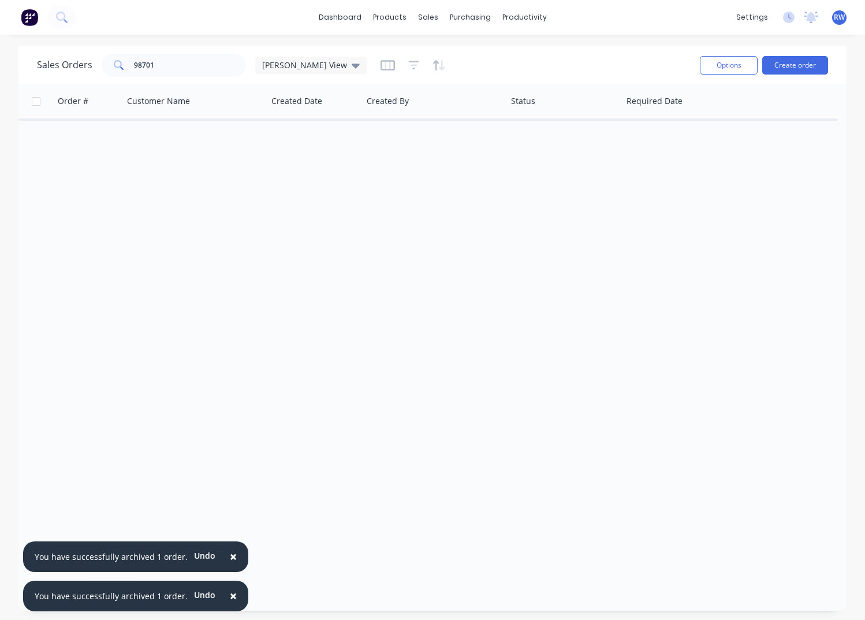
drag, startPoint x: 226, startPoint y: 553, endPoint x: 226, endPoint y: 580, distance: 26.6
click at [230, 554] on span "×" at bounding box center [233, 556] width 7 height 16
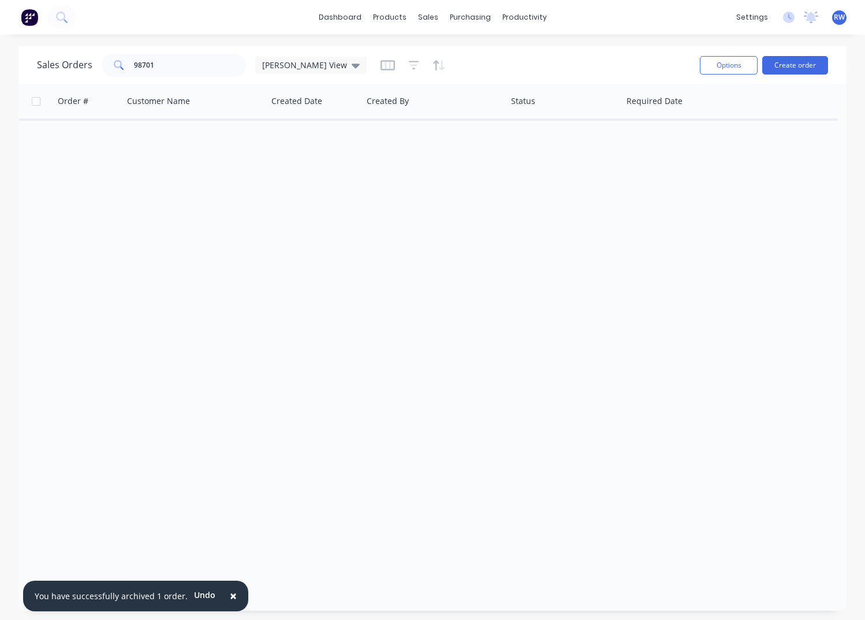
click at [223, 595] on button "×" at bounding box center [233, 596] width 30 height 28
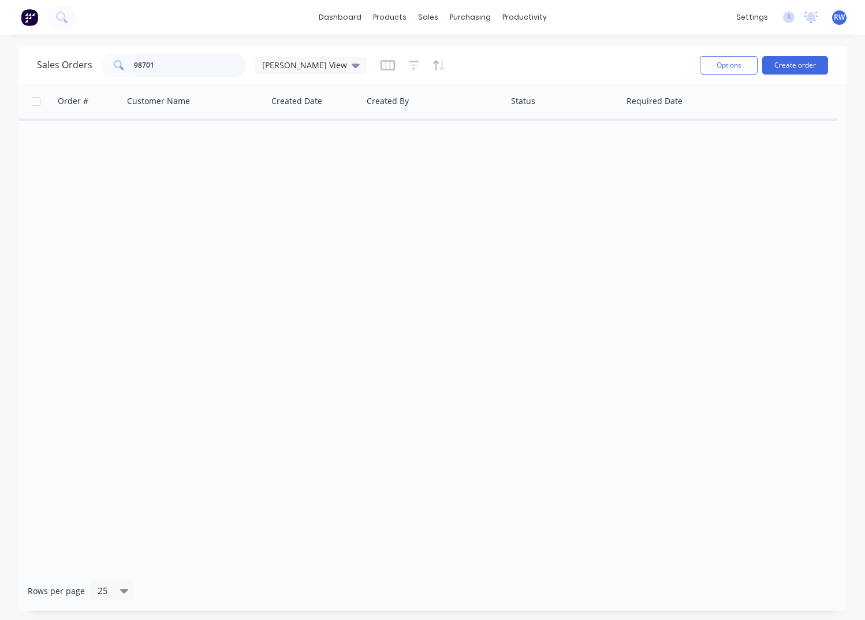
click at [156, 65] on input "98701" at bounding box center [190, 65] width 113 height 23
drag, startPoint x: 156, startPoint y: 65, endPoint x: 95, endPoint y: 64, distance: 61.2
click at [134, 64] on input "98701" at bounding box center [190, 65] width 113 height 23
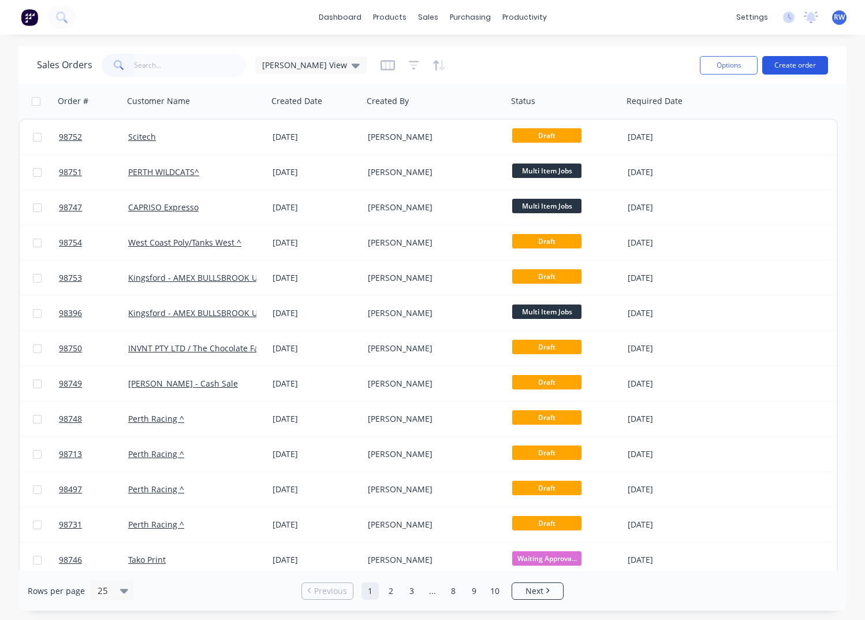
click at [797, 64] on button "Create order" at bounding box center [795, 65] width 66 height 18
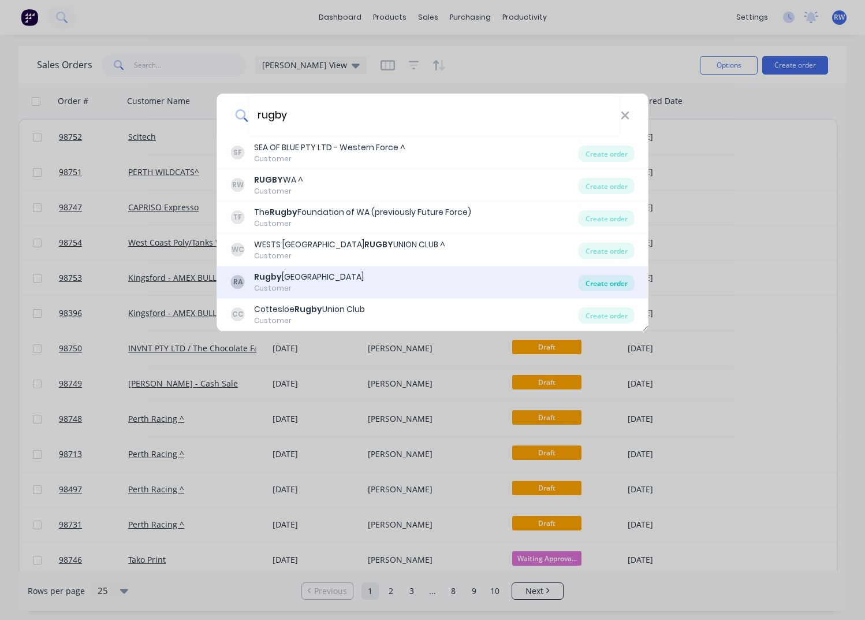
type input "rugby"
click at [592, 284] on div "Create order" at bounding box center [607, 283] width 56 height 16
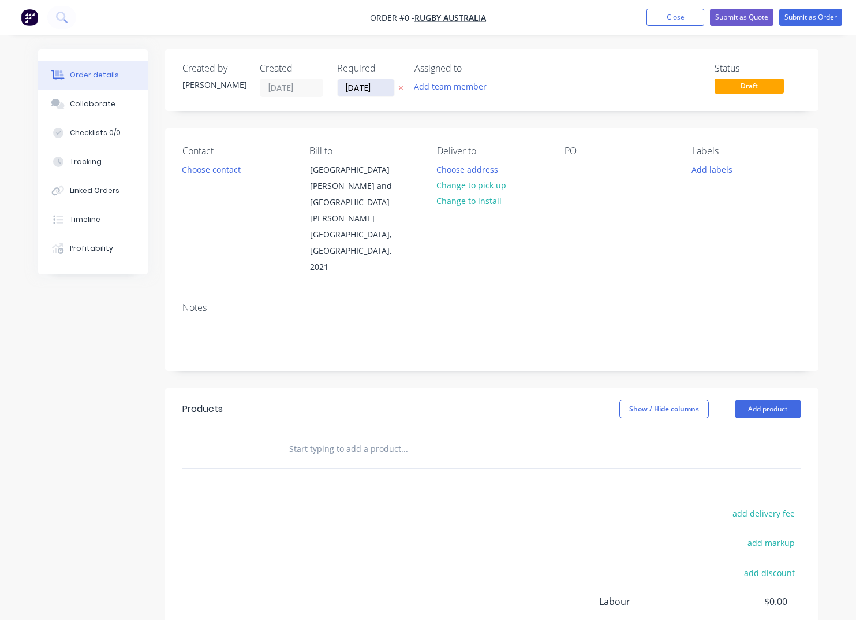
click at [387, 87] on input "[DATE]" at bounding box center [366, 87] width 57 height 17
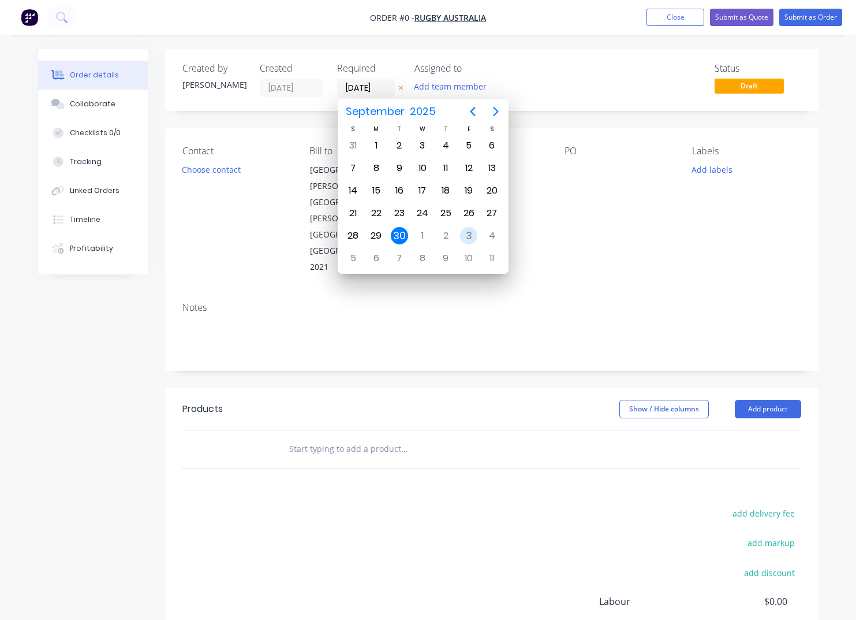
click at [467, 235] on div "3" at bounding box center [468, 235] width 17 height 17
type input "[DATE]"
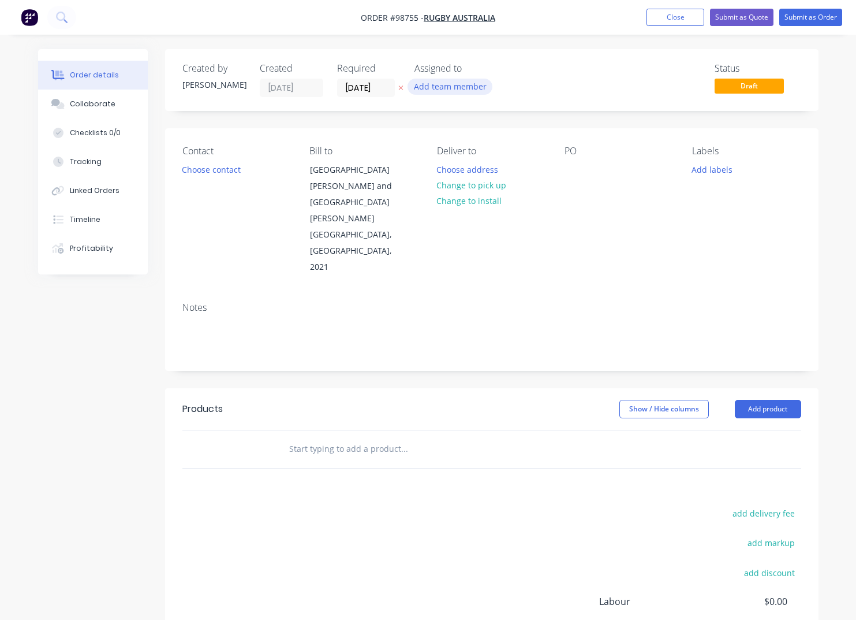
click at [438, 88] on button "Add team member" at bounding box center [450, 87] width 85 height 16
type input "pet"
click at [478, 158] on button "[PERSON_NAME]" at bounding box center [501, 150] width 173 height 23
click at [189, 172] on button "Choose contact" at bounding box center [211, 169] width 71 height 16
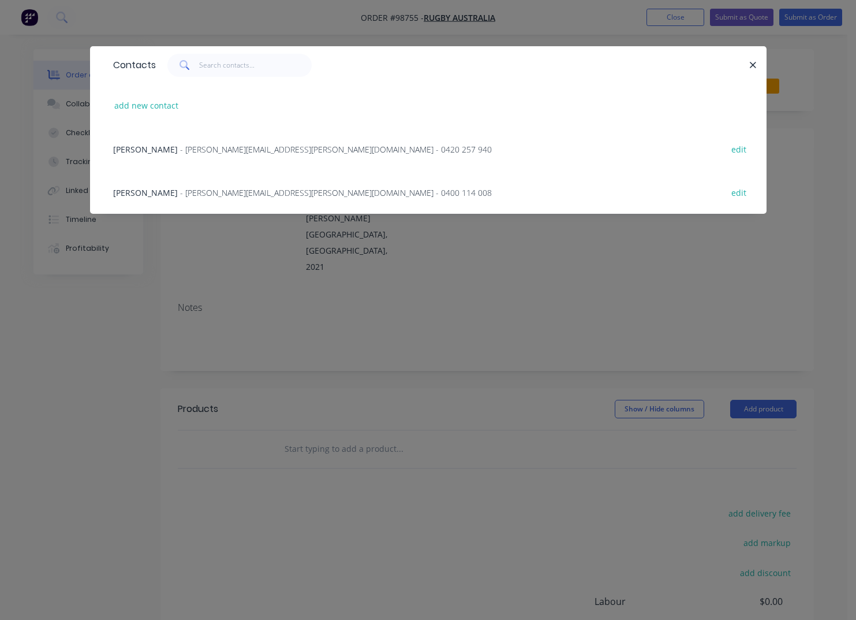
click at [214, 196] on span "- [PERSON_NAME][EMAIL_ADDRESS][PERSON_NAME][DOMAIN_NAME] - 0400 114 008" at bounding box center [336, 192] width 312 height 11
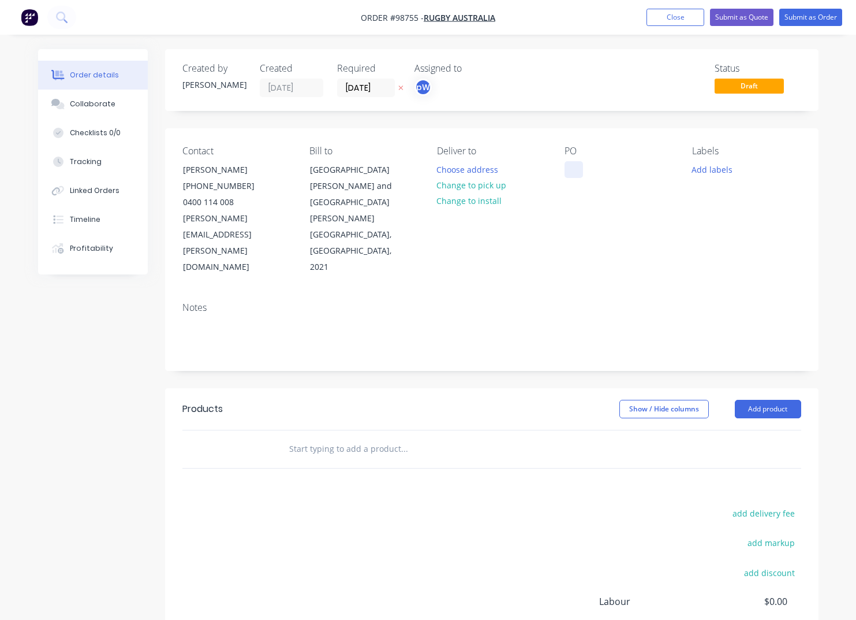
click at [572, 169] on div at bounding box center [574, 169] width 18 height 17
click at [711, 168] on button "Add labels" at bounding box center [712, 169] width 53 height 16
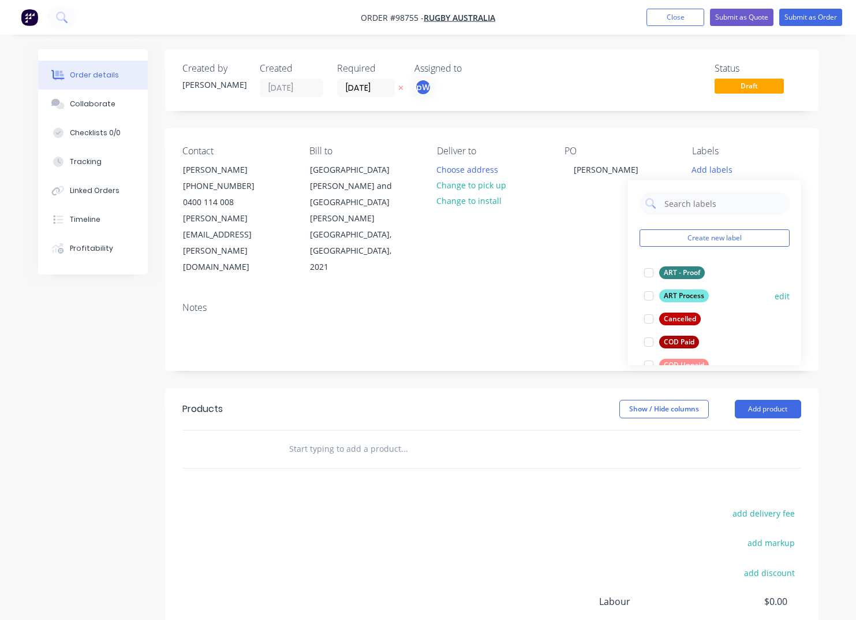
drag, startPoint x: 681, startPoint y: 271, endPoint x: 682, endPoint y: 282, distance: 10.5
click at [681, 274] on div "ART - Proof" at bounding box center [682, 272] width 46 height 13
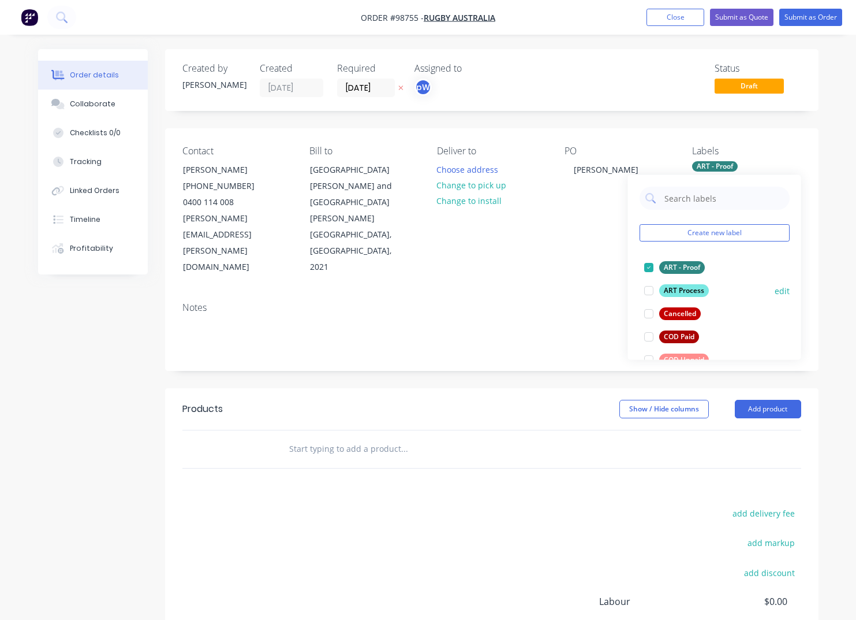
click at [680, 290] on div "ART Process" at bounding box center [684, 290] width 50 height 13
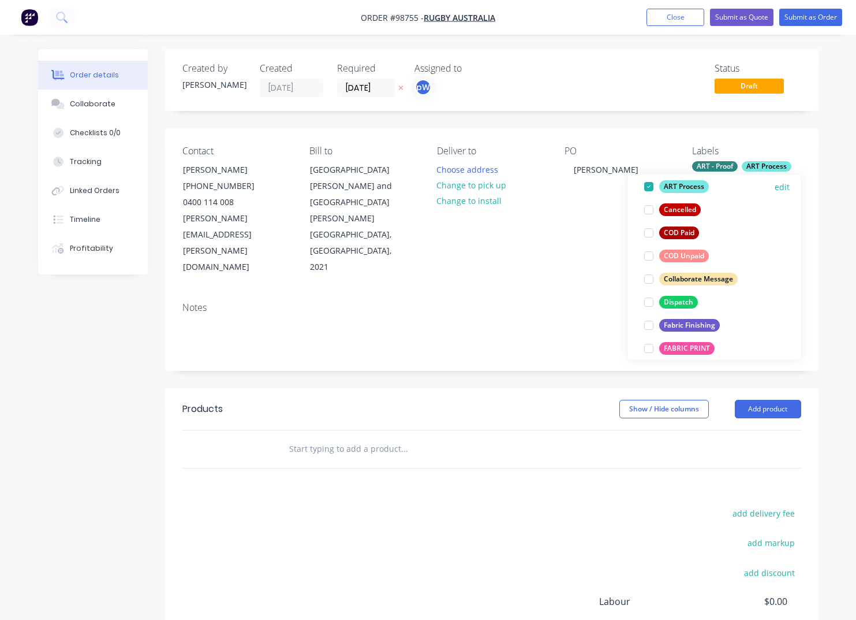
scroll to position [107, 0]
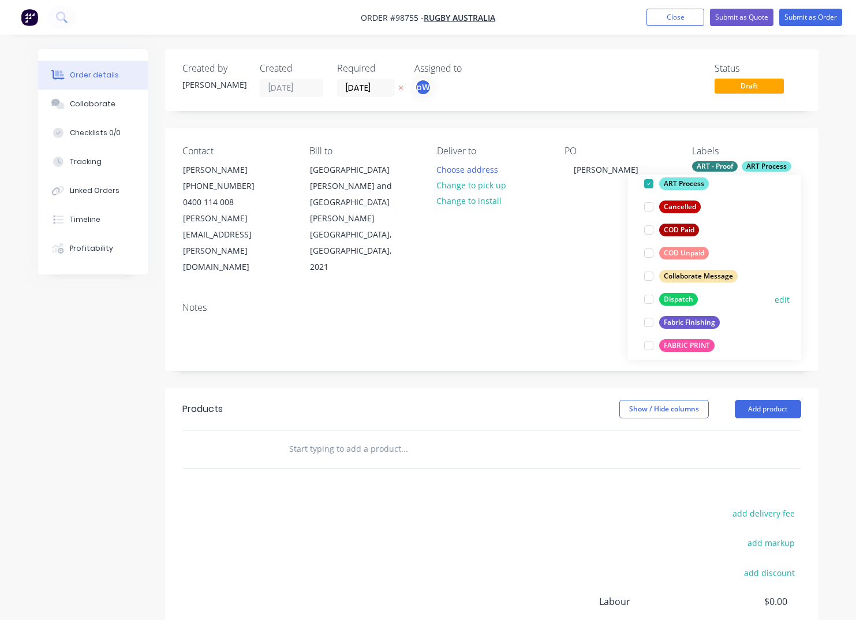
click at [679, 302] on div "Dispatch" at bounding box center [678, 299] width 39 height 13
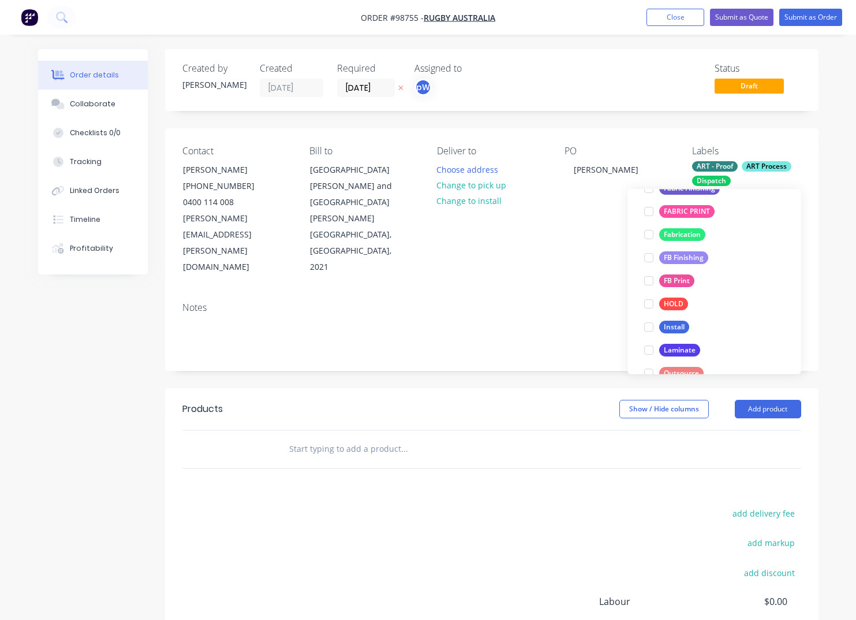
scroll to position [271, 0]
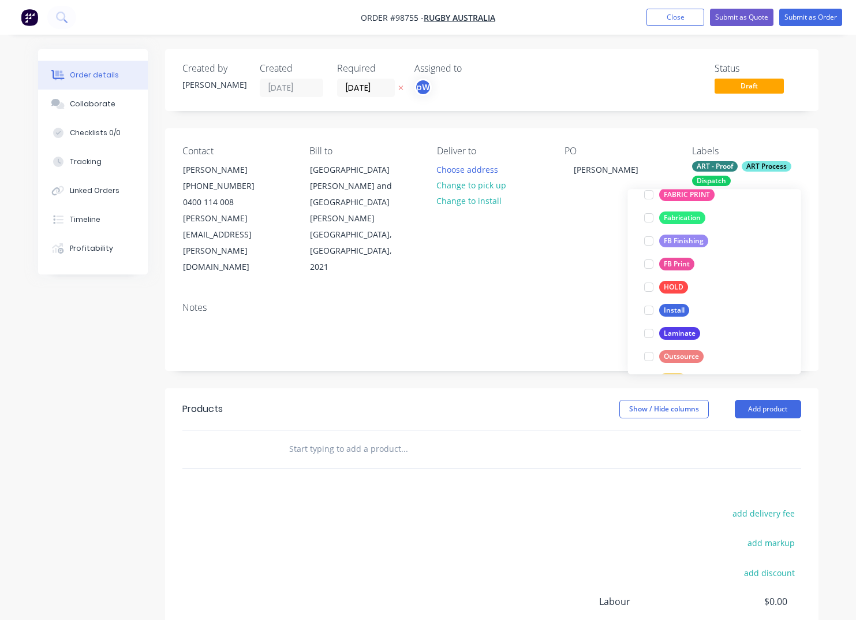
drag, startPoint x: 673, startPoint y: 237, endPoint x: 676, endPoint y: 261, distance: 23.9
click at [673, 237] on div "FB Finishing" at bounding box center [683, 241] width 49 height 13
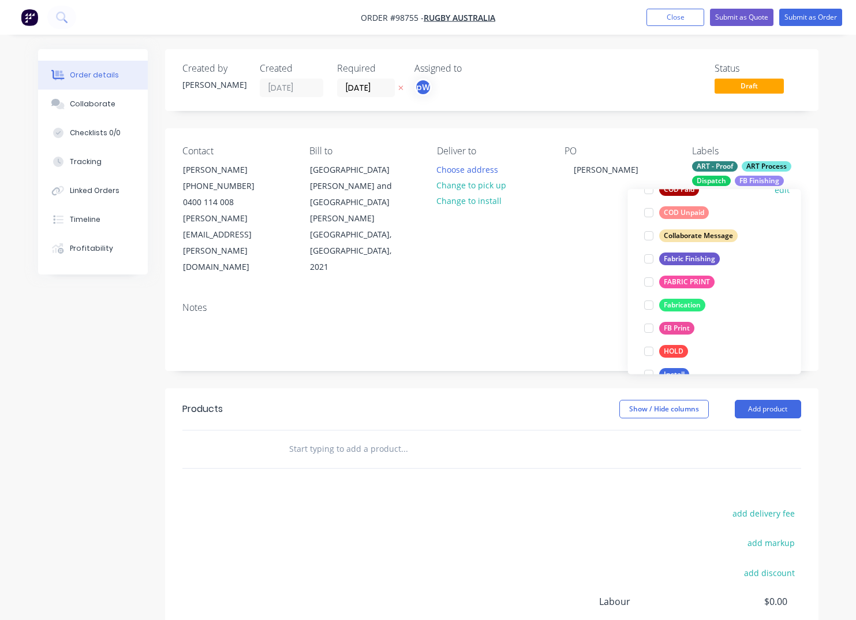
scroll to position [210, 0]
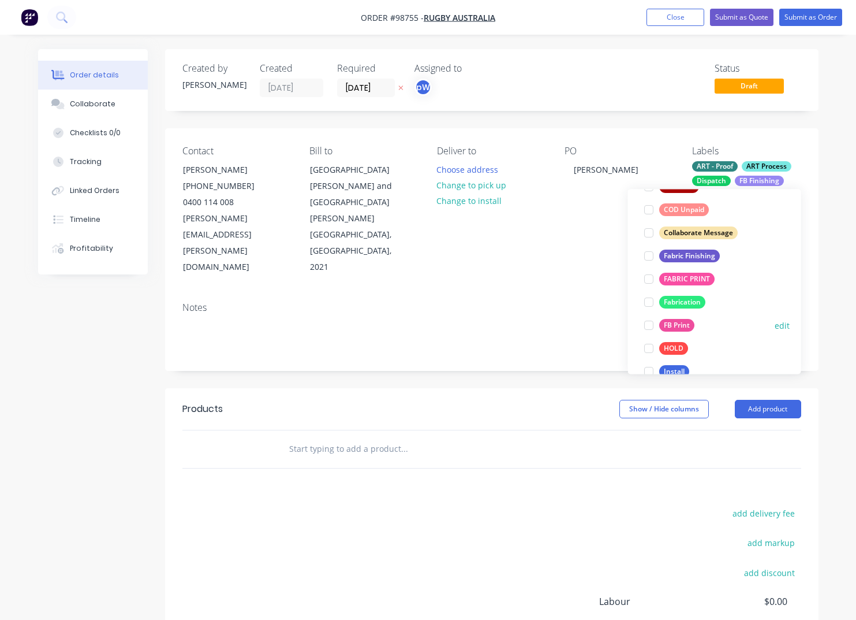
click at [672, 326] on div "FB Print" at bounding box center [676, 325] width 35 height 13
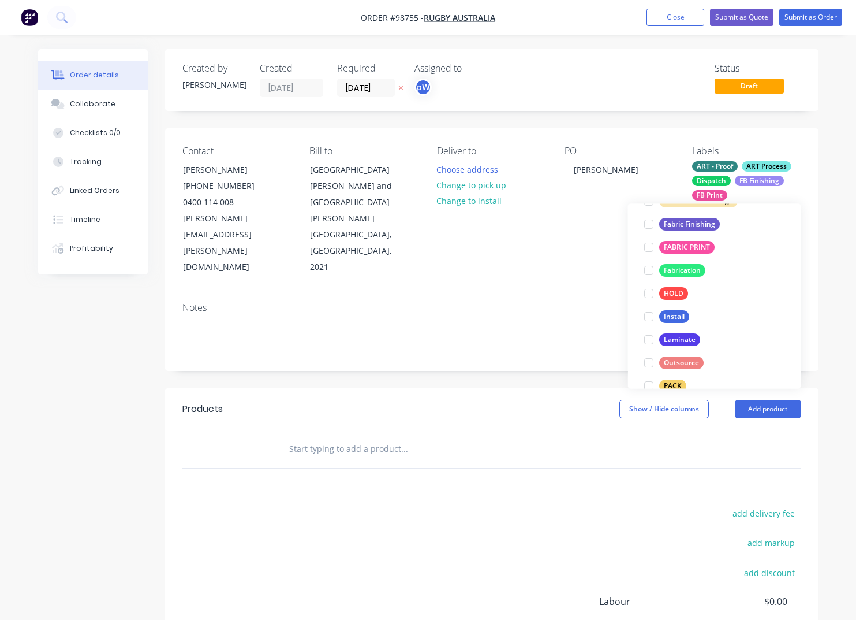
scroll to position [292, 0]
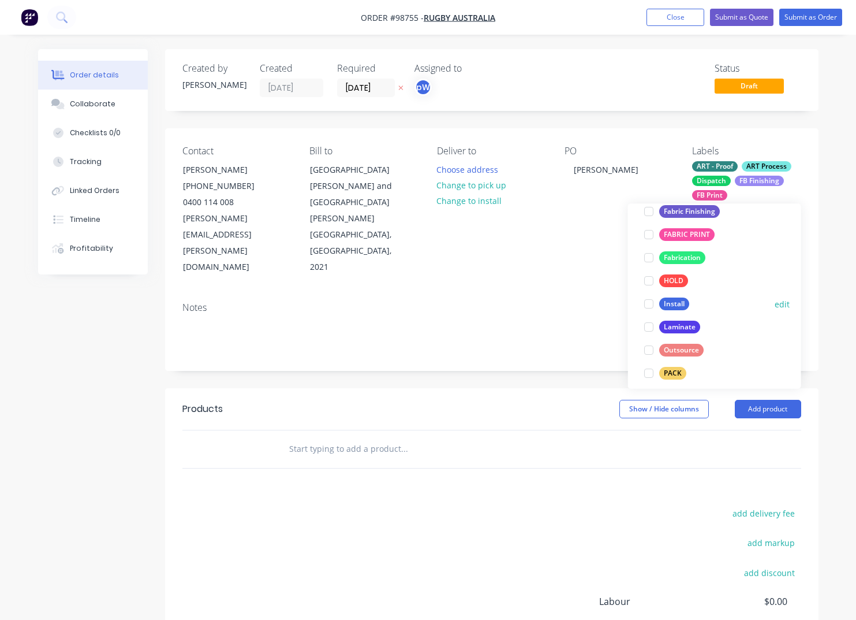
click at [674, 305] on div "Install" at bounding box center [674, 304] width 30 height 13
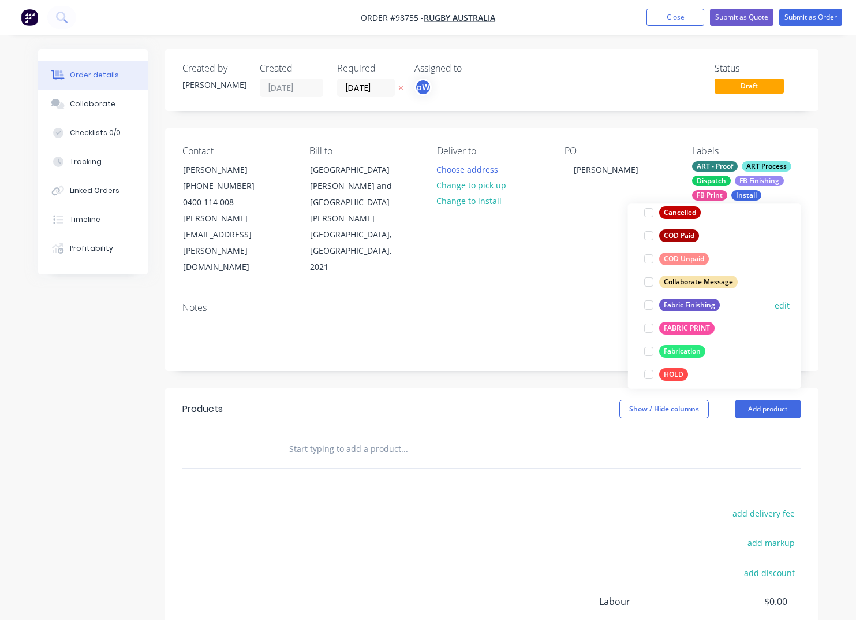
scroll to position [185, 0]
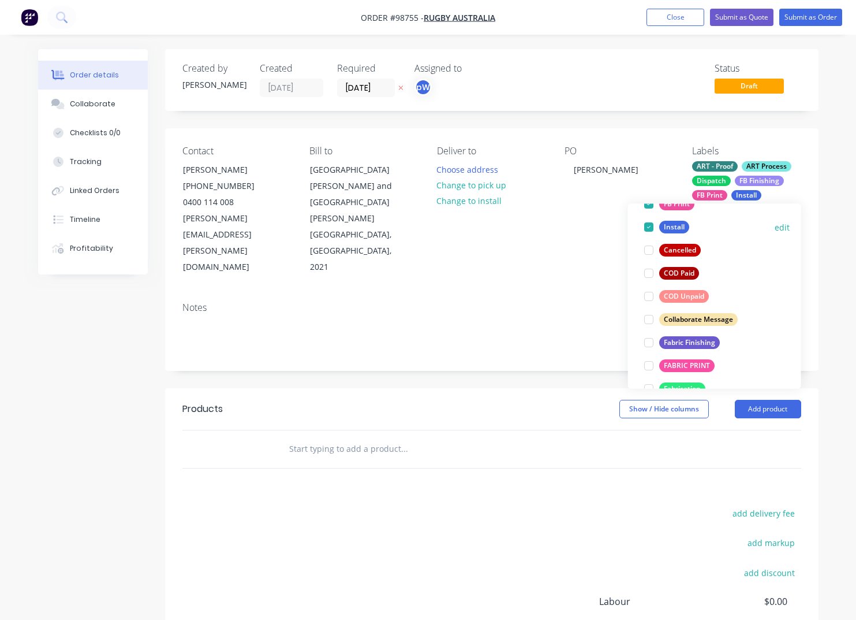
click at [670, 226] on div "Install" at bounding box center [674, 227] width 30 height 13
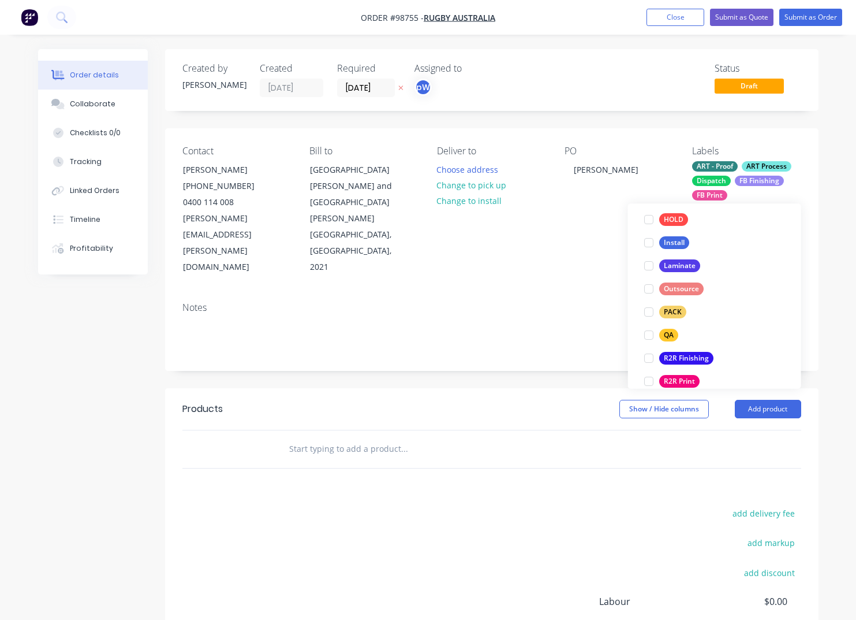
drag, startPoint x: 674, startPoint y: 310, endPoint x: 671, endPoint y: 325, distance: 15.3
click at [673, 311] on div "PACK" at bounding box center [672, 312] width 27 height 13
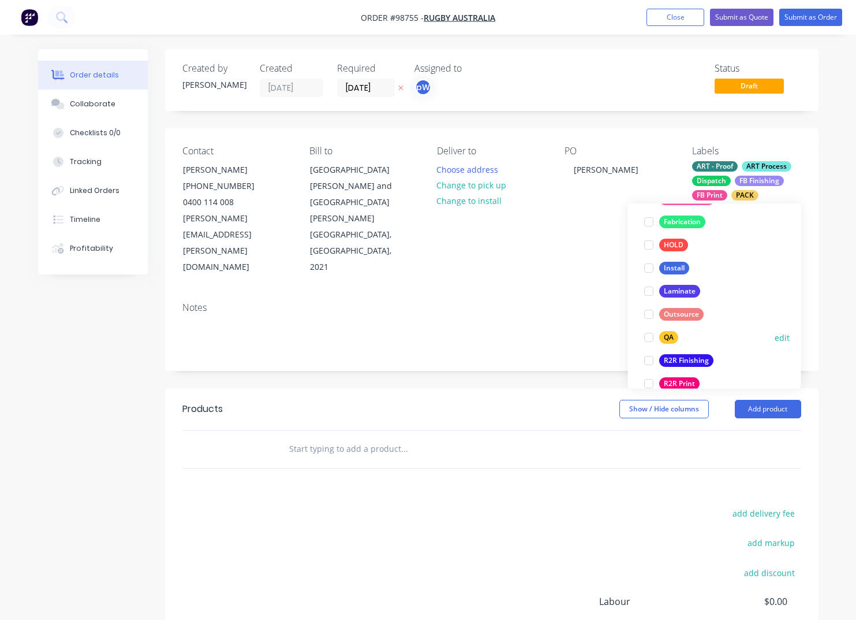
click at [668, 339] on div "QA" at bounding box center [668, 337] width 19 height 13
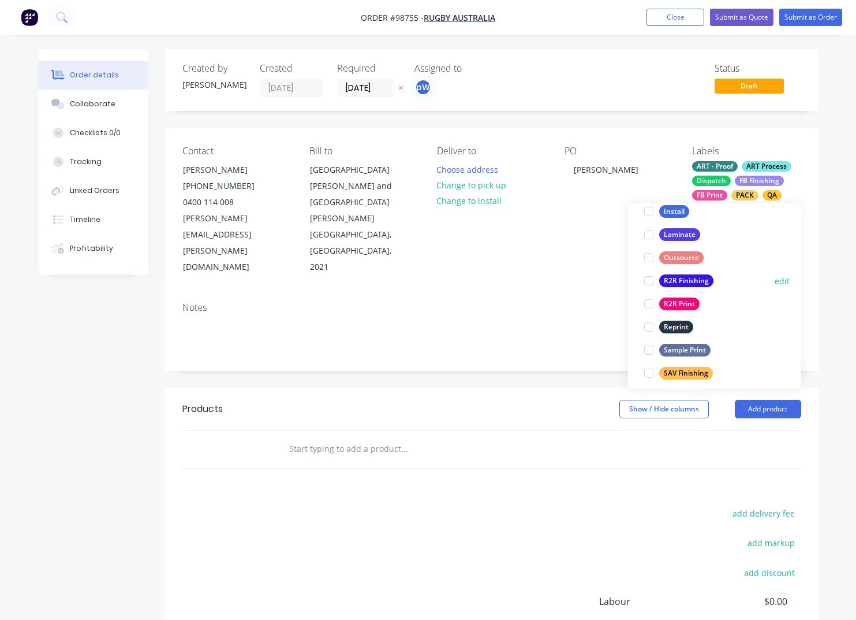
click at [673, 282] on div "R2R Finishing" at bounding box center [686, 281] width 54 height 13
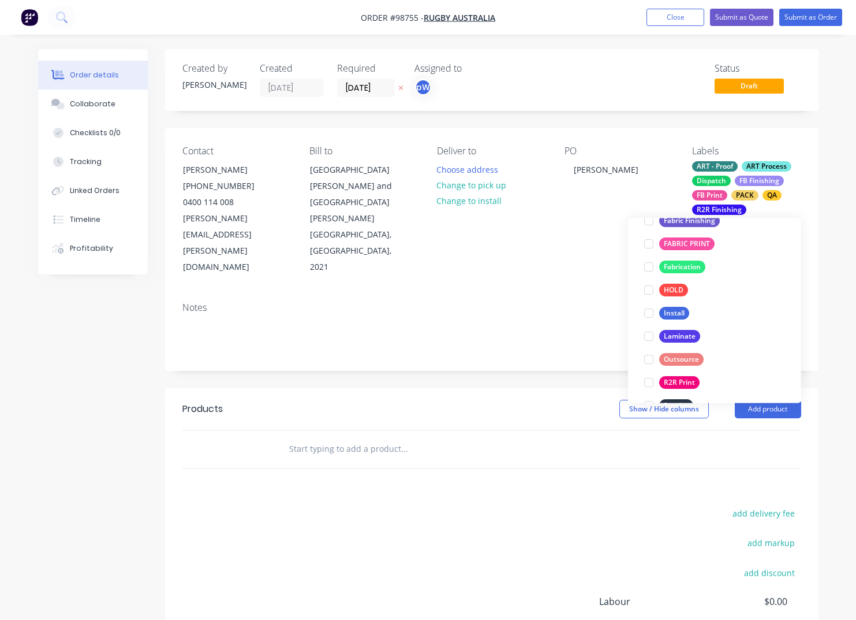
scroll to position [441, 0]
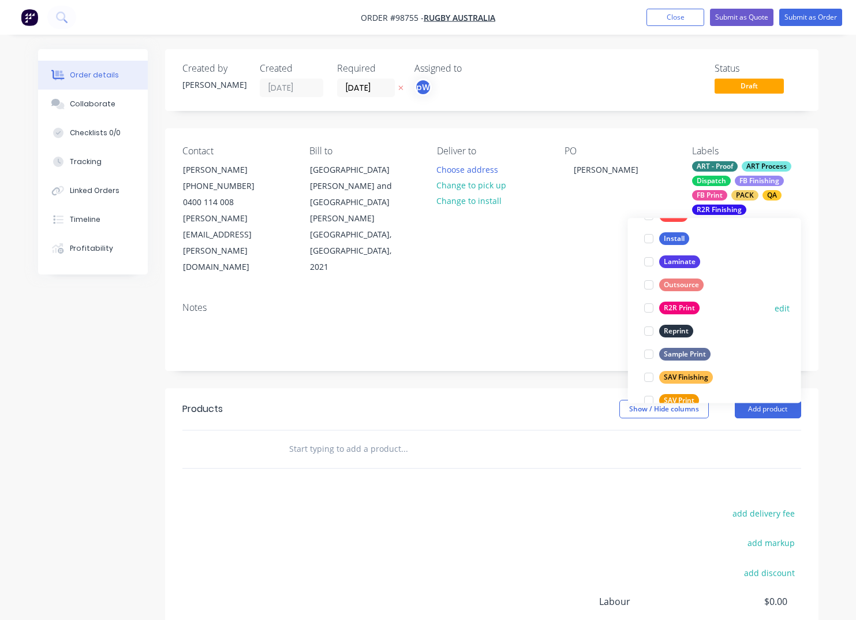
click at [675, 307] on div "R2R Print" at bounding box center [679, 308] width 40 height 13
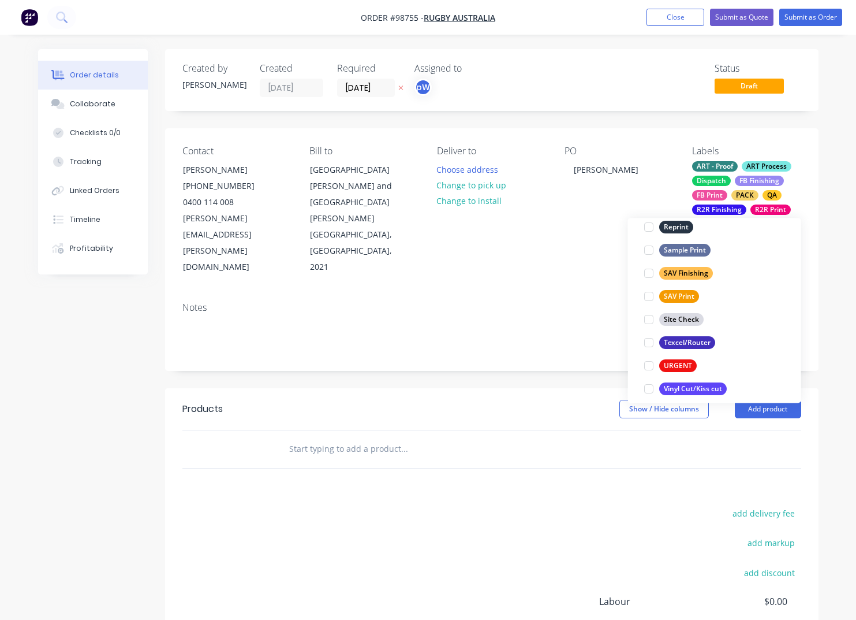
scroll to position [554, 0]
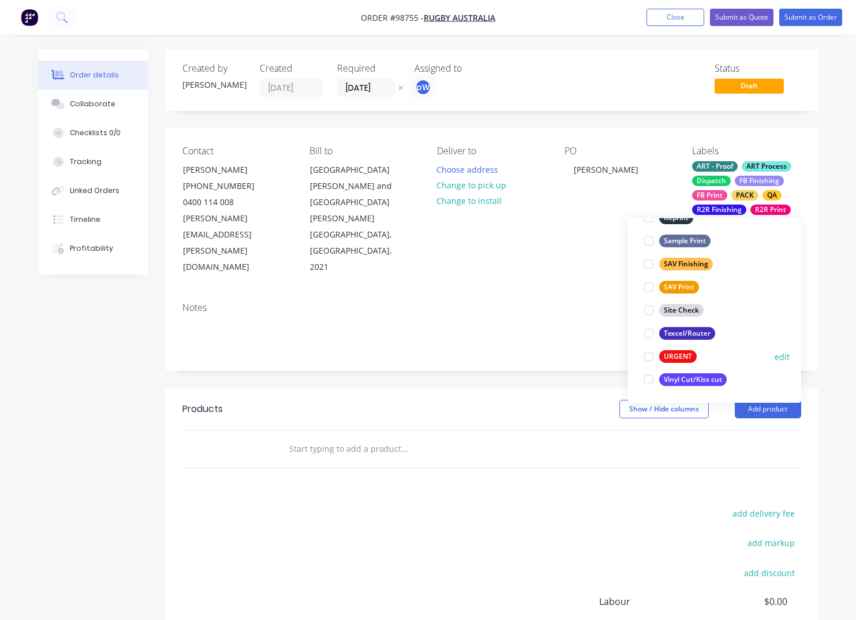
click at [685, 359] on div "URGENT" at bounding box center [678, 357] width 38 height 13
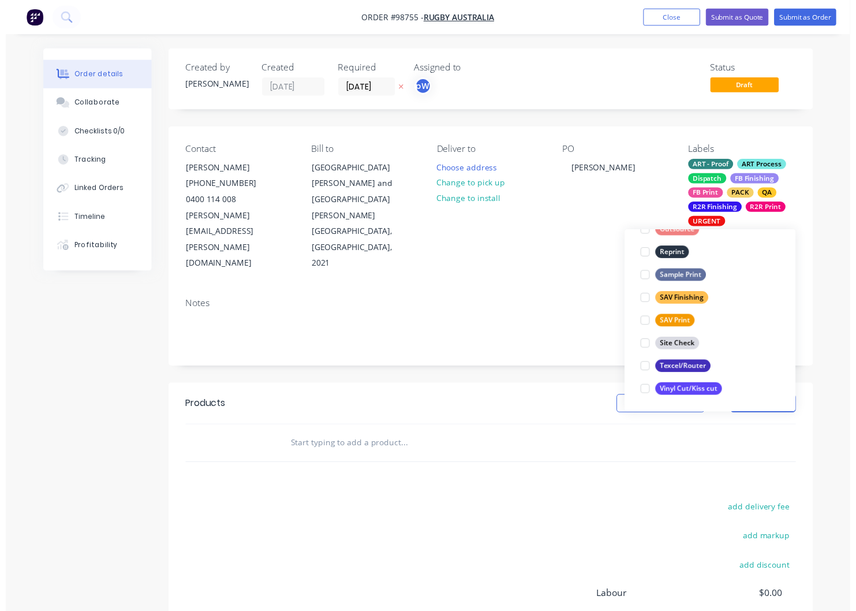
scroll to position [162, 0]
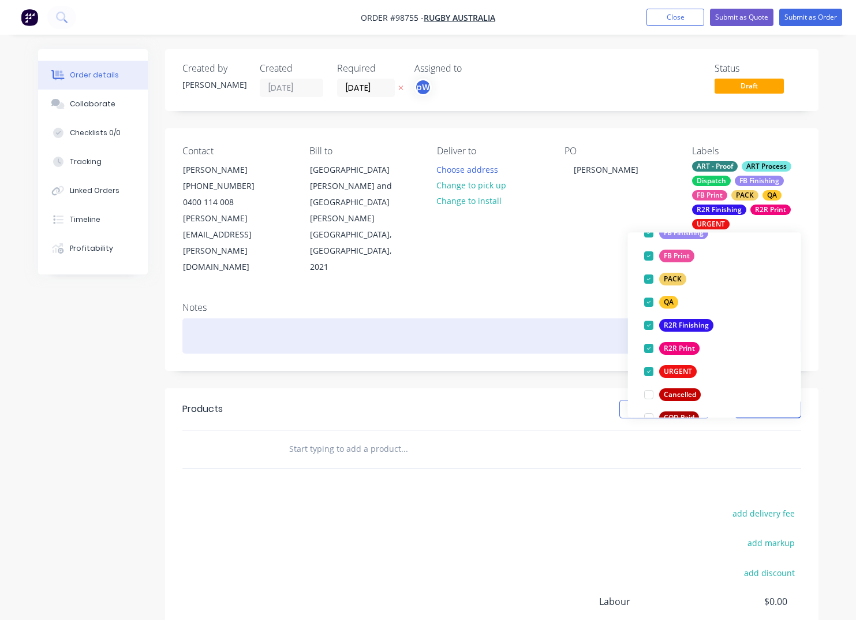
click at [338, 318] on div at bounding box center [491, 335] width 619 height 35
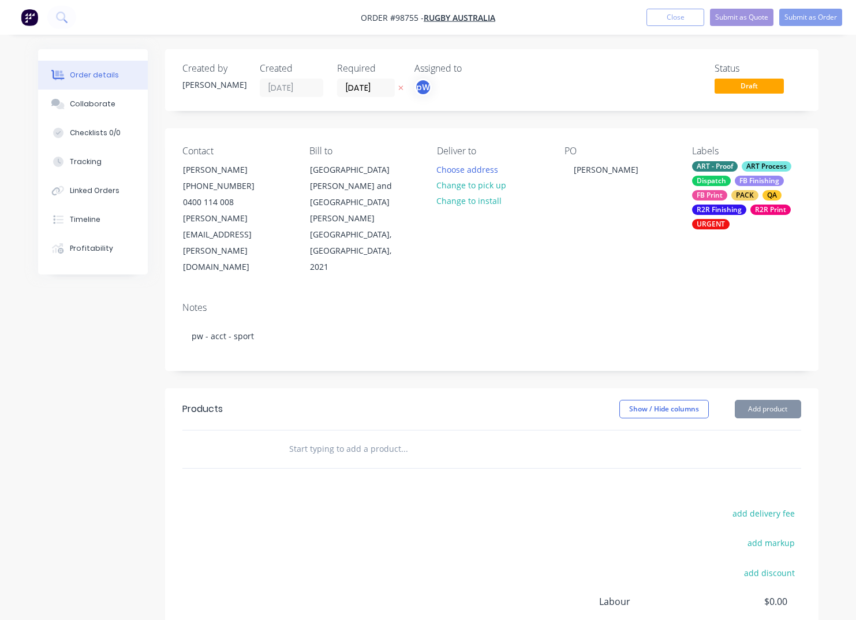
click at [325, 437] on input "text" at bounding box center [404, 448] width 231 height 23
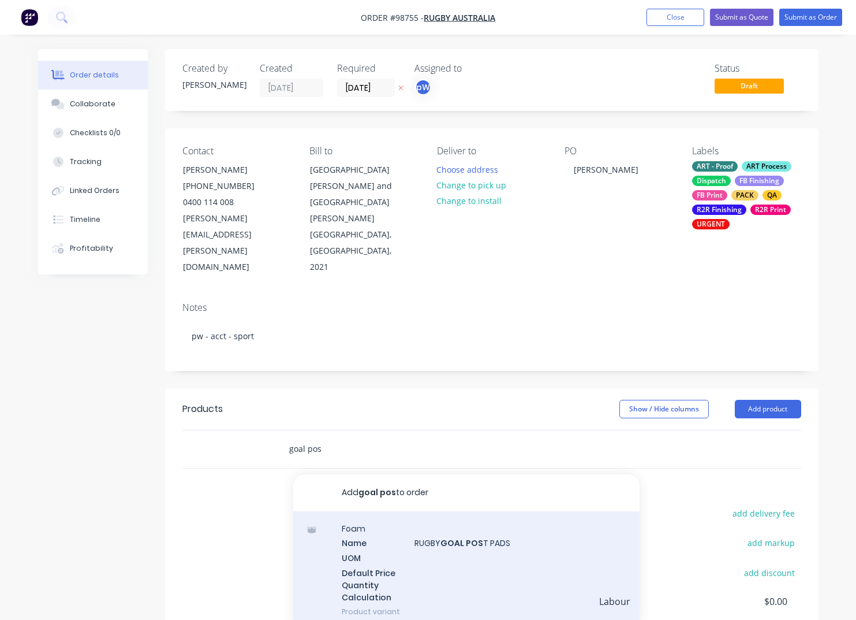
type input "goal pos"
click at [435, 511] on div "Foam Name RUGBY GOAL POS T PADS UOM Default Price Quantity Calculation Product …" at bounding box center [466, 569] width 346 height 117
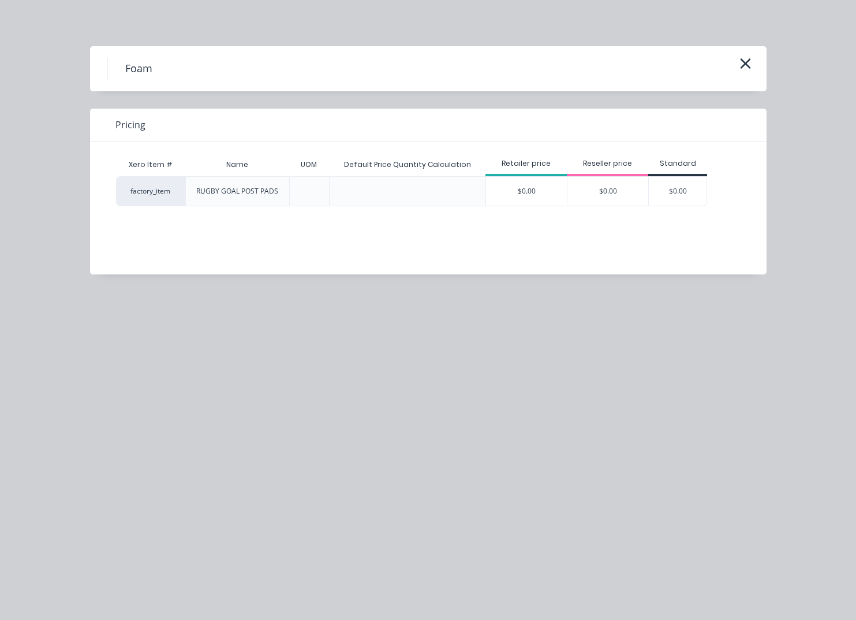
click at [527, 188] on div "$0.00" at bounding box center [526, 191] width 81 height 29
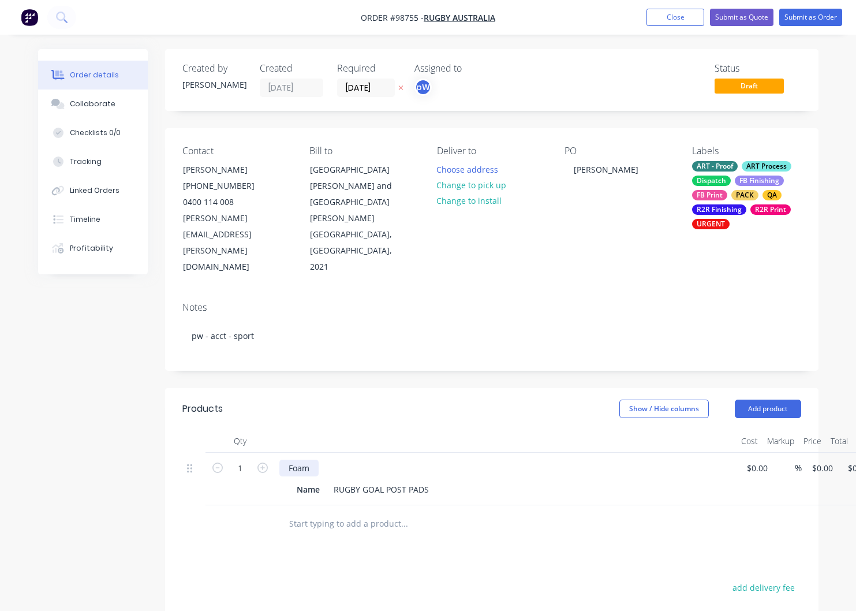
click at [314, 460] on div "Foam" at bounding box center [299, 468] width 39 height 17
drag, startPoint x: 316, startPoint y: 420, endPoint x: 285, endPoint y: 419, distance: 31.8
click at [284, 460] on div "Foam" at bounding box center [299, 468] width 39 height 17
click at [401, 460] on div "pvc (banner) goal post wraps" at bounding box center [345, 468] width 131 height 17
click at [455, 460] on div "pvc (banner) goal post wraps (white backgorund artwork)" at bounding box center [399, 468] width 239 height 17
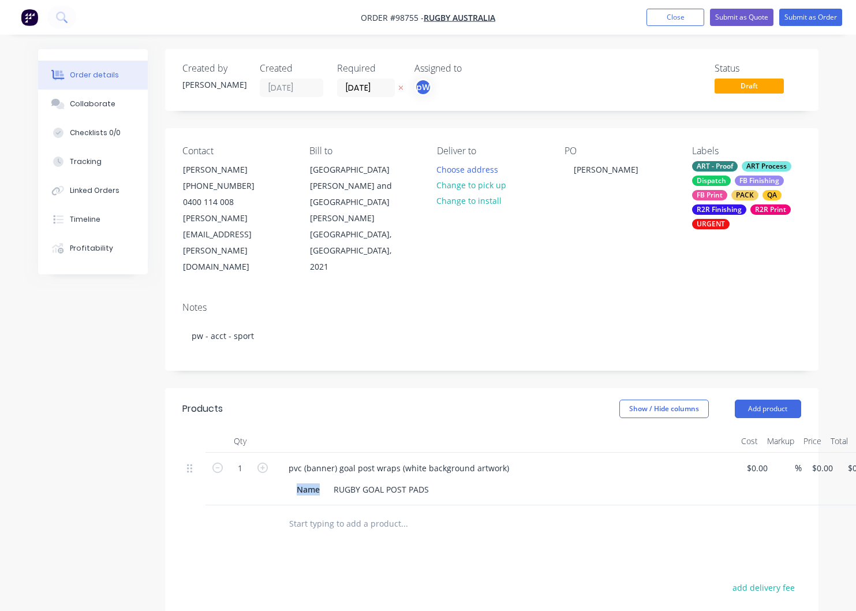
drag, startPoint x: 322, startPoint y: 444, endPoint x: 288, endPoint y: 446, distance: 33.6
click at [292, 481] on div "Name" at bounding box center [308, 489] width 32 height 17
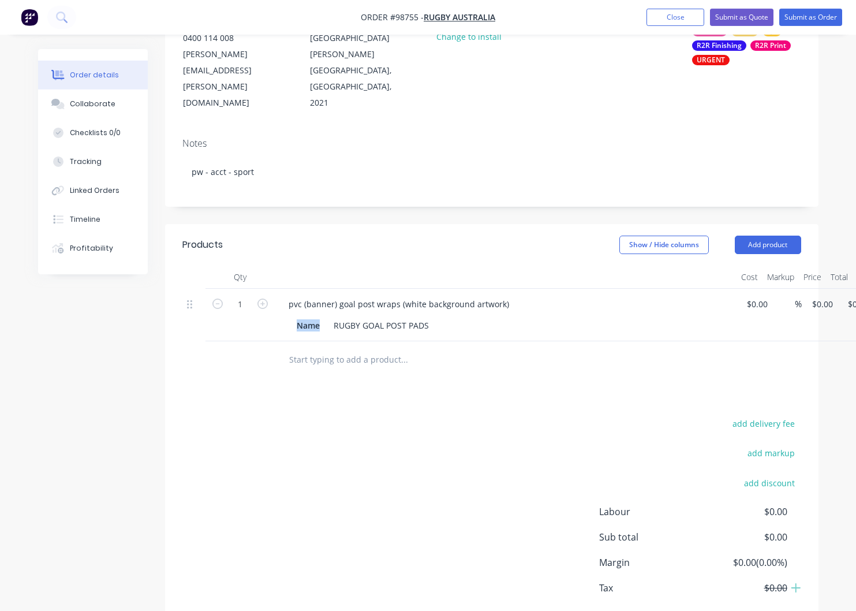
scroll to position [180, 0]
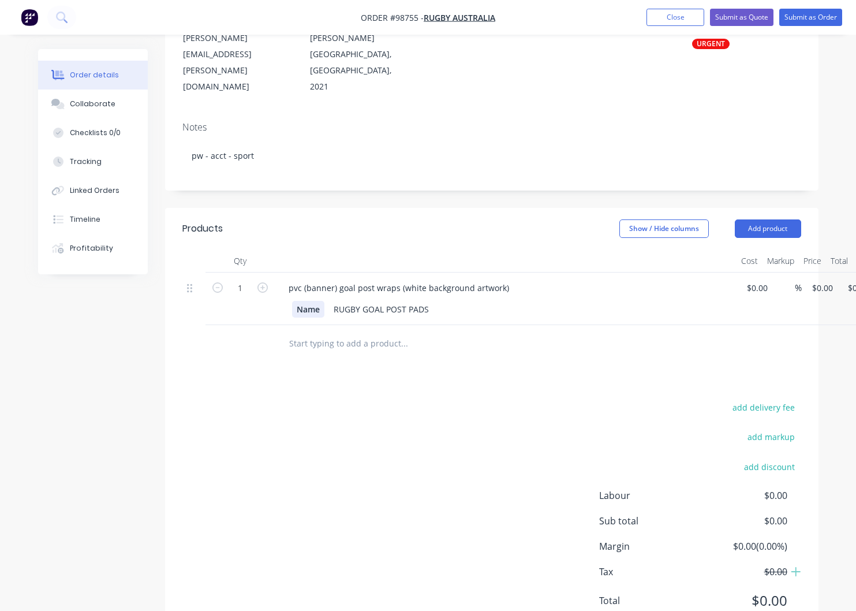
click at [321, 301] on div "Name" at bounding box center [308, 309] width 32 height 17
drag, startPoint x: 321, startPoint y: 264, endPoint x: 300, endPoint y: 260, distance: 21.2
click at [293, 301] on div "Name" at bounding box center [308, 309] width 32 height 17
drag, startPoint x: 324, startPoint y: 263, endPoint x: 288, endPoint y: 263, distance: 36.4
click at [292, 301] on div "Name" at bounding box center [308, 309] width 32 height 17
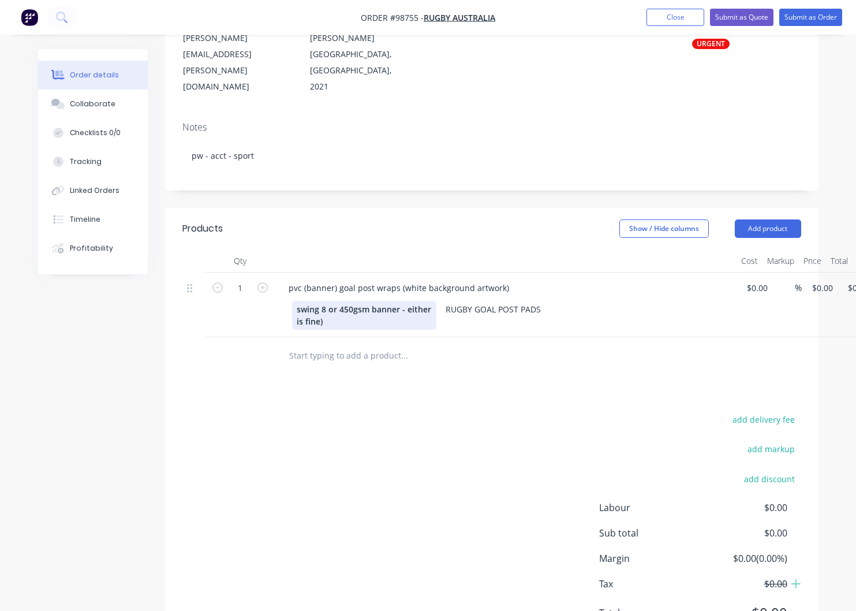
click at [405, 301] on div "swing 8 or 450gsm banner - either is fine)" at bounding box center [364, 315] width 144 height 29
click at [353, 301] on div "swing 8 or 450gsm banner - (either is fine)" at bounding box center [364, 315] width 144 height 29
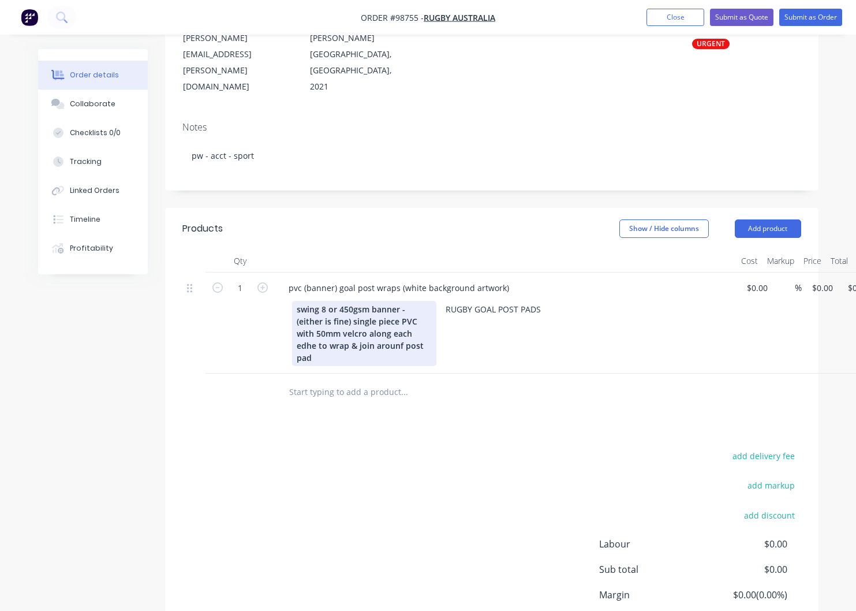
click at [407, 301] on div "swing 8 or 450gsm banner - (either is fine) single piece PVC with 50mm velcro a…" at bounding box center [364, 333] width 144 height 65
drag, startPoint x: 370, startPoint y: 300, endPoint x: 375, endPoint y: 317, distance: 17.4
click at [370, 301] on div "swing 8 or 450gsm banner - (either is fine) single piece PVC with 50mm velcro a…" at bounding box center [364, 333] width 144 height 65
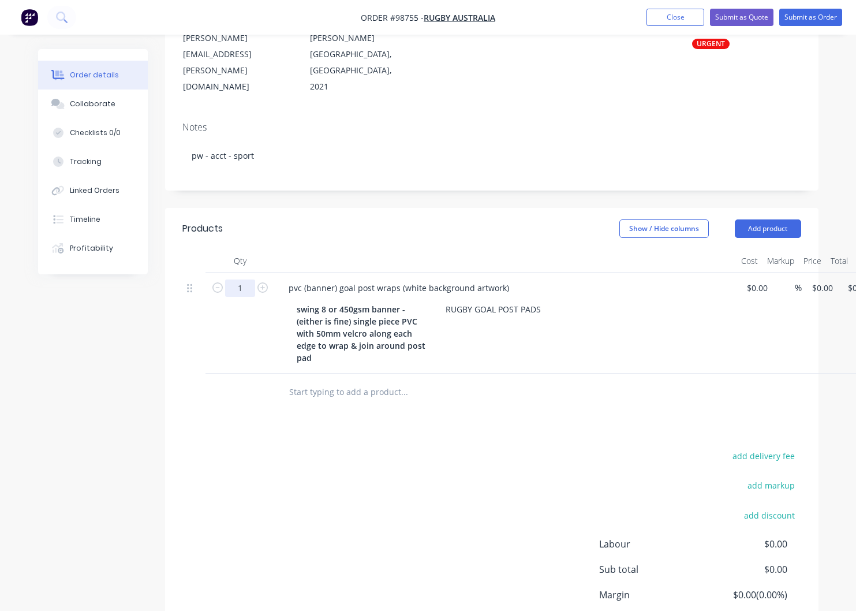
click at [246, 280] on input "1" at bounding box center [240, 288] width 30 height 17
type input "4"
click at [359, 381] on input "text" at bounding box center [404, 392] width 231 height 23
click at [336, 381] on input "pvc - corner ost wraps" at bounding box center [404, 392] width 231 height 23
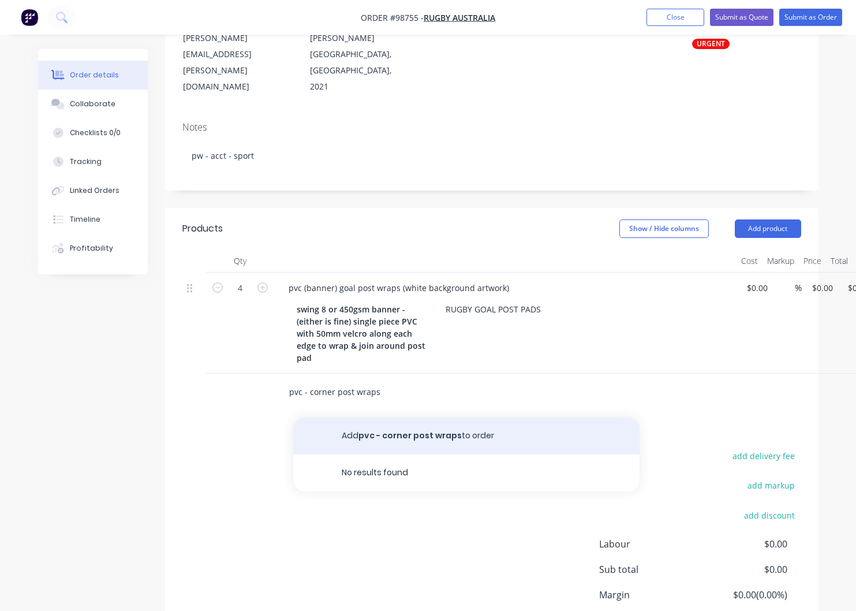
type input "pvc - corner post wraps"
click at [420, 418] on button "Add pvc - corner post wraps to order" at bounding box center [466, 436] width 346 height 37
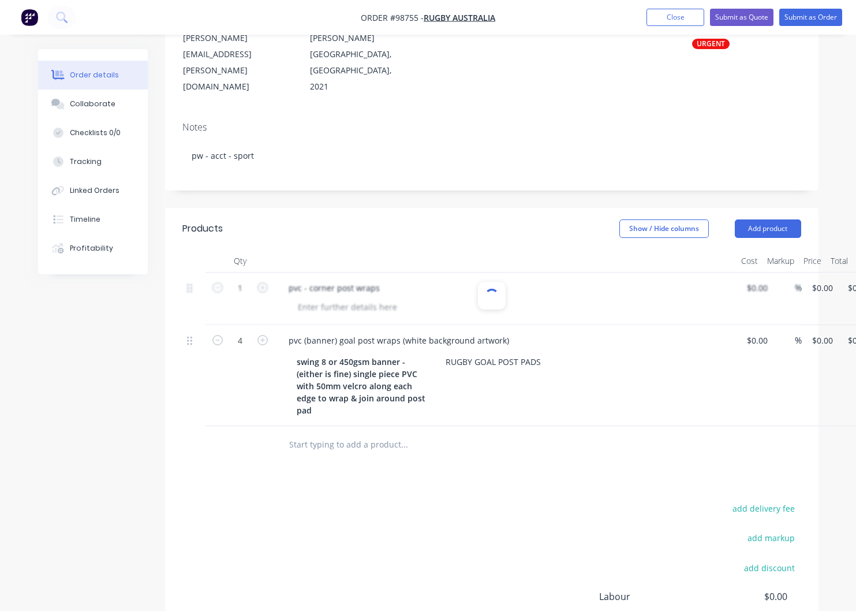
click at [386, 433] on input "text" at bounding box center [404, 444] width 231 height 23
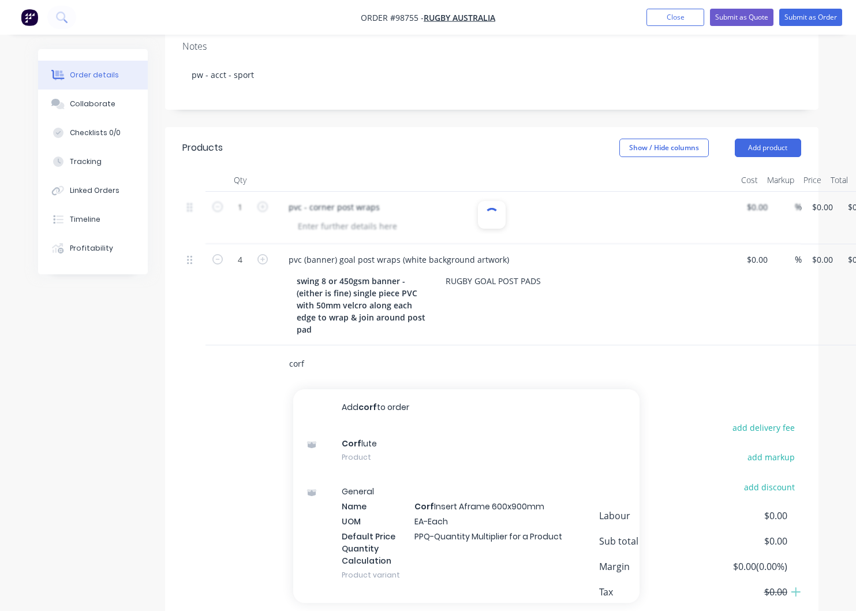
scroll to position [269, 0]
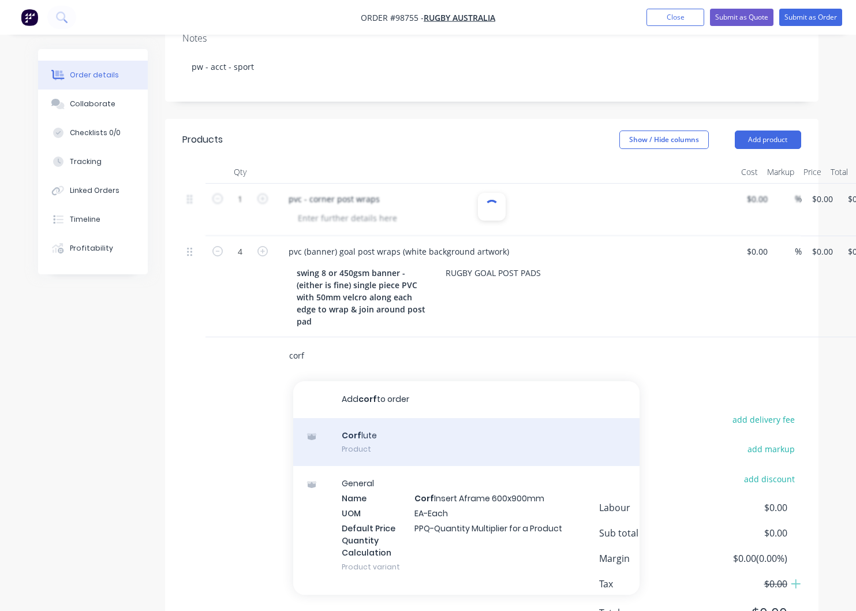
type input "corf"
click at [375, 418] on div "Corf lute Product" at bounding box center [466, 442] width 346 height 49
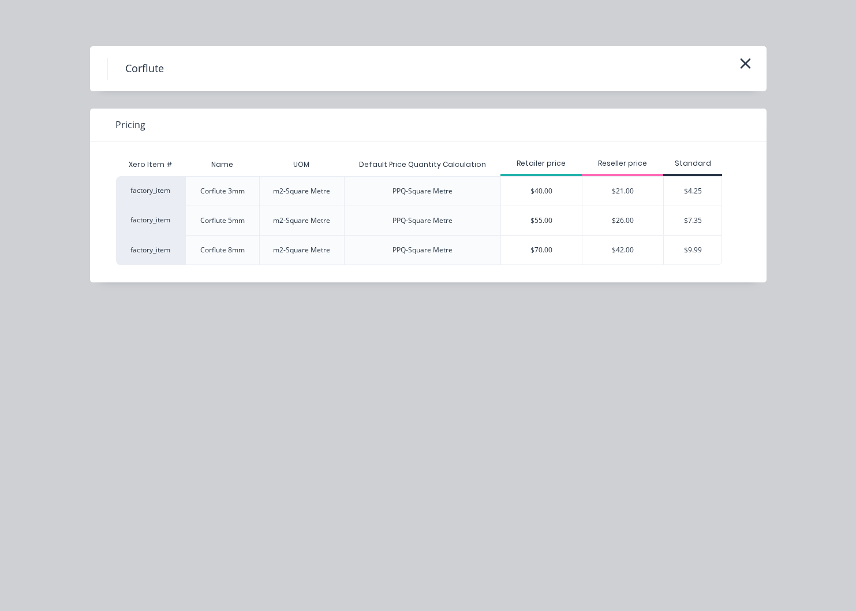
click at [624, 221] on div "$26.00" at bounding box center [623, 220] width 81 height 29
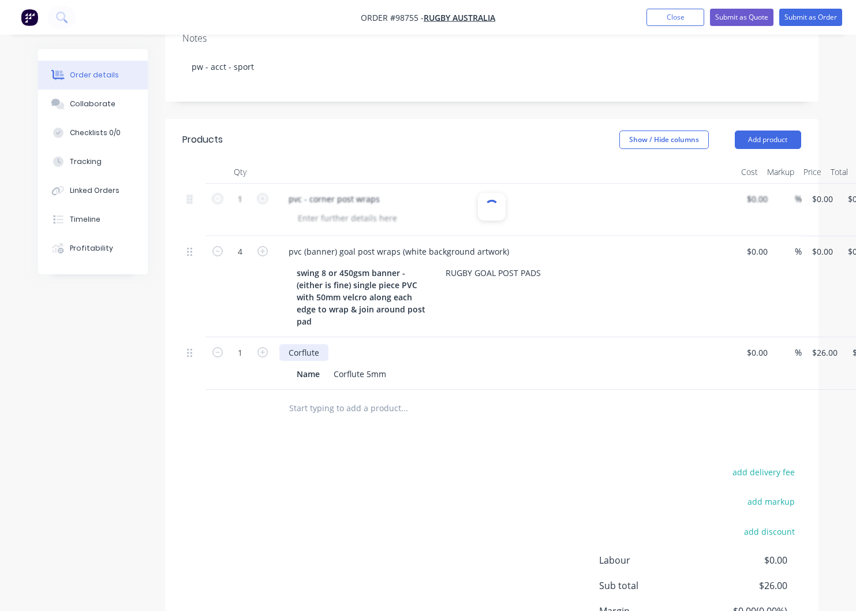
click at [329, 344] on div "Corflute" at bounding box center [506, 352] width 453 height 17
click at [326, 344] on div "Corflute" at bounding box center [304, 352] width 49 height 17
click at [358, 344] on div "Corflute - plinths" at bounding box center [322, 352] width 84 height 17
drag, startPoint x: 320, startPoint y: 316, endPoint x: 290, endPoint y: 316, distance: 29.5
click at [292, 366] on div "Name" at bounding box center [308, 374] width 32 height 17
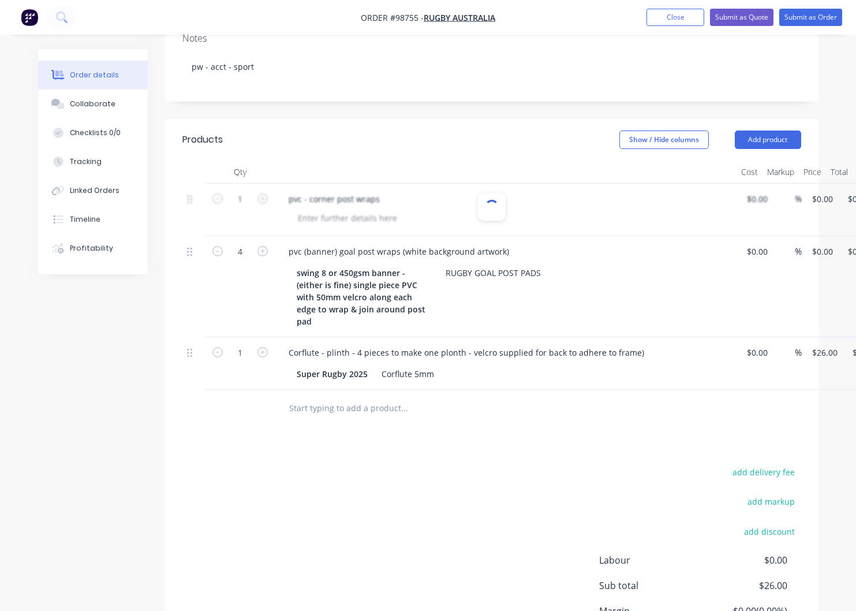
click at [370, 397] on input "text" at bounding box center [404, 408] width 231 height 23
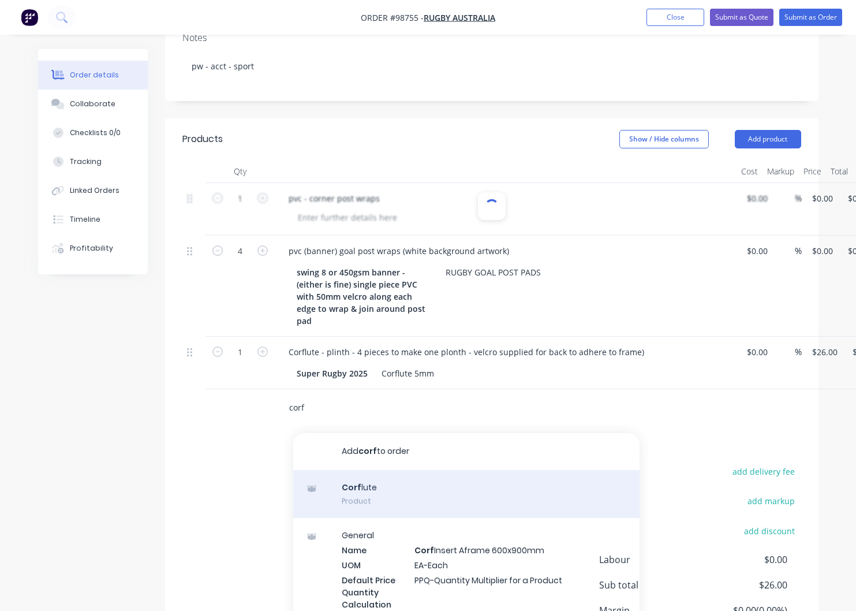
type input "corf"
click at [362, 470] on div "Corf lute Product" at bounding box center [466, 494] width 346 height 49
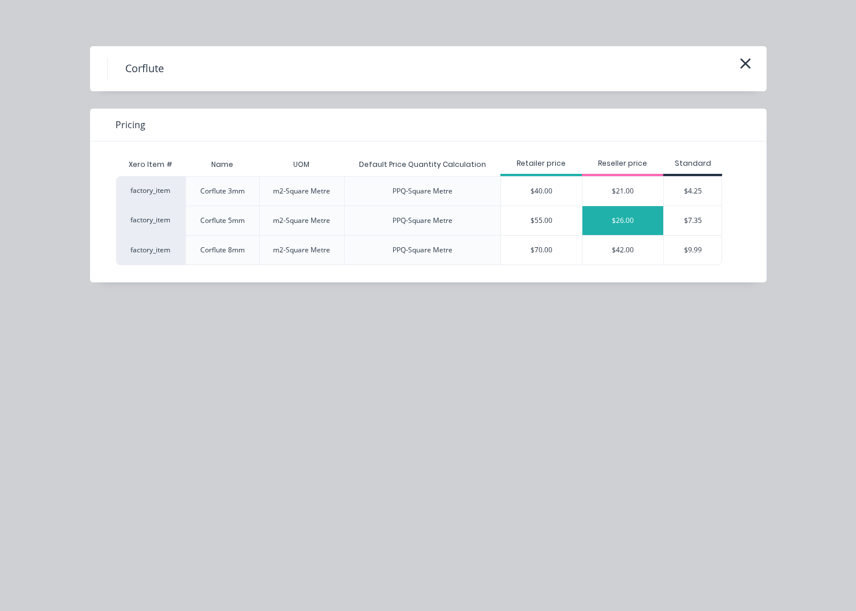
click at [603, 219] on div "$26.00" at bounding box center [623, 220] width 81 height 29
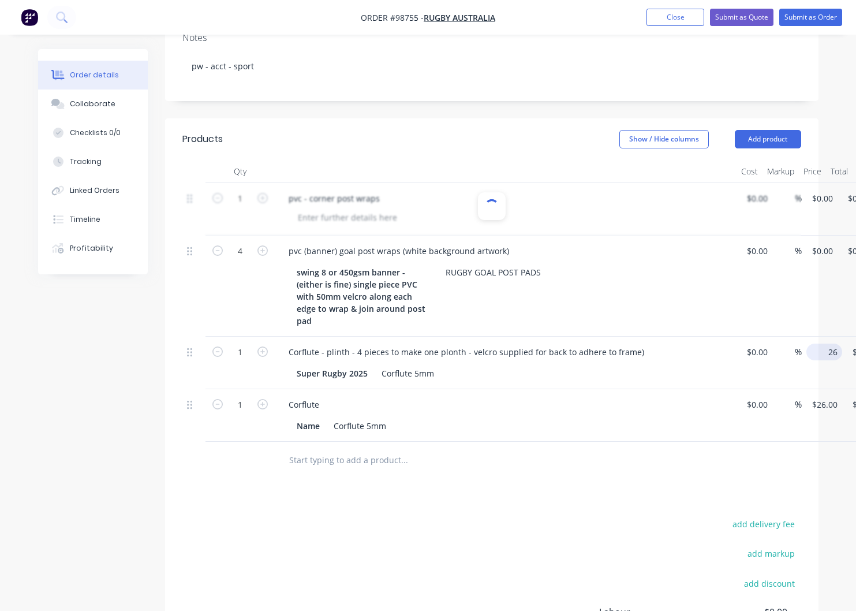
click at [821, 344] on input "26" at bounding box center [826, 352] width 31 height 17
type input "$0.00"
type input "26"
type input "$0.00"
click at [823, 396] on input "26" at bounding box center [826, 404] width 31 height 17
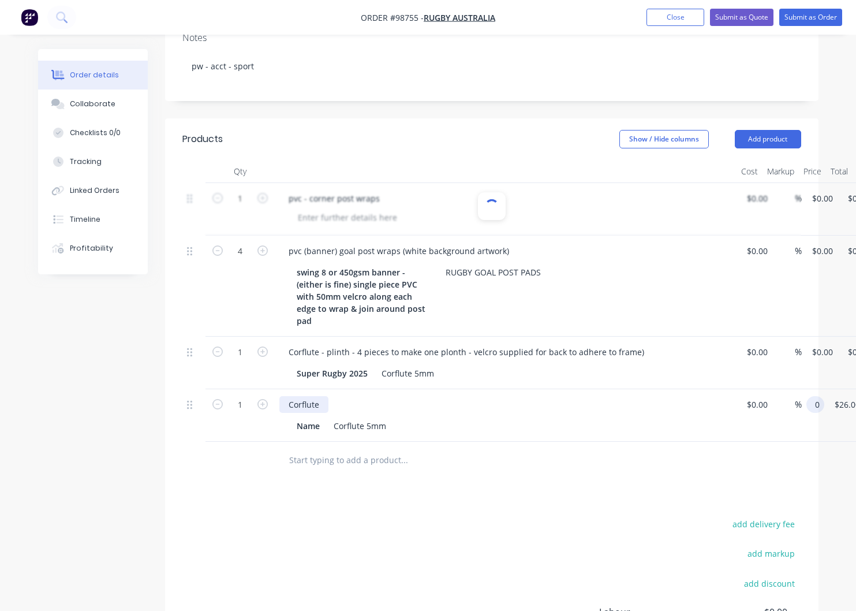
type input "$0.00"
click at [326, 396] on div "Corflute" at bounding box center [304, 404] width 49 height 17
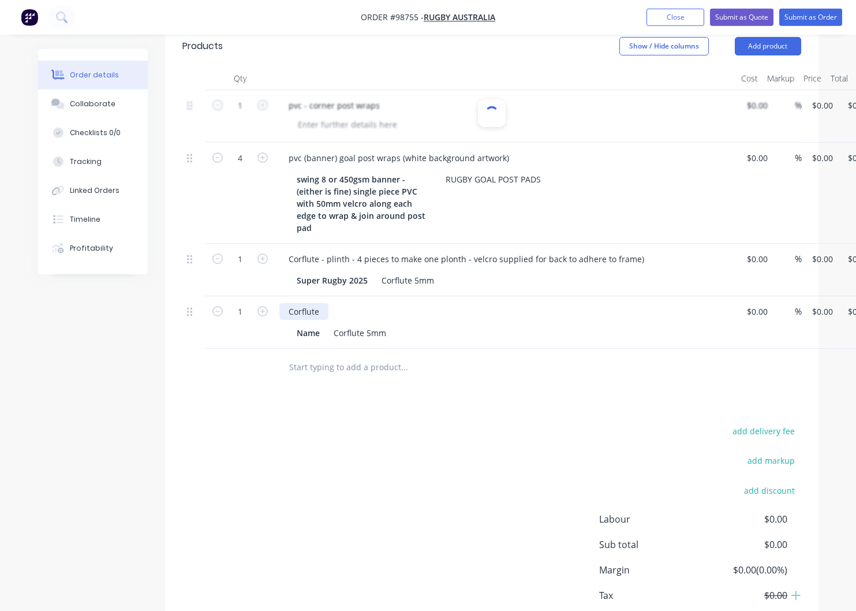
scroll to position [374, 0]
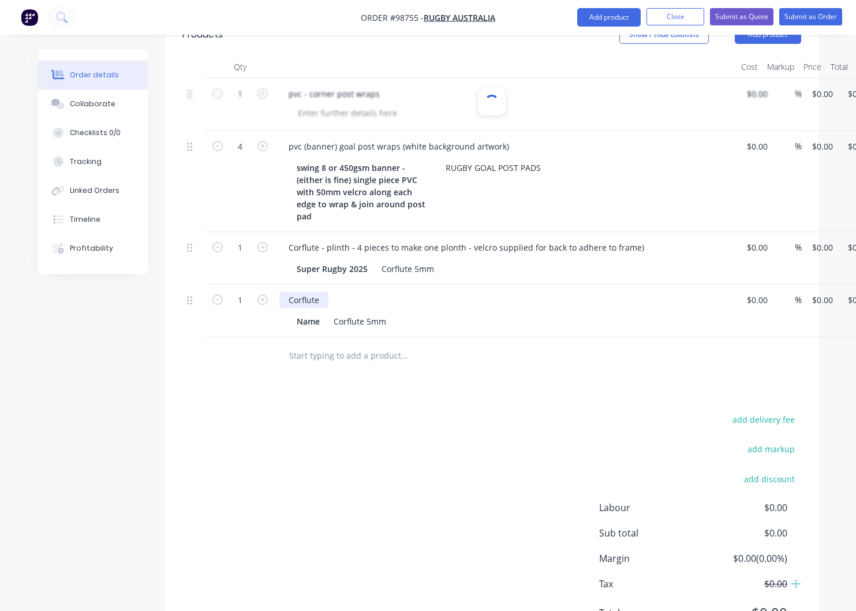
click at [324, 292] on div "Corflute" at bounding box center [304, 300] width 49 height 17
click at [390, 292] on div "Corflute - winners board" at bounding box center [506, 300] width 453 height 17
drag, startPoint x: 385, startPoint y: 241, endPoint x: 389, endPoint y: 247, distance: 7.4
click at [385, 292] on div "Corflute - winners board" at bounding box center [336, 300] width 113 height 17
drag, startPoint x: 322, startPoint y: 264, endPoint x: 287, endPoint y: 262, distance: 34.7
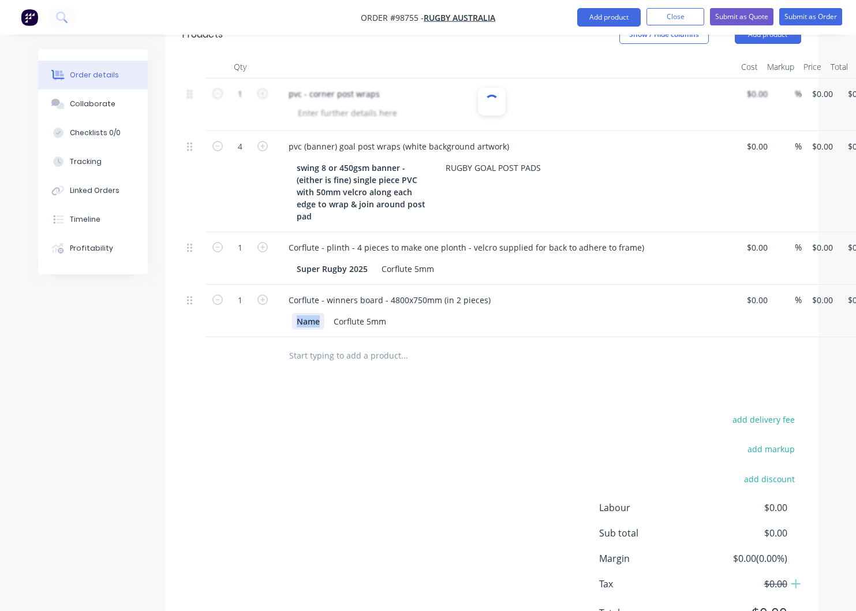
click at [292, 313] on div "Name" at bounding box center [308, 321] width 32 height 17
click at [319, 313] on div "Name" at bounding box center [308, 321] width 32 height 17
drag, startPoint x: 325, startPoint y: 263, endPoint x: 284, endPoint y: 262, distance: 41.0
click at [292, 313] on div "Name" at bounding box center [308, 321] width 32 height 17
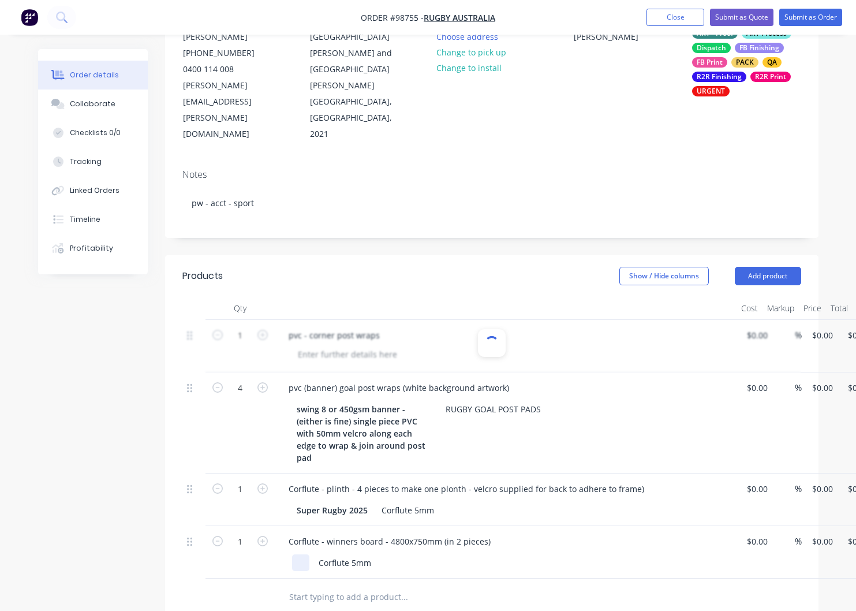
scroll to position [137, 0]
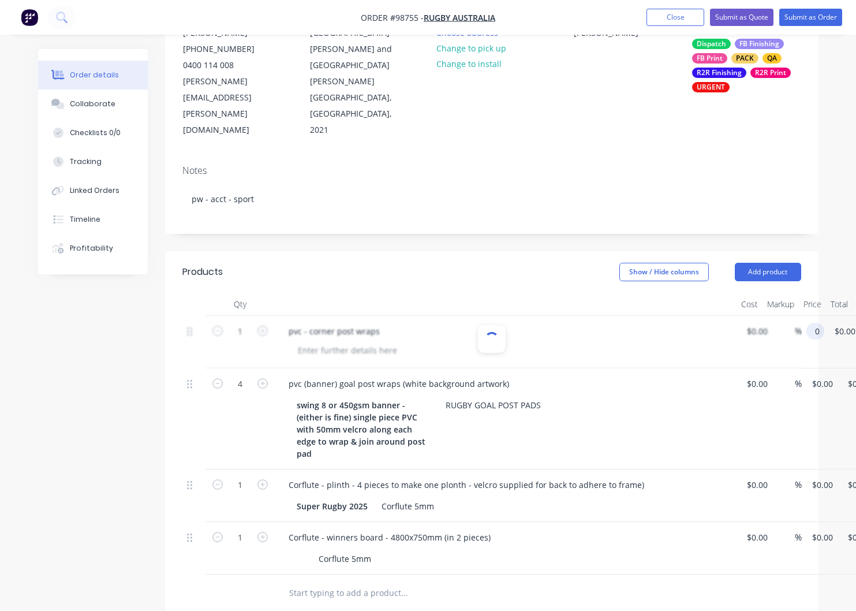
click at [825, 323] on input "0" at bounding box center [817, 331] width 13 height 17
type input "$20.00"
type input "20.00"
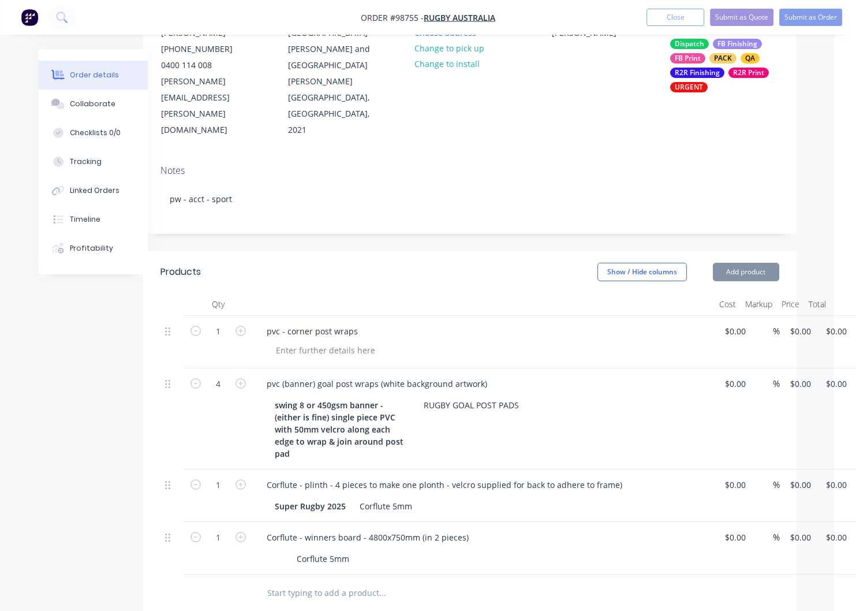
type input "$20.00"
type input "20"
click at [810, 323] on input "20" at bounding box center [804, 331] width 31 height 17
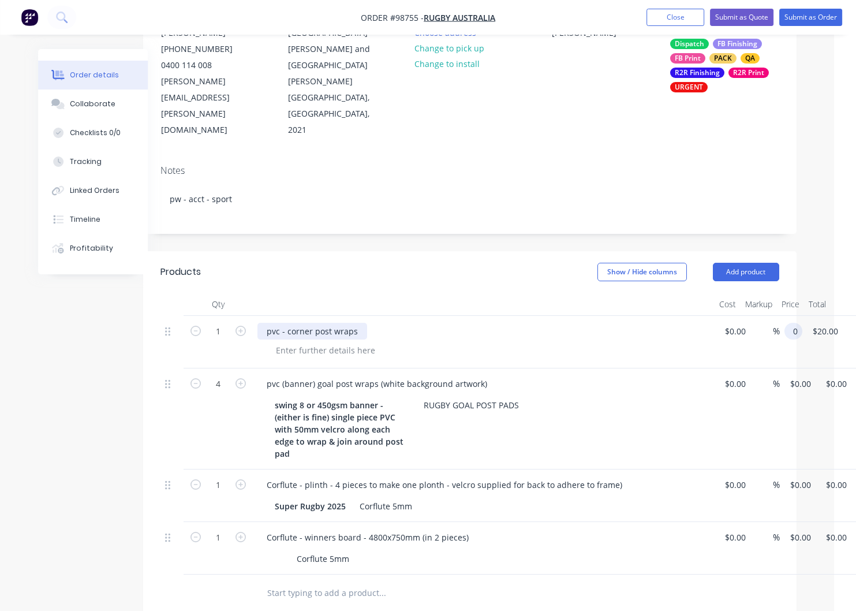
type input "$0.00"
click at [358, 323] on div "pvc - corner post wraps" at bounding box center [313, 331] width 110 height 17
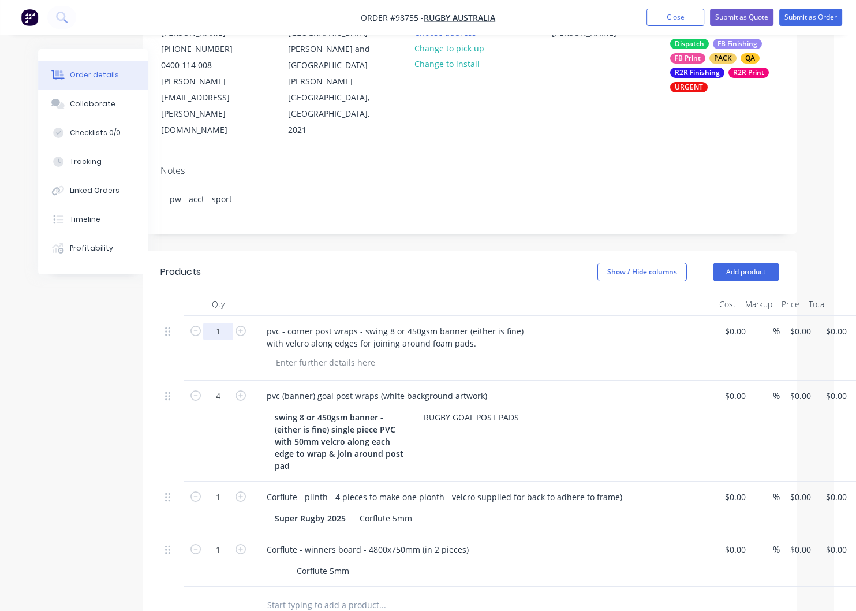
click at [223, 323] on input "1" at bounding box center [218, 331] width 30 height 17
type input "10"
click at [304, 354] on div at bounding box center [326, 362] width 118 height 17
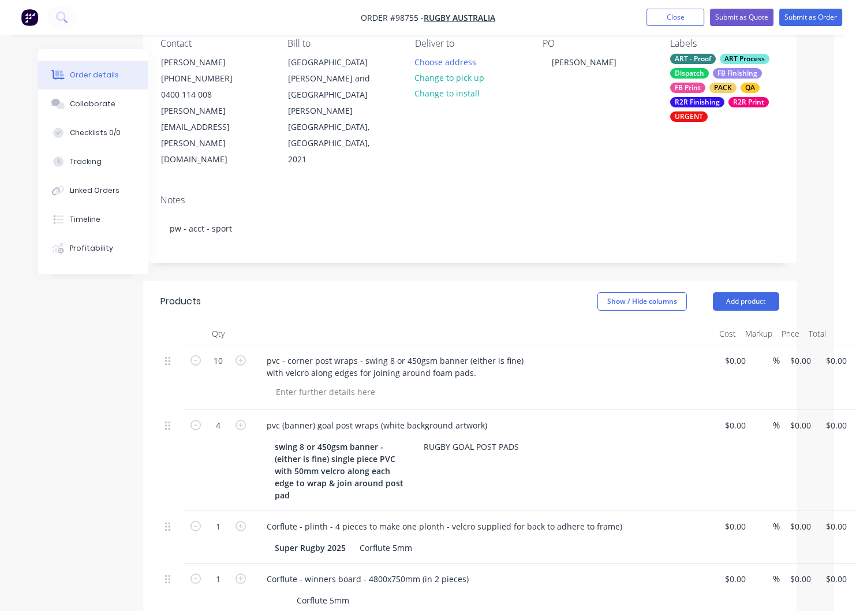
scroll to position [106, 22]
click at [360, 385] on div at bounding box center [326, 393] width 118 height 17
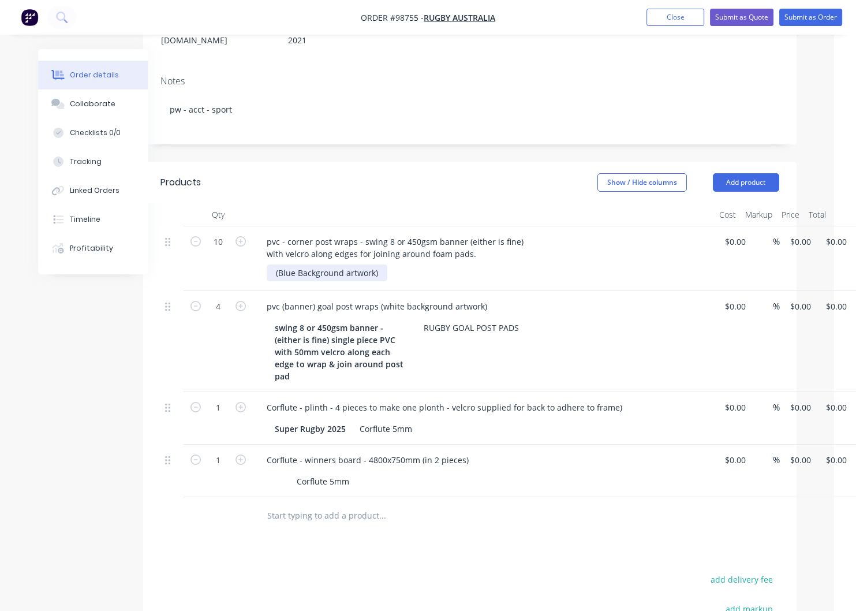
scroll to position [281, 22]
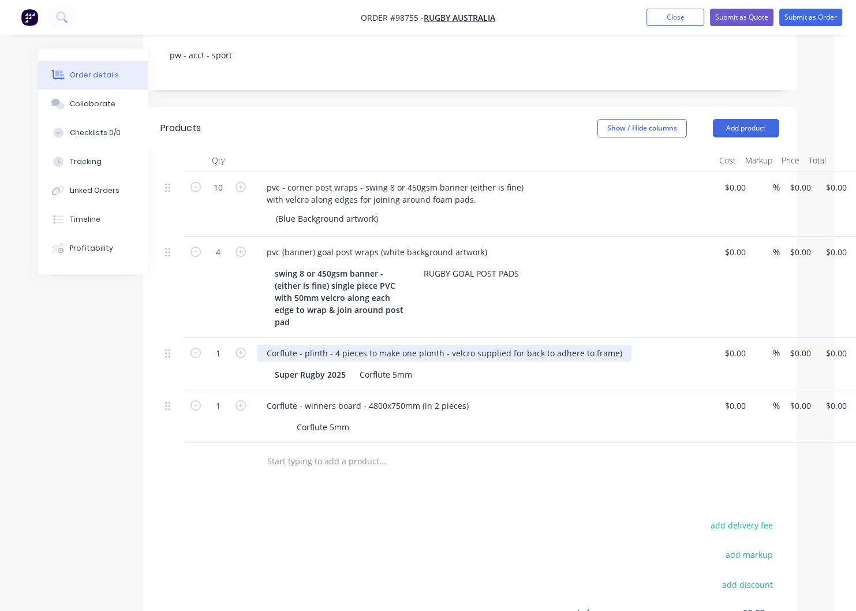
click at [425, 345] on div "Corflute - plinth - 4 pieces to make one plonth - velcro supplied for back to a…" at bounding box center [445, 353] width 374 height 17
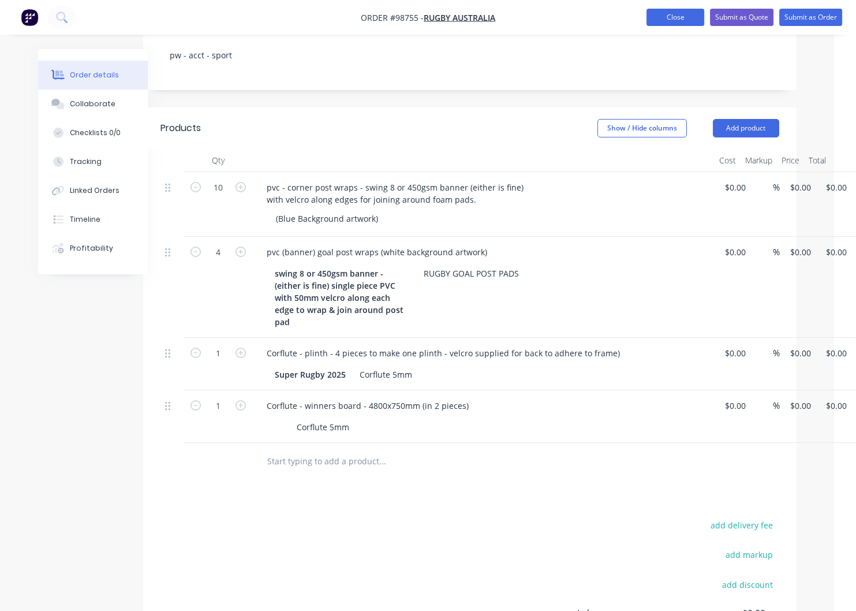
click at [666, 18] on button "Close" at bounding box center [676, 17] width 58 height 17
